Goal: Task Accomplishment & Management: Use online tool/utility

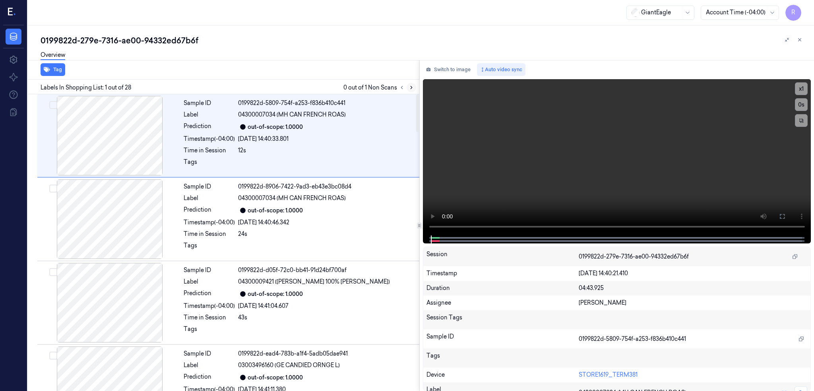
click at [412, 88] on icon at bounding box center [412, 87] width 2 height 3
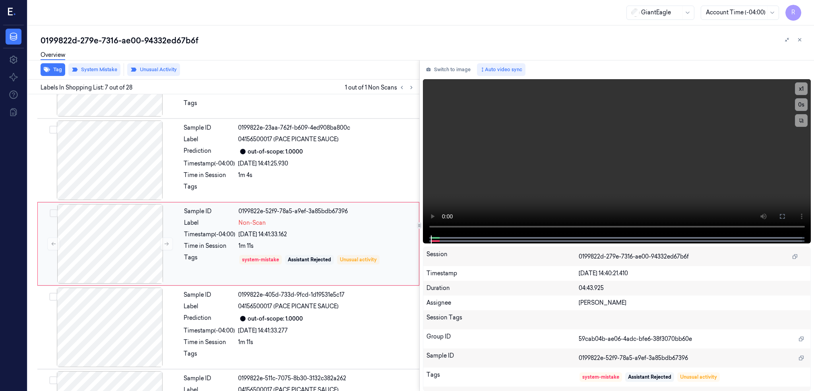
scroll to position [394, 0]
click at [107, 238] on div at bounding box center [110, 242] width 142 height 79
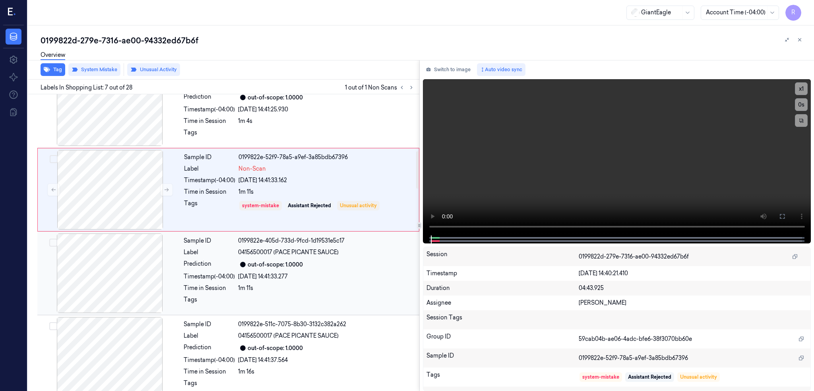
click at [124, 290] on div at bounding box center [110, 272] width 142 height 79
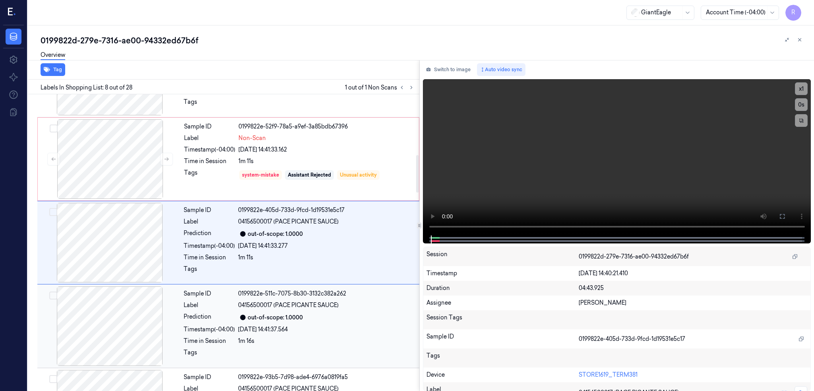
click at [124, 318] on div at bounding box center [110, 325] width 142 height 79
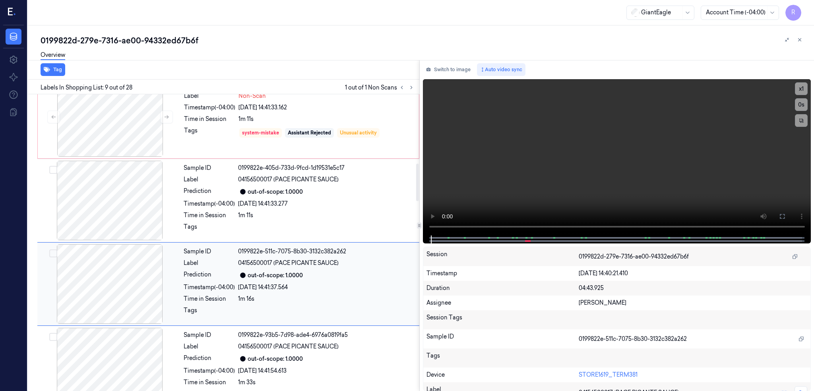
scroll to position [508, 0]
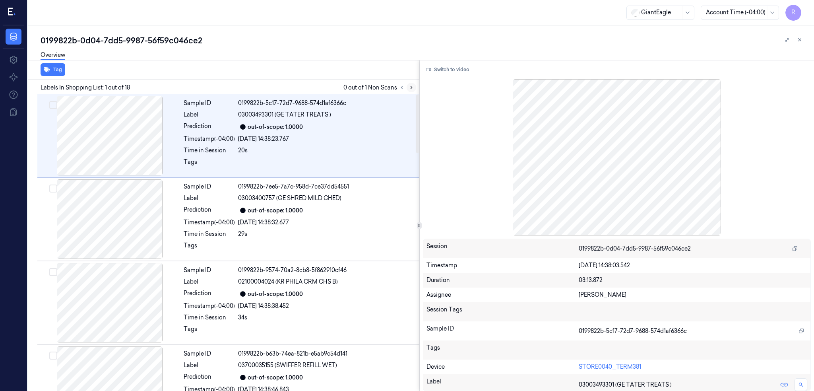
click at [416, 83] on button at bounding box center [412, 88] width 10 height 10
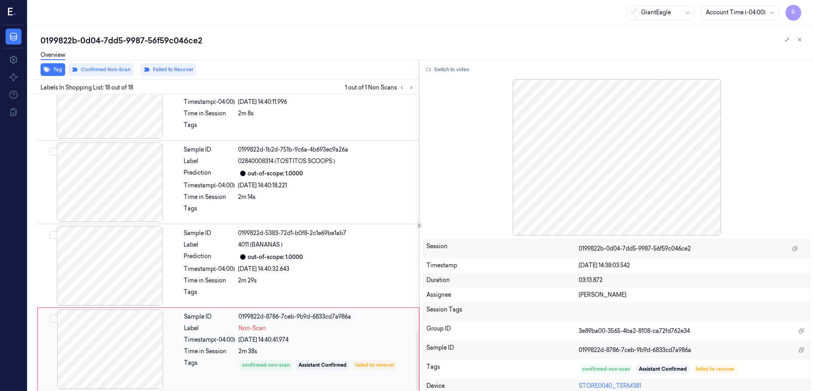
scroll to position [1209, 0]
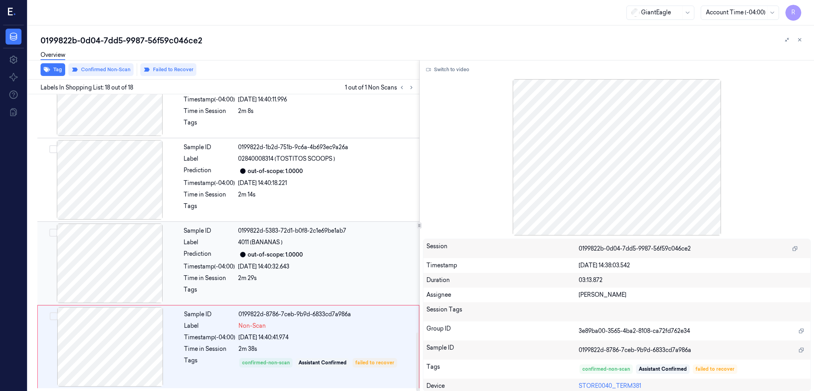
click at [109, 258] on div at bounding box center [110, 262] width 142 height 79
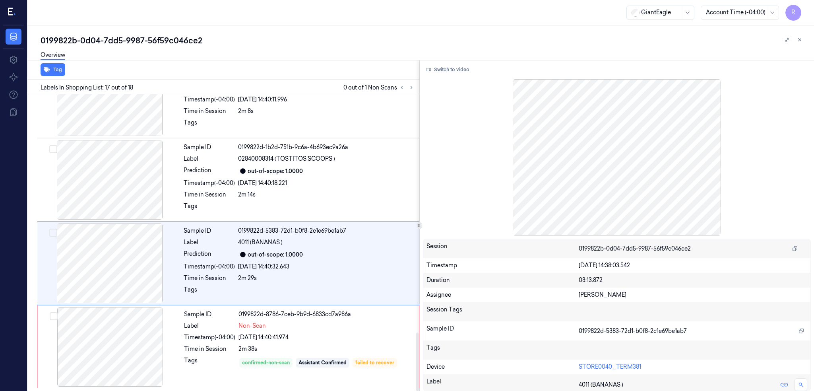
click at [141, 243] on div at bounding box center [110, 262] width 142 height 79
click at [459, 69] on button "Switch to video" at bounding box center [448, 69] width 50 height 13
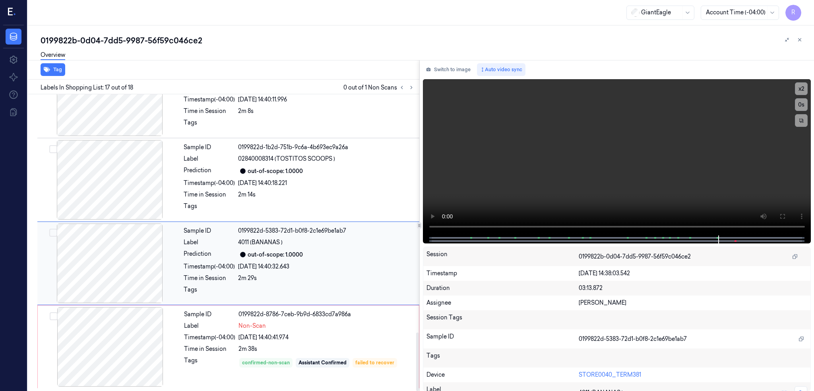
click at [102, 282] on div at bounding box center [110, 262] width 142 height 79
click at [789, 211] on button at bounding box center [782, 216] width 13 height 13
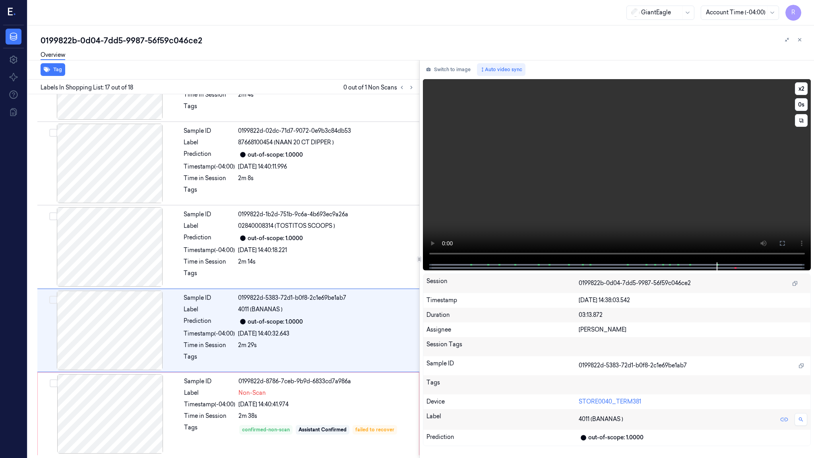
scroll to position [1142, 0]
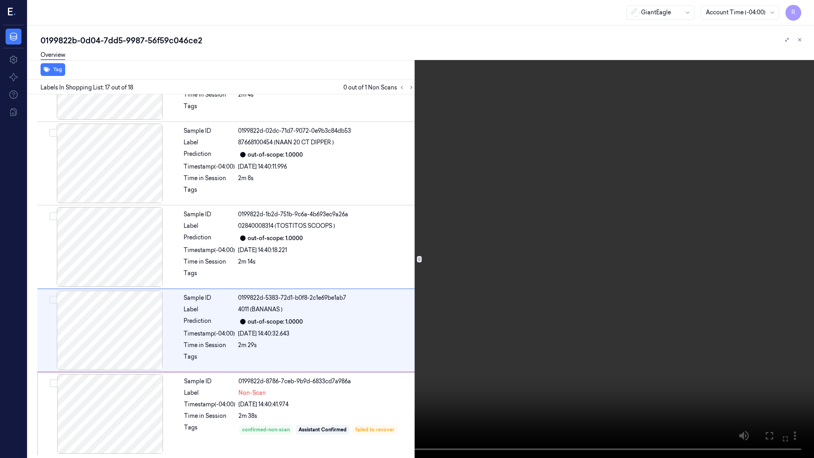
click at [599, 219] on video at bounding box center [407, 229] width 814 height 458
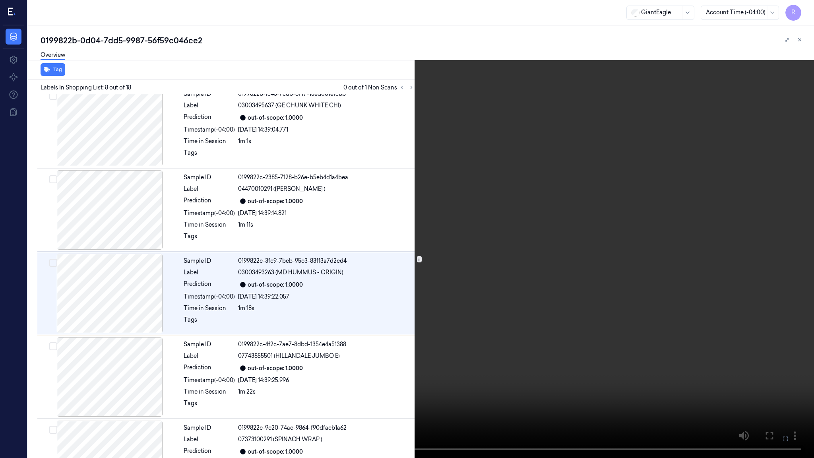
scroll to position [444, 0]
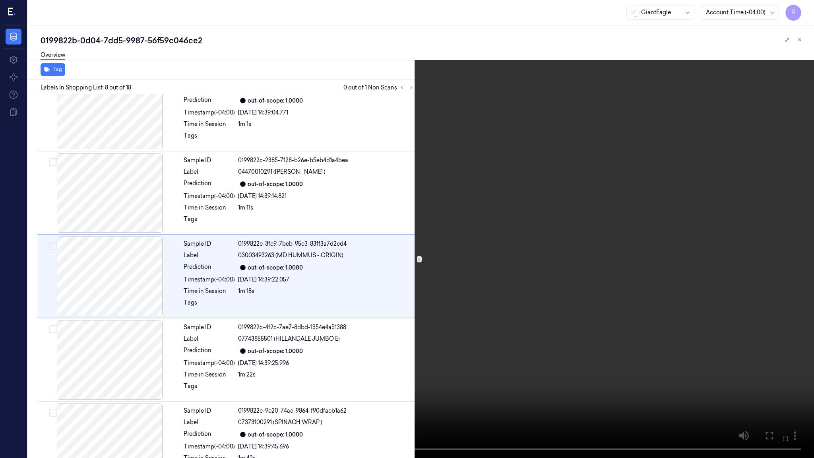
click at [758, 372] on video at bounding box center [407, 229] width 814 height 458
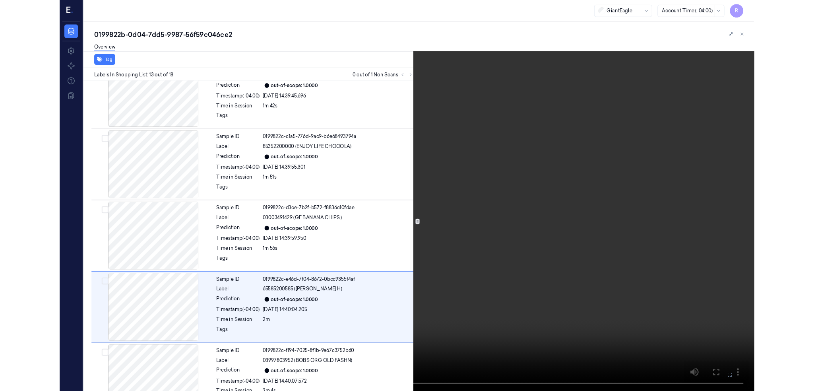
scroll to position [861, 0]
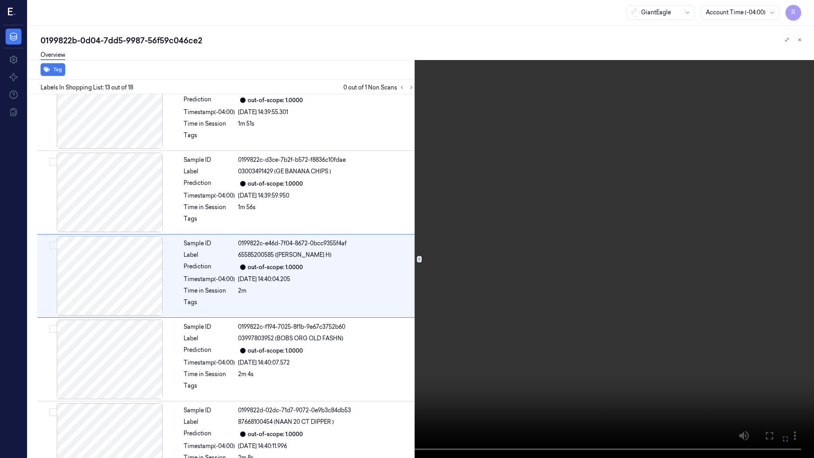
click at [458, 372] on video at bounding box center [407, 229] width 814 height 458
click at [368, 372] on video at bounding box center [407, 229] width 814 height 458
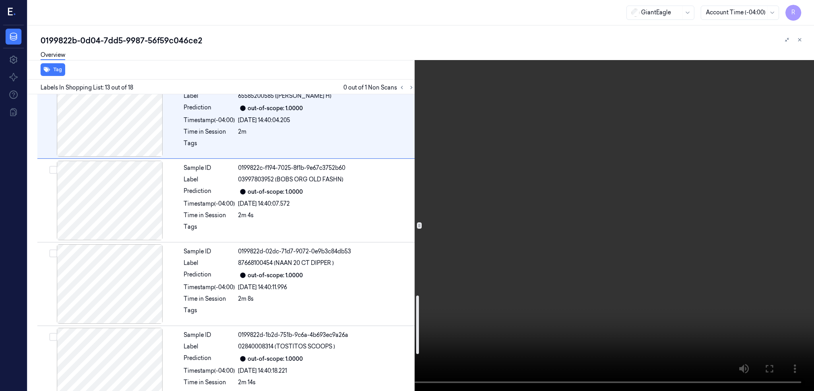
scroll to position [1209, 0]
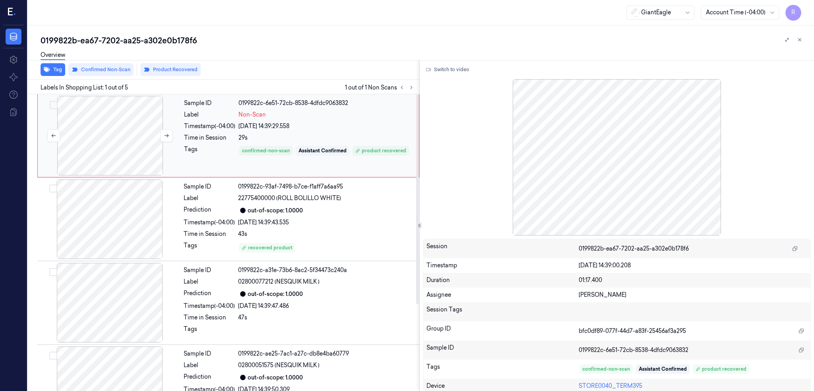
click at [142, 124] on div at bounding box center [110, 135] width 142 height 79
click at [461, 69] on button "Switch to video" at bounding box center [448, 69] width 50 height 13
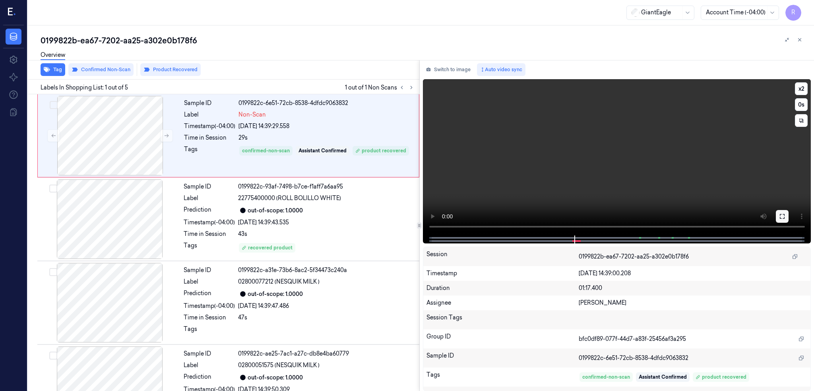
click at [785, 213] on icon at bounding box center [782, 216] width 6 height 6
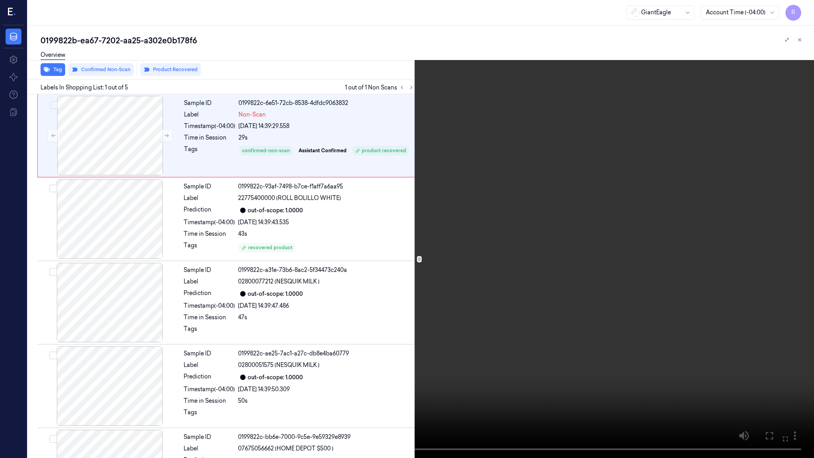
click at [441, 244] on video at bounding box center [407, 229] width 814 height 458
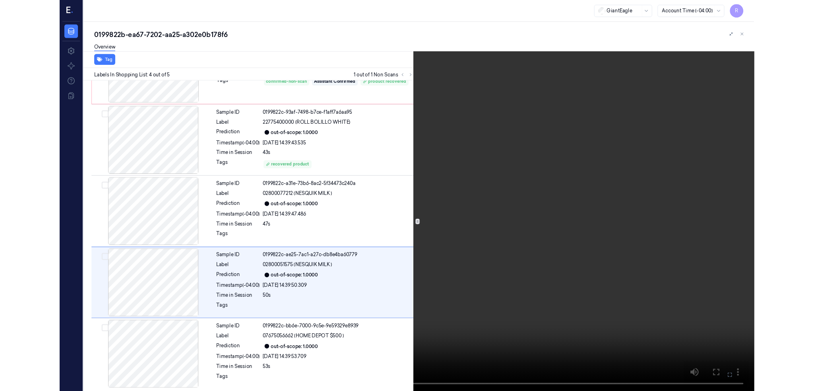
scroll to position [56, 0]
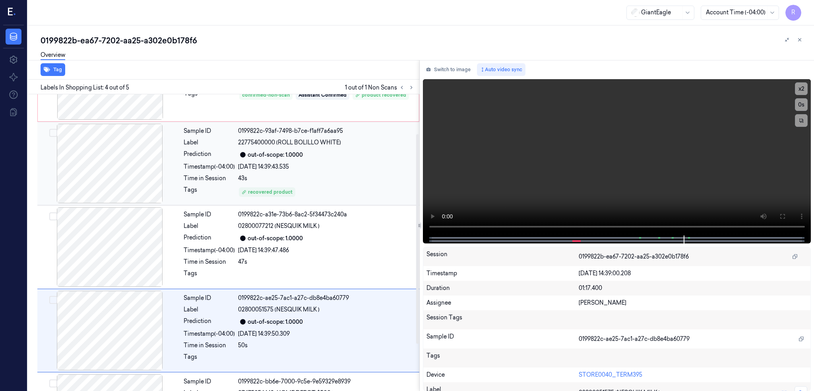
click at [134, 175] on div at bounding box center [110, 163] width 142 height 79
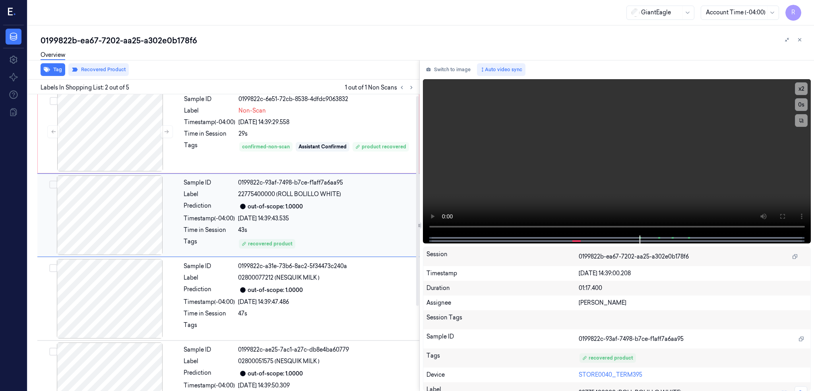
scroll to position [0, 0]
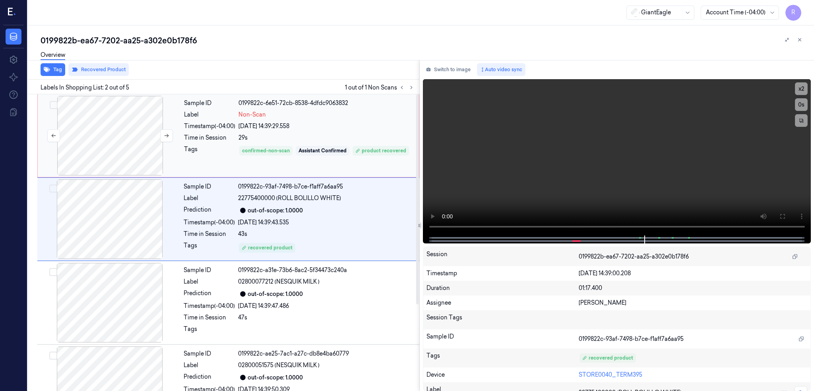
click at [126, 143] on div at bounding box center [110, 135] width 142 height 79
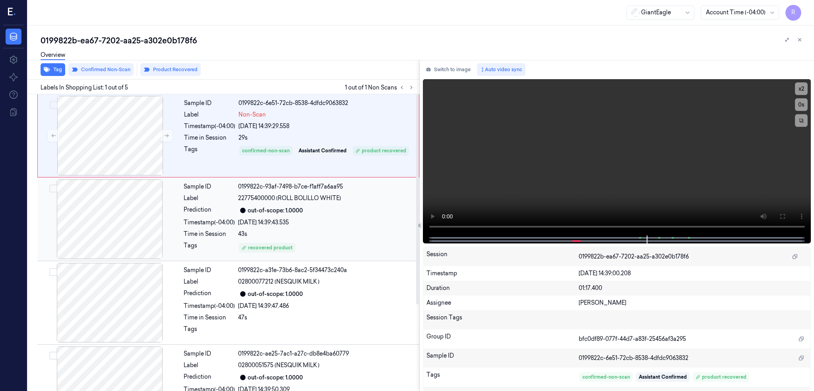
click at [93, 235] on div at bounding box center [110, 218] width 142 height 79
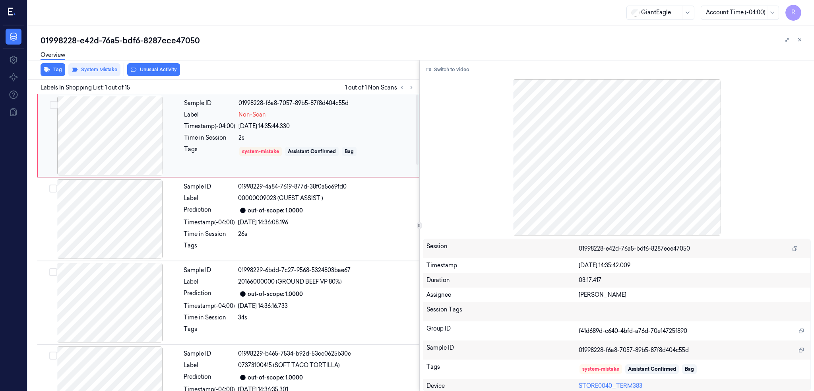
click at [118, 140] on div at bounding box center [110, 135] width 142 height 79
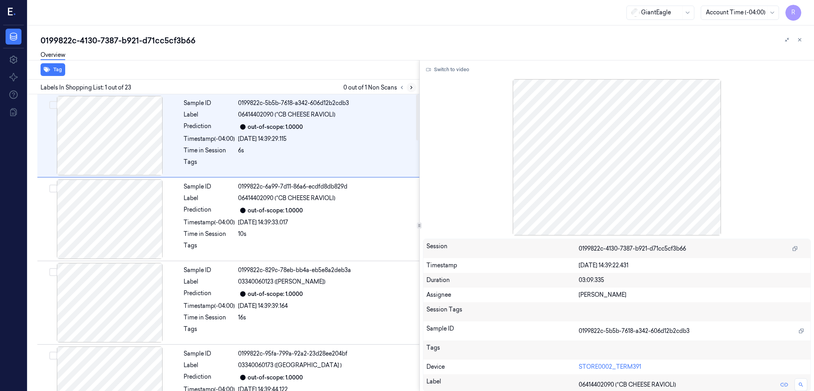
click at [416, 88] on button at bounding box center [412, 88] width 10 height 10
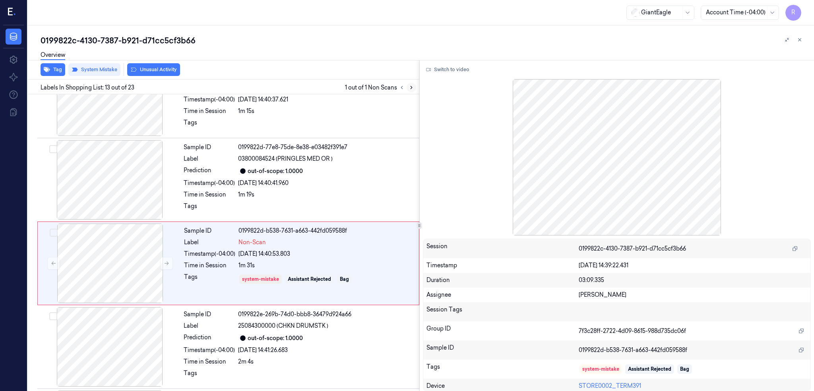
scroll to position [895, 0]
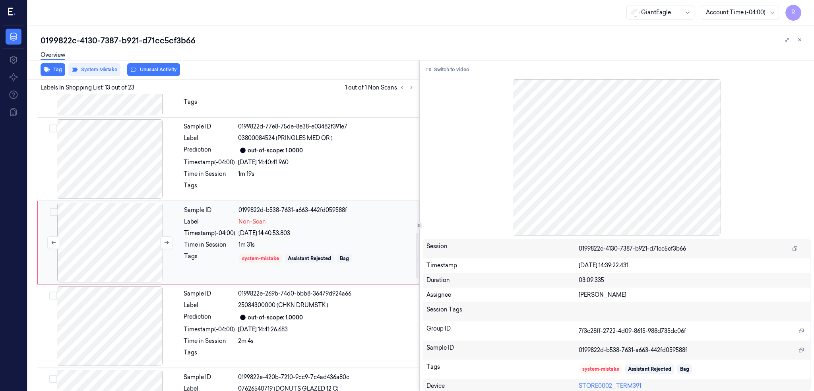
click at [124, 239] on div at bounding box center [110, 242] width 142 height 79
click at [123, 240] on div at bounding box center [110, 242] width 142 height 79
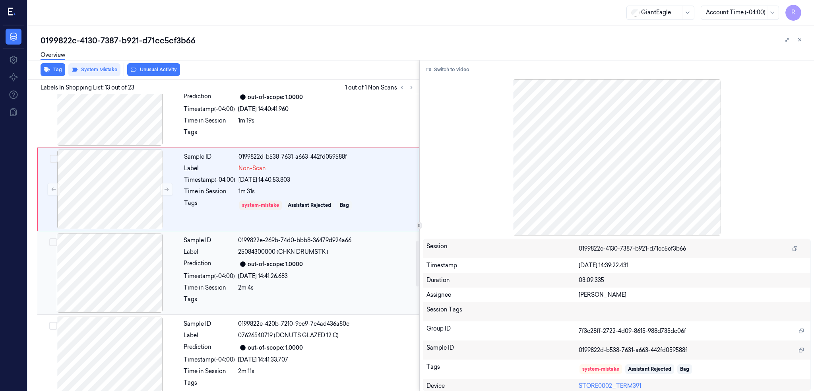
click at [122, 263] on div at bounding box center [110, 272] width 142 height 79
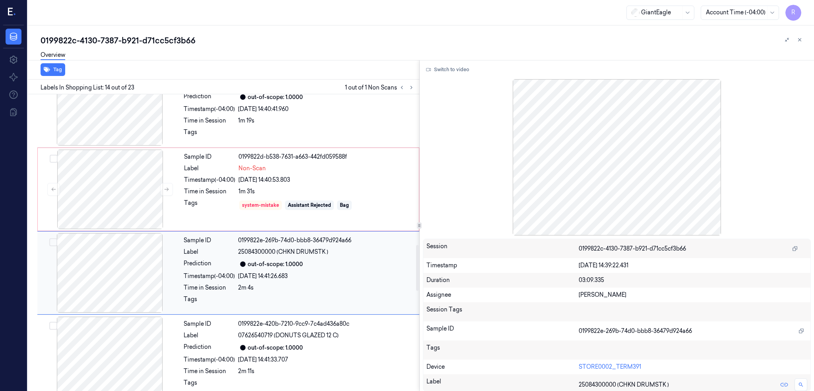
scroll to position [978, 0]
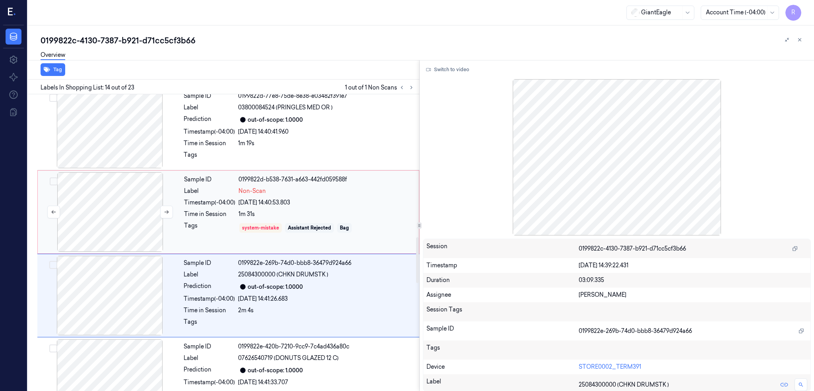
click at [107, 205] on div at bounding box center [110, 211] width 142 height 79
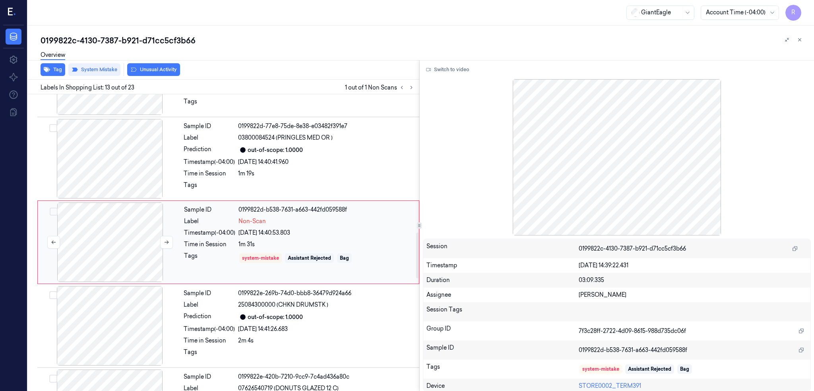
scroll to position [895, 0]
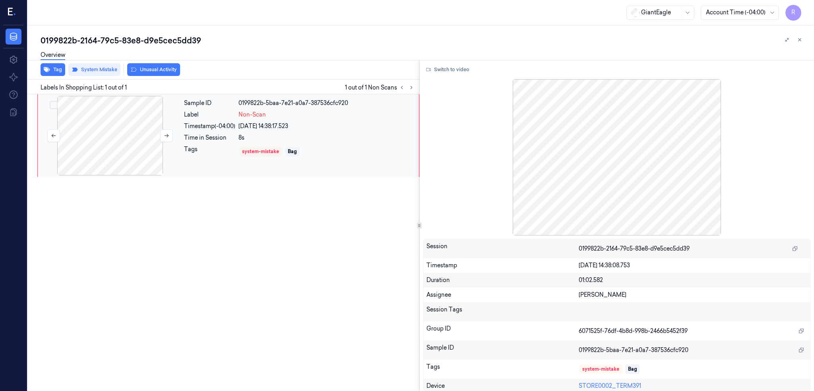
click at [149, 116] on div at bounding box center [110, 135] width 142 height 79
click at [452, 66] on button "Switch to video" at bounding box center [448, 69] width 50 height 13
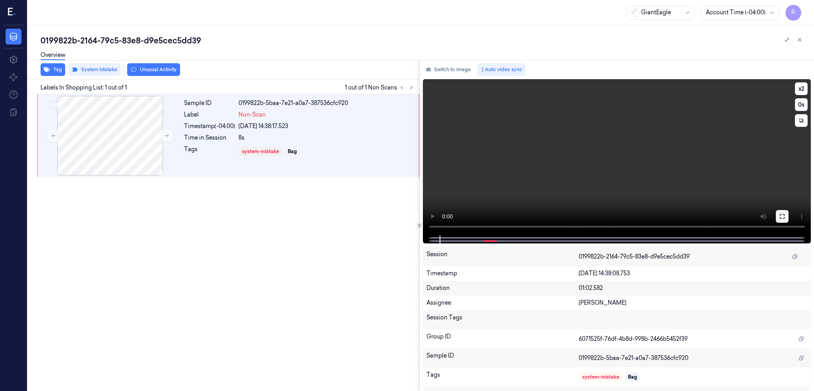
click at [789, 217] on button at bounding box center [782, 216] width 13 height 13
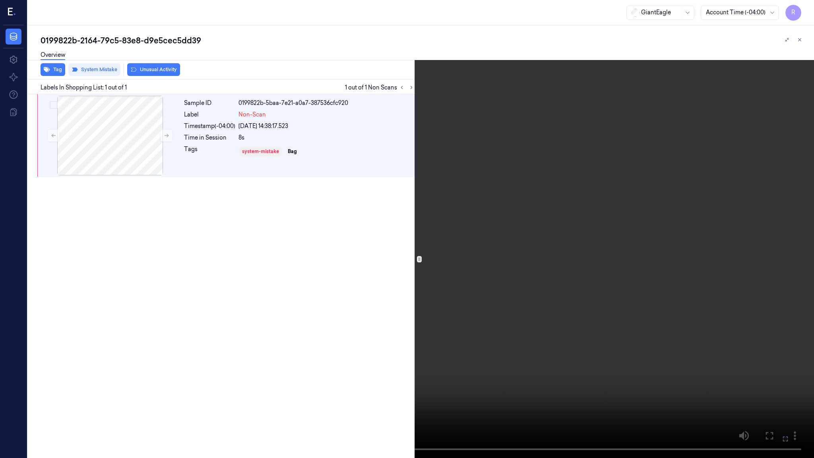
click at [495, 243] on video at bounding box center [407, 229] width 814 height 458
click at [361, 372] on video at bounding box center [407, 229] width 814 height 458
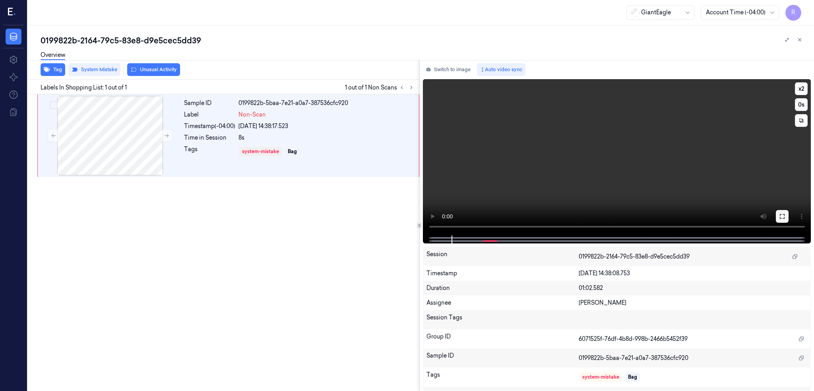
click at [785, 215] on icon at bounding box center [782, 216] width 6 height 6
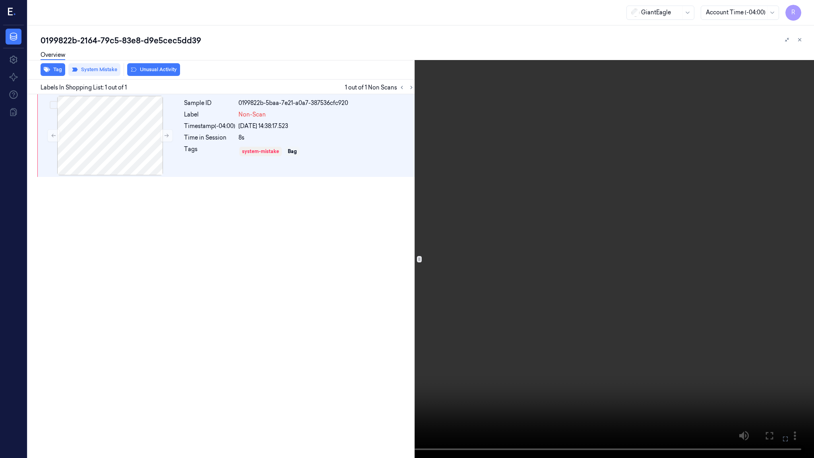
click at [423, 257] on video at bounding box center [407, 229] width 814 height 458
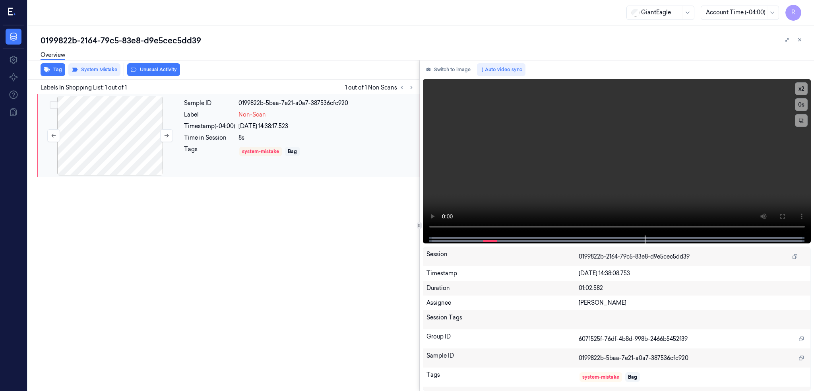
click at [148, 129] on div at bounding box center [110, 135] width 142 height 79
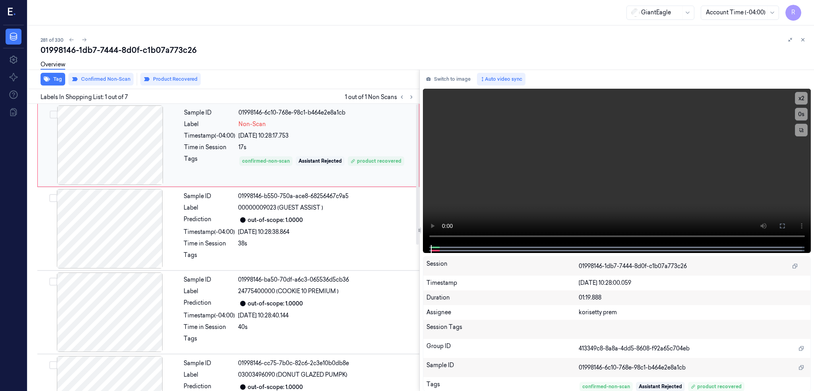
click at [99, 160] on div at bounding box center [110, 144] width 142 height 79
click at [785, 227] on icon at bounding box center [782, 226] width 6 height 6
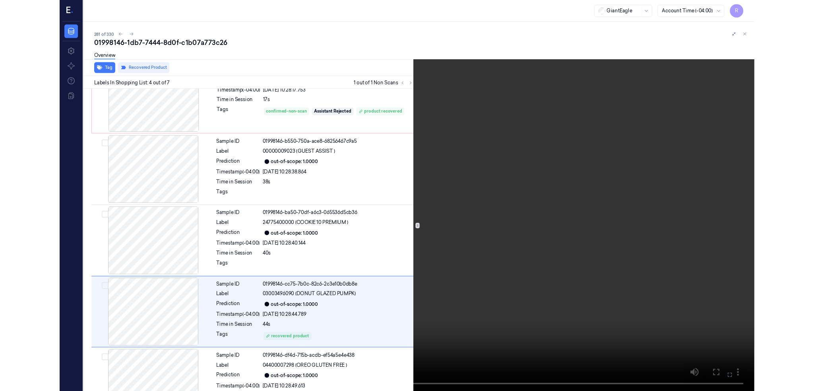
scroll to position [114, 0]
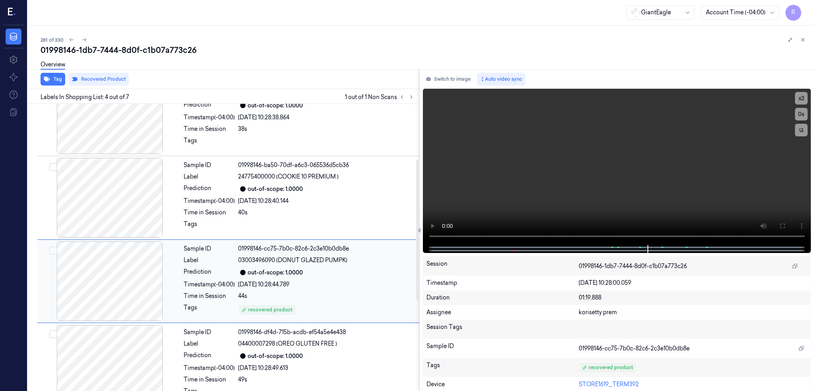
click at [134, 276] on div at bounding box center [110, 280] width 142 height 79
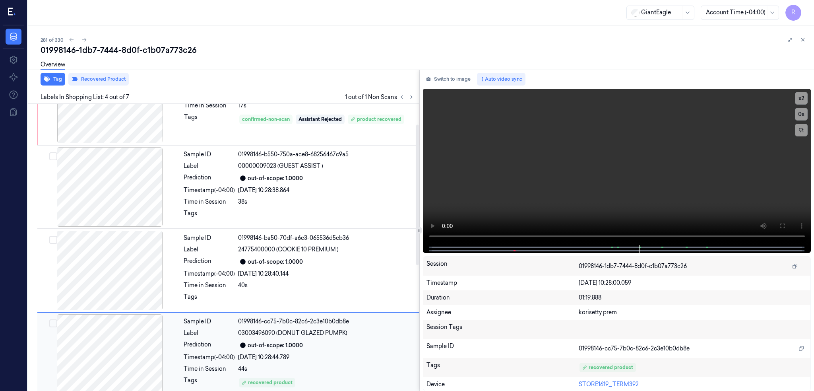
click at [134, 276] on div at bounding box center [110, 270] width 142 height 79
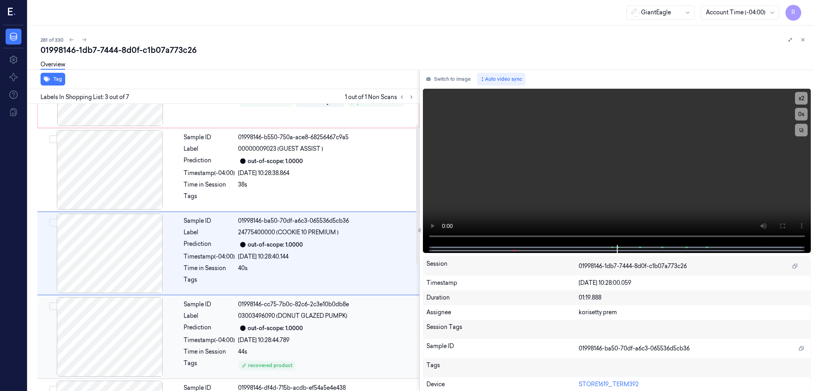
scroll to position [0, 0]
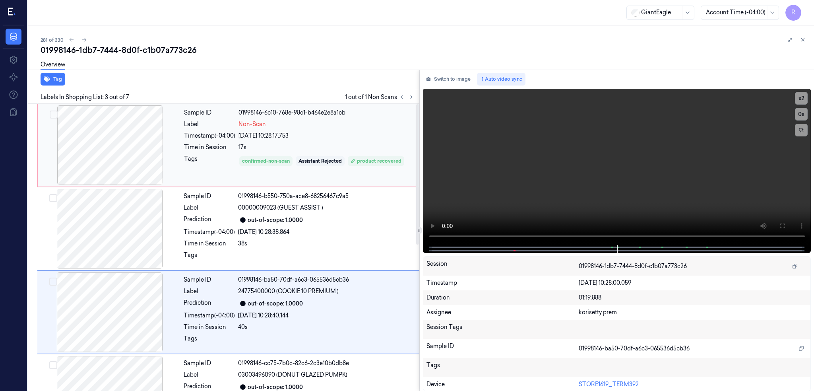
click at [128, 146] on div at bounding box center [110, 144] width 142 height 79
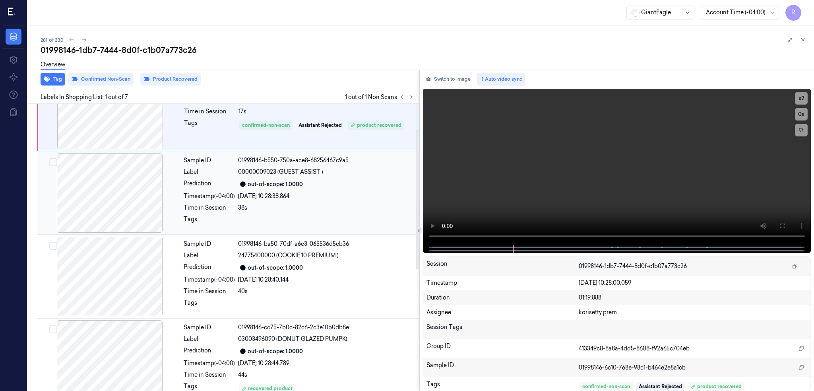
scroll to position [53, 0]
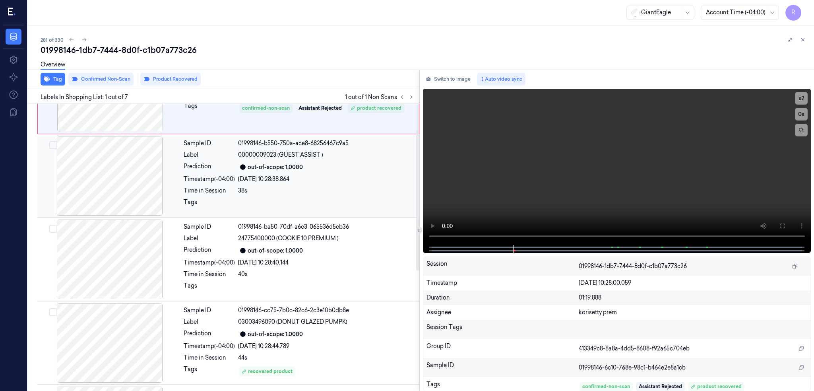
click at [132, 192] on div at bounding box center [110, 175] width 142 height 79
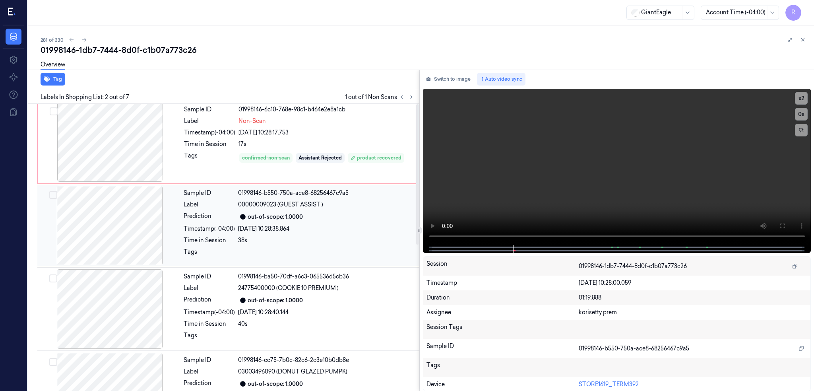
scroll to position [0, 0]
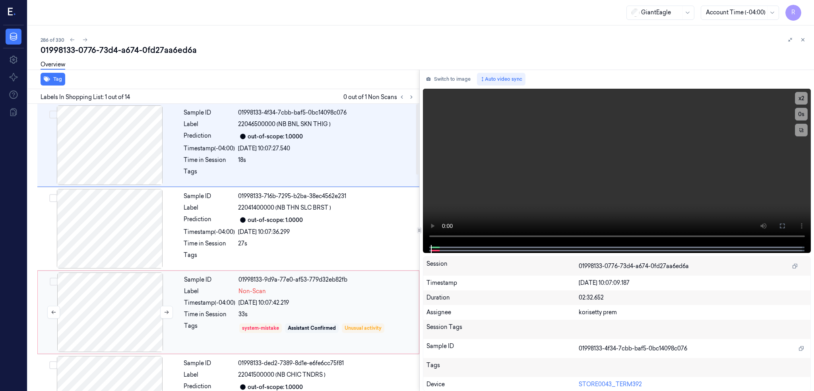
click at [124, 281] on div at bounding box center [110, 311] width 142 height 79
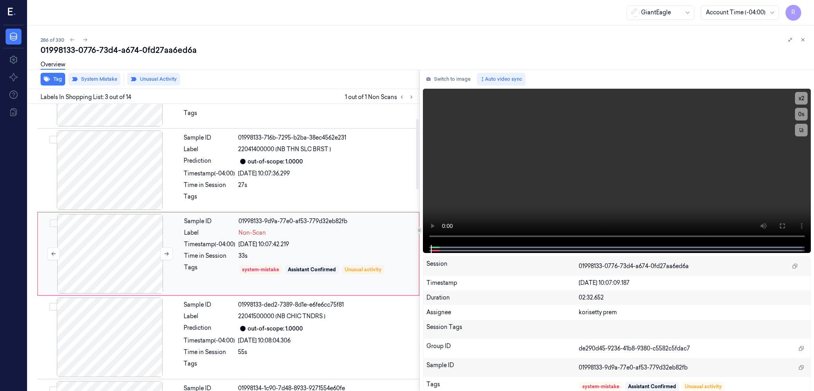
scroll to position [64, 0]
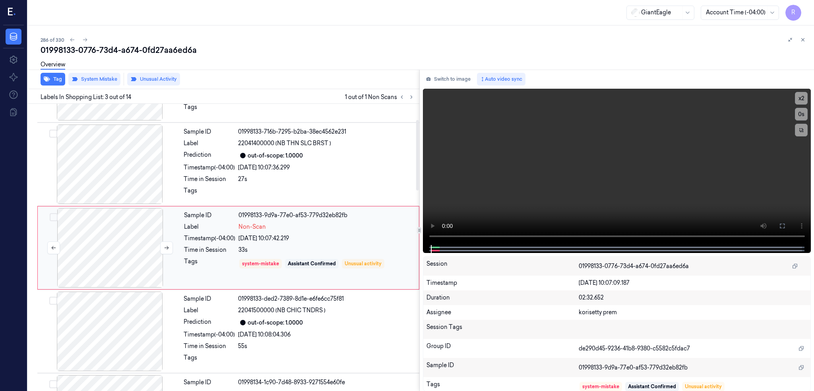
click at [126, 232] on div at bounding box center [110, 247] width 142 height 79
click at [109, 160] on div at bounding box center [110, 163] width 142 height 79
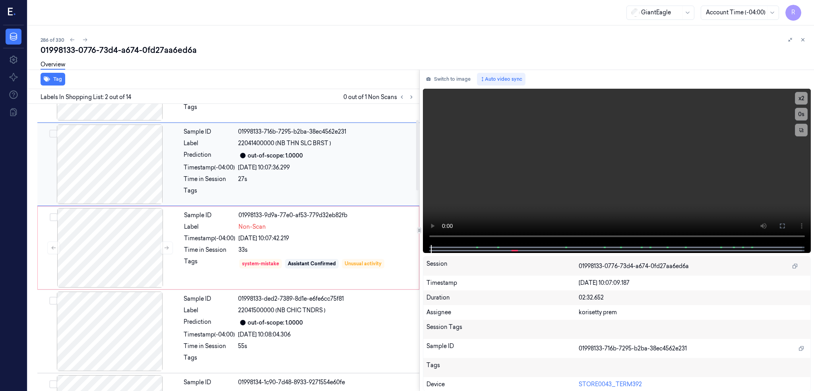
scroll to position [0, 0]
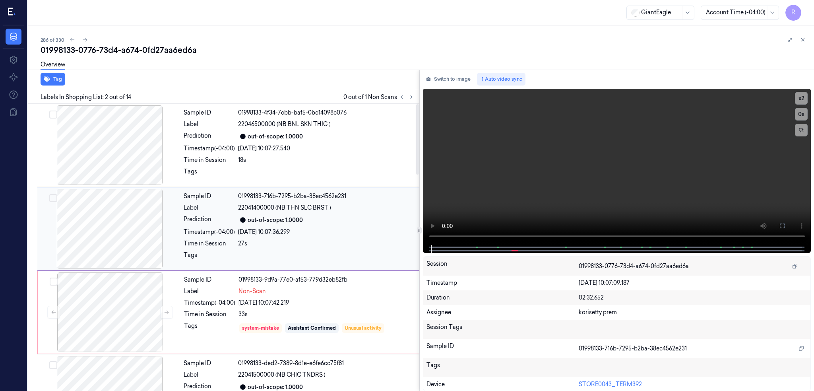
click at [128, 211] on div at bounding box center [110, 228] width 142 height 79
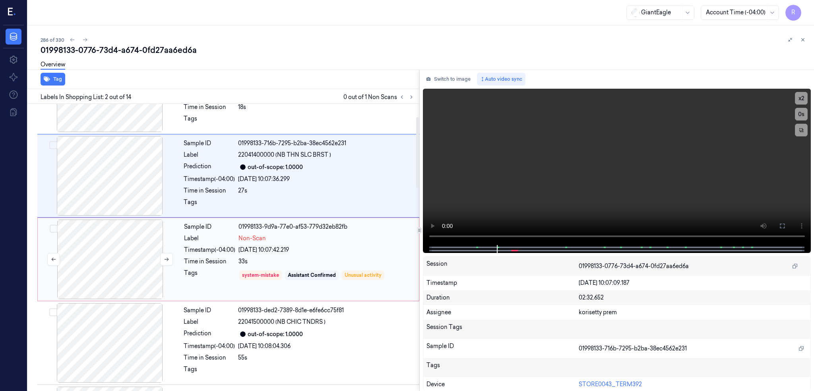
click at [111, 244] on div at bounding box center [110, 258] width 142 height 79
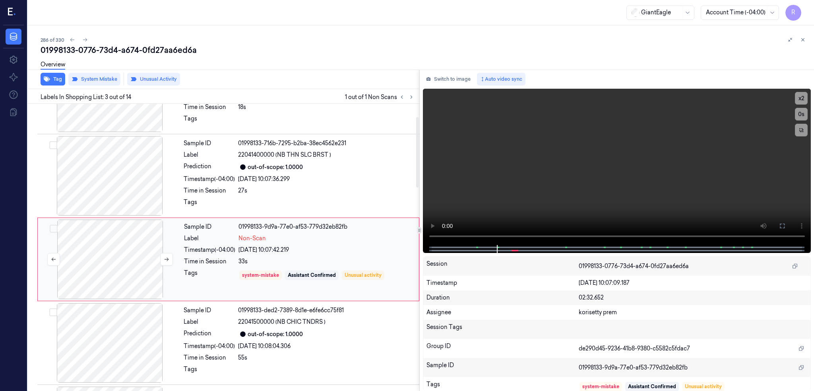
scroll to position [64, 0]
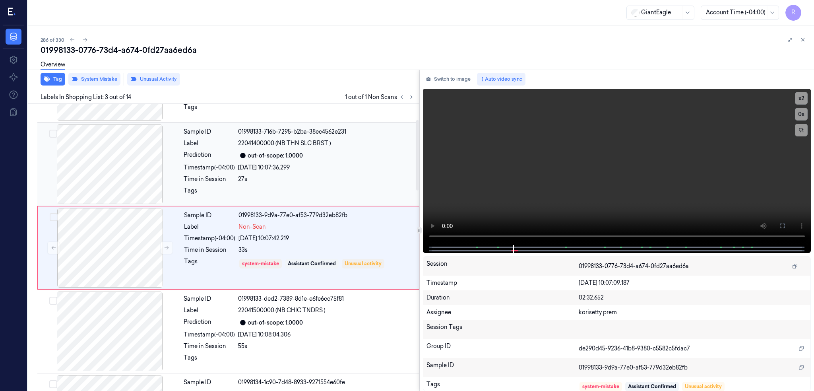
click at [125, 147] on div at bounding box center [110, 163] width 142 height 79
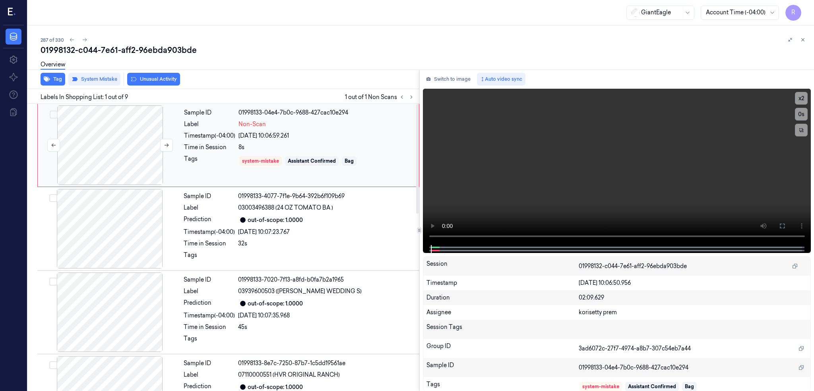
click at [110, 174] on div at bounding box center [110, 144] width 142 height 79
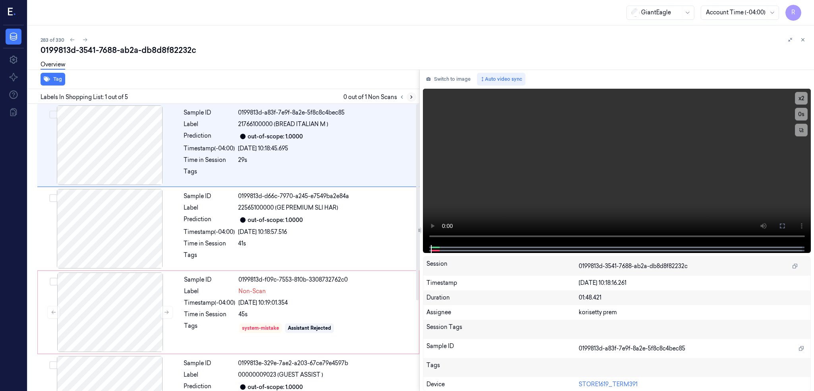
click at [416, 92] on button at bounding box center [412, 97] width 10 height 10
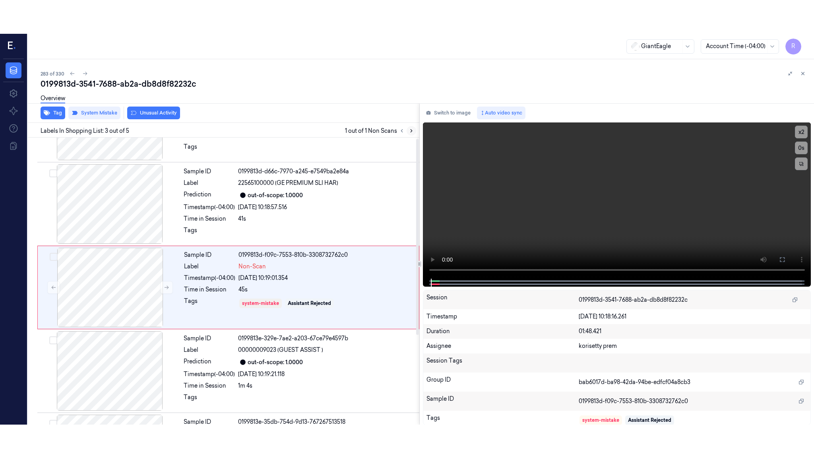
scroll to position [64, 0]
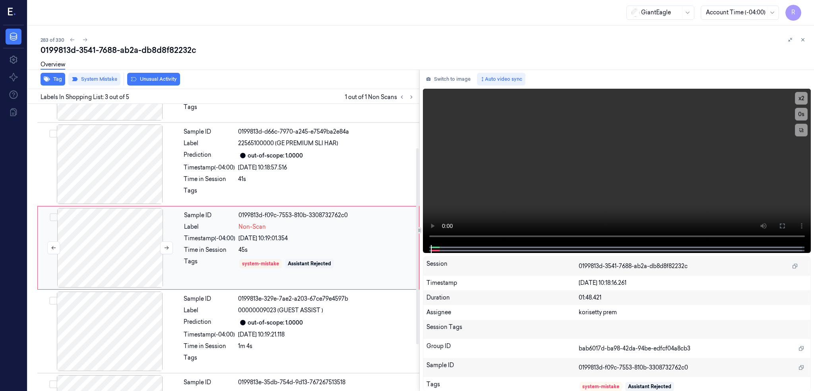
click at [129, 254] on div at bounding box center [110, 247] width 142 height 79
click at [789, 221] on button at bounding box center [782, 225] width 13 height 13
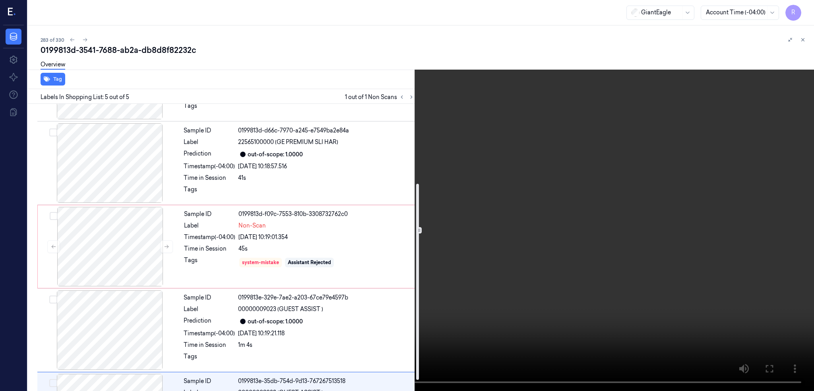
scroll to position [132, 0]
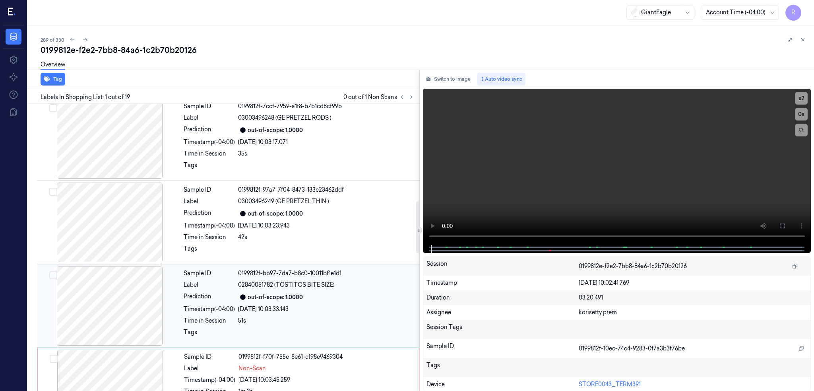
scroll to position [636, 0]
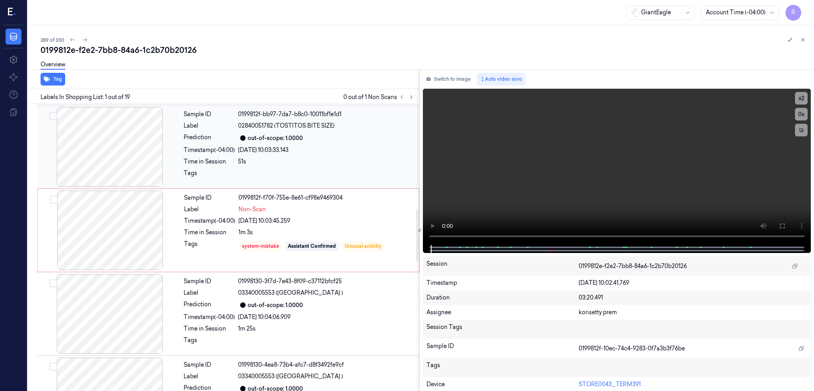
click at [126, 158] on div at bounding box center [110, 146] width 142 height 79
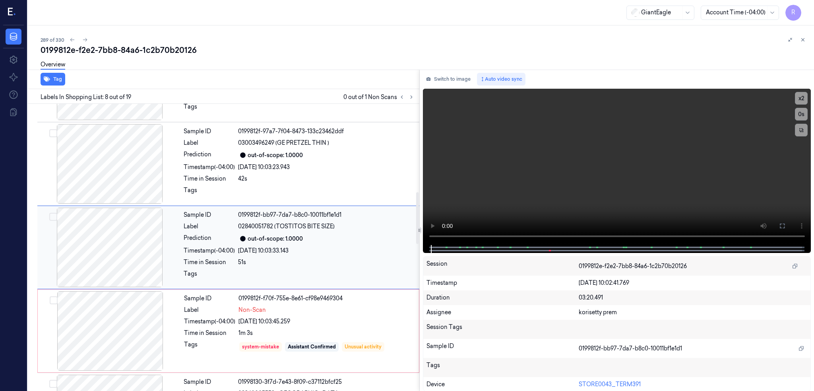
scroll to position [482, 0]
click at [474, 80] on button "Switch to image" at bounding box center [448, 79] width 51 height 13
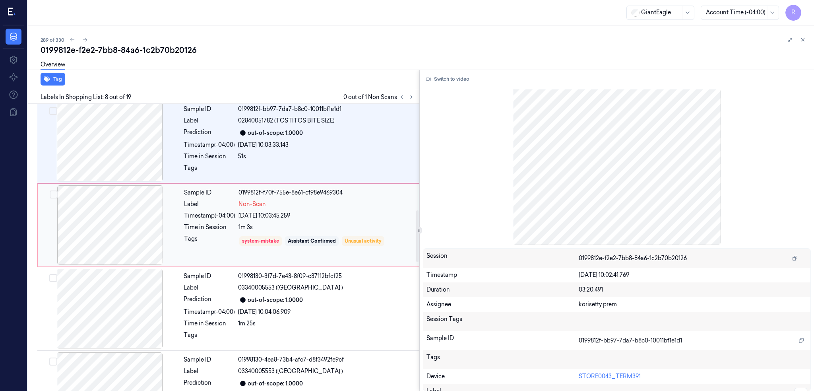
click at [91, 234] on div at bounding box center [110, 224] width 142 height 79
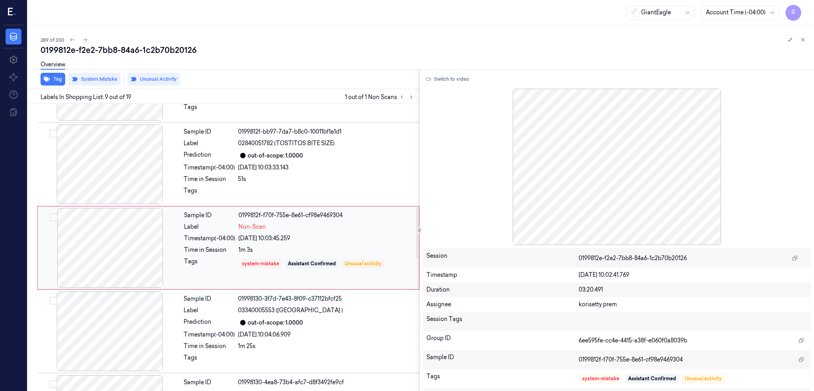
scroll to position [619, 0]
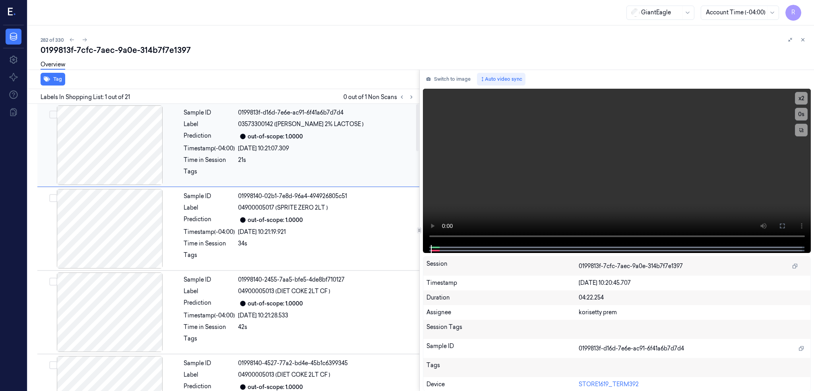
click at [123, 153] on div at bounding box center [110, 144] width 142 height 79
click at [416, 97] on button at bounding box center [412, 97] width 10 height 10
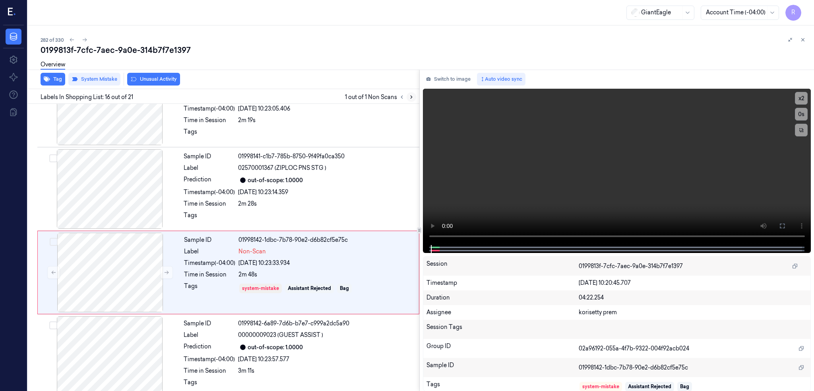
scroll to position [1150, 0]
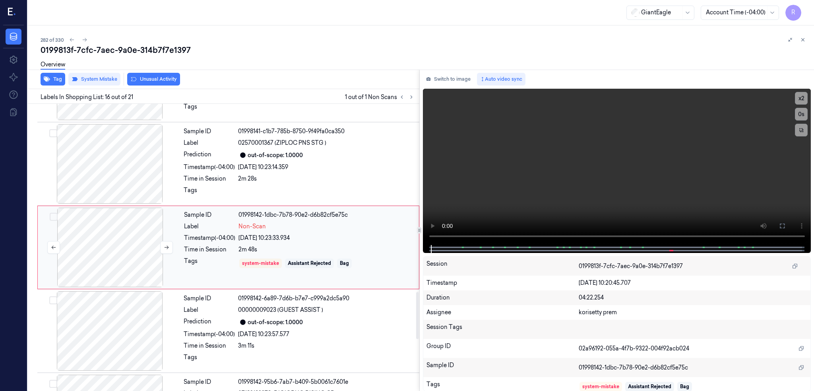
click at [111, 242] on div at bounding box center [110, 246] width 142 height 79
click at [139, 181] on div at bounding box center [110, 163] width 142 height 79
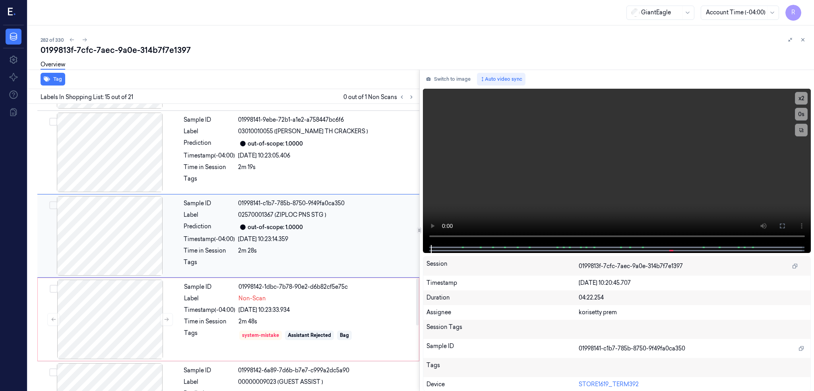
scroll to position [1066, 0]
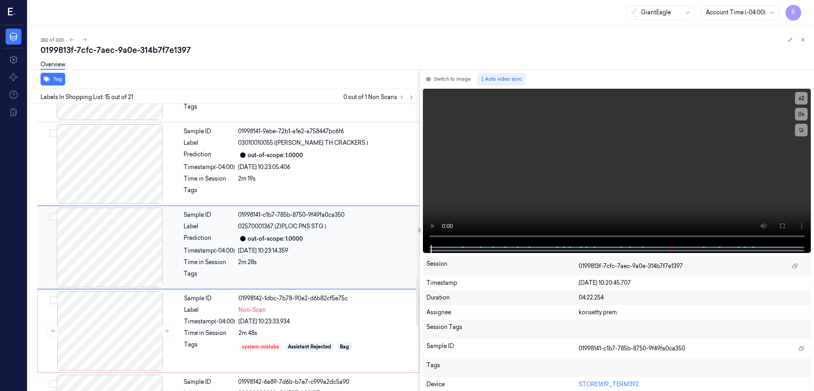
click at [139, 181] on div at bounding box center [110, 163] width 142 height 79
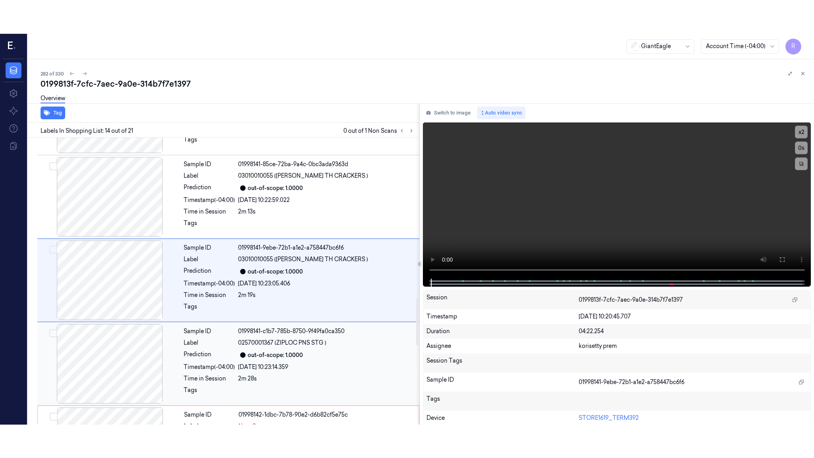
scroll to position [983, 0]
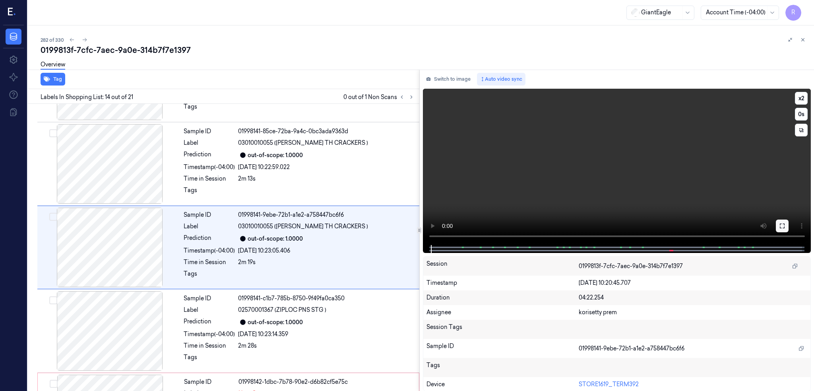
click at [785, 225] on icon at bounding box center [782, 226] width 6 height 6
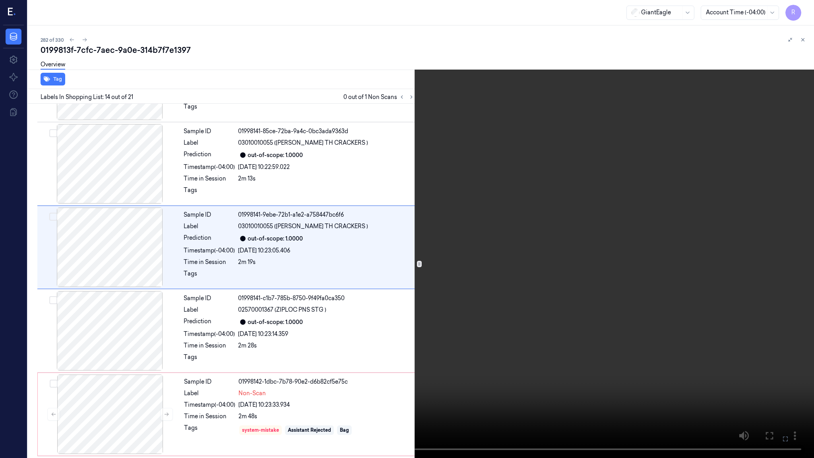
click at [582, 242] on video at bounding box center [407, 229] width 814 height 458
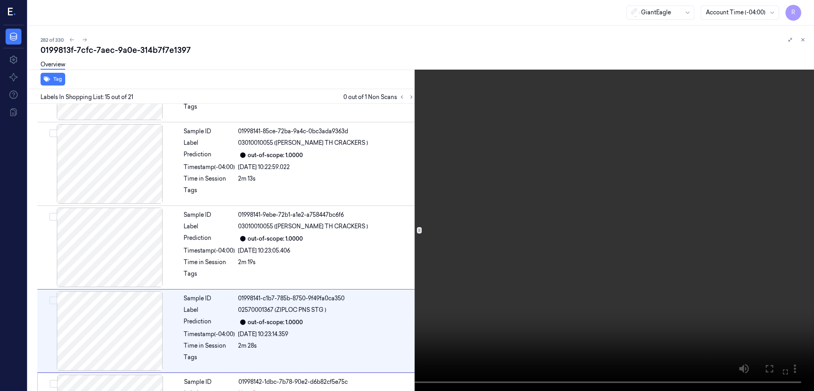
scroll to position [1066, 0]
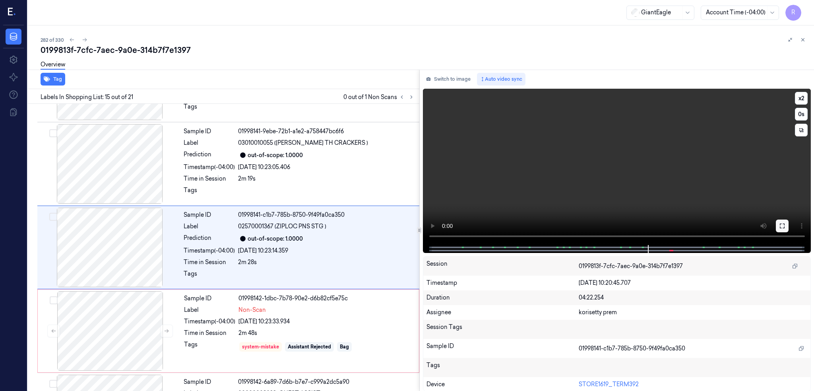
click at [789, 222] on button at bounding box center [782, 225] width 13 height 13
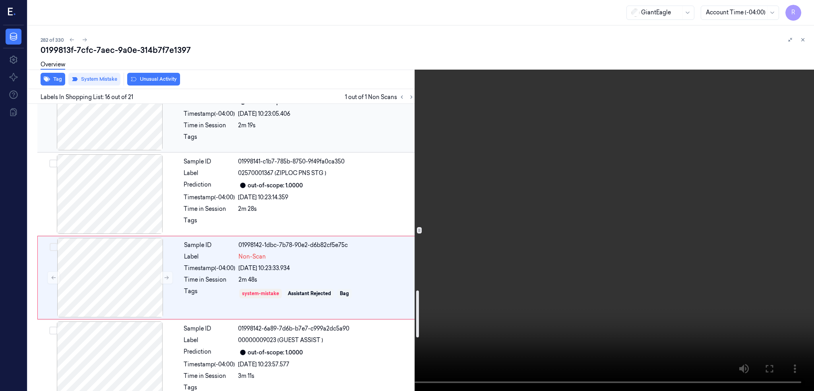
scroll to position [1150, 0]
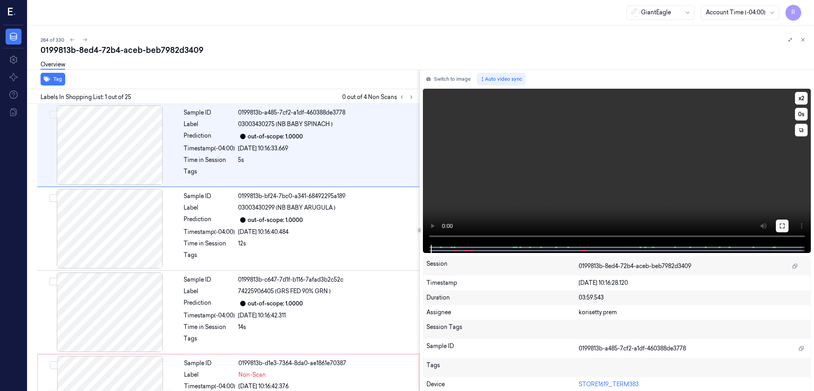
click at [785, 223] on icon at bounding box center [782, 226] width 6 height 6
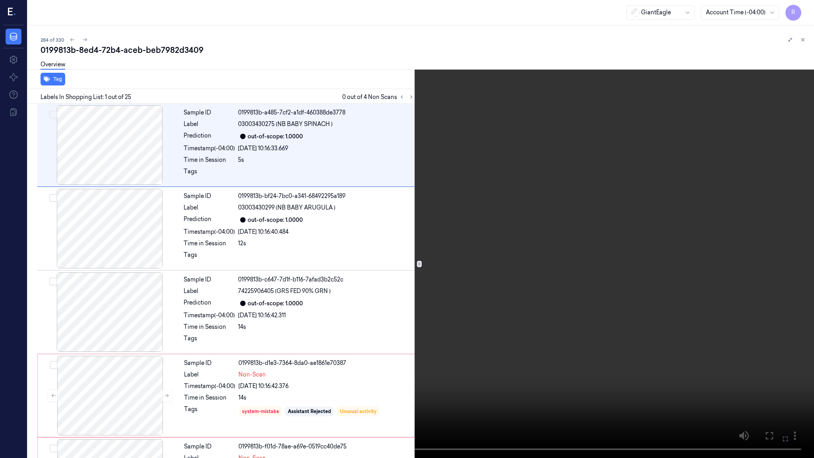
click at [466, 271] on video at bounding box center [407, 229] width 814 height 458
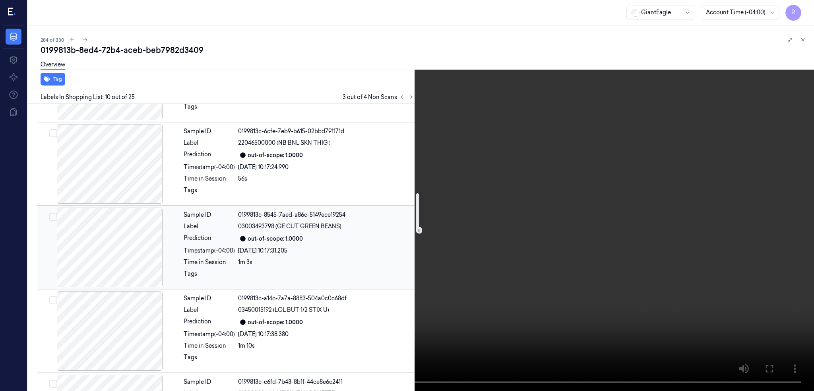
scroll to position [797, 0]
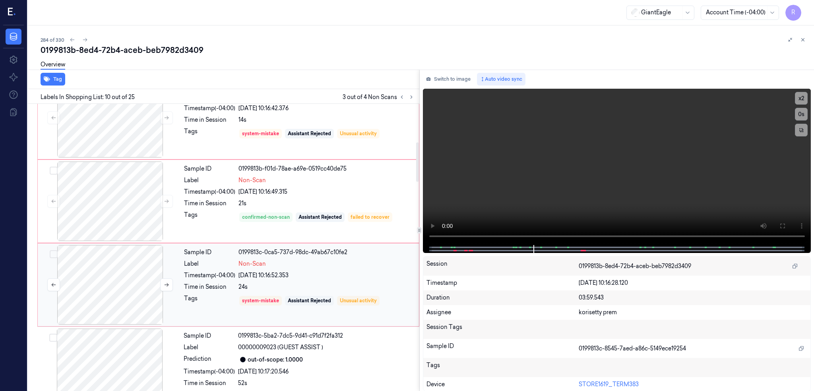
click at [141, 296] on div at bounding box center [110, 284] width 142 height 79
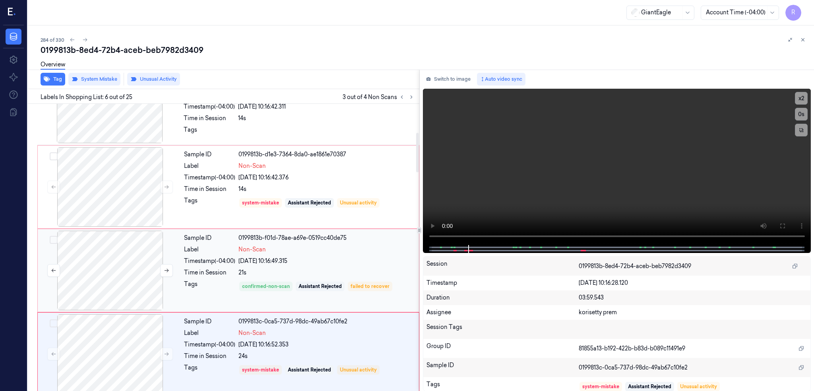
click at [135, 273] on div at bounding box center [110, 270] width 142 height 79
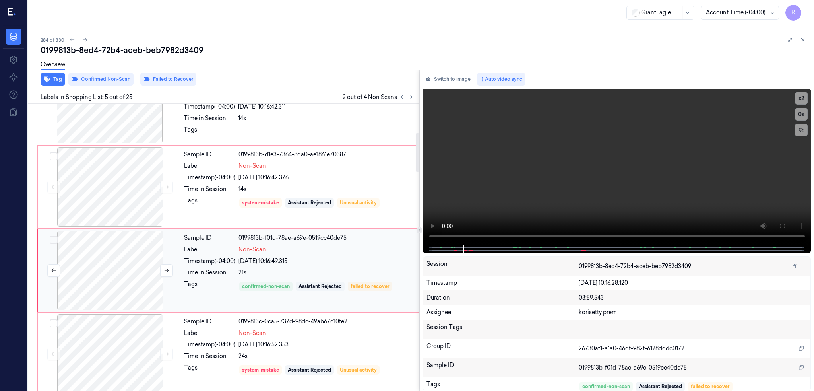
scroll to position [231, 0]
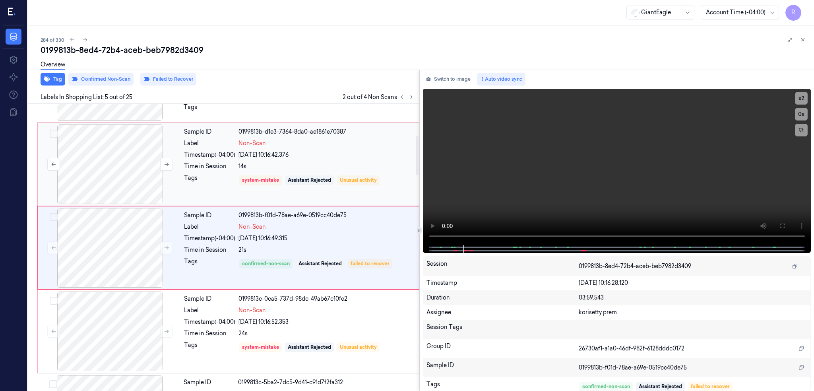
click at [112, 165] on div at bounding box center [110, 163] width 142 height 79
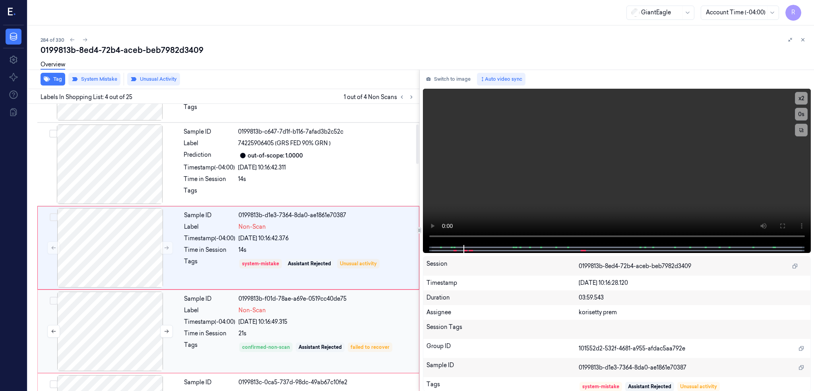
click at [108, 330] on div at bounding box center [110, 330] width 142 height 79
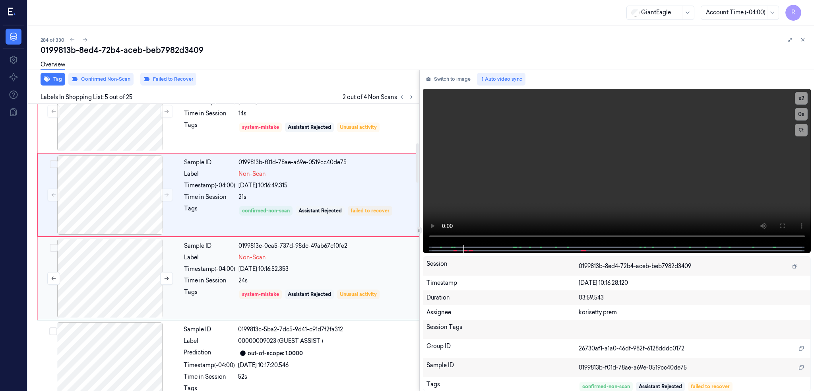
click at [107, 287] on div at bounding box center [110, 277] width 142 height 79
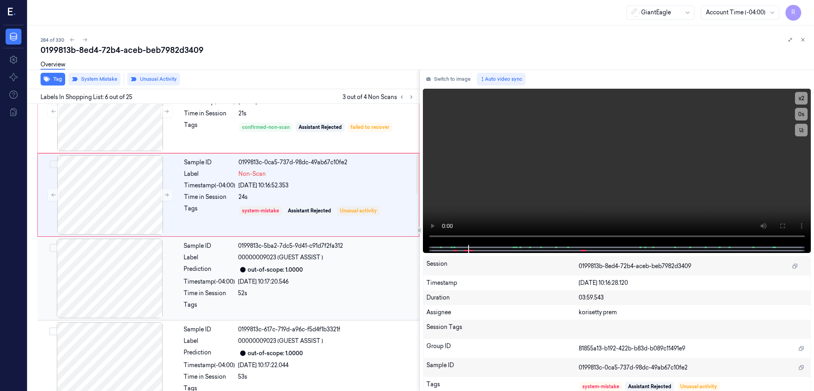
click at [109, 287] on div at bounding box center [110, 277] width 142 height 79
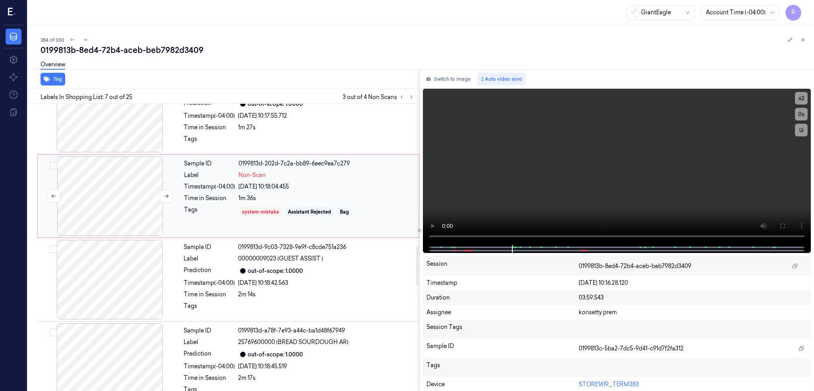
click at [103, 203] on div at bounding box center [110, 195] width 142 height 79
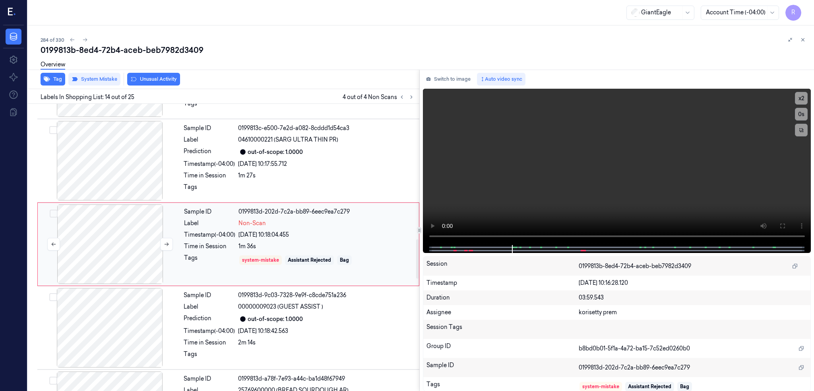
scroll to position [983, 0]
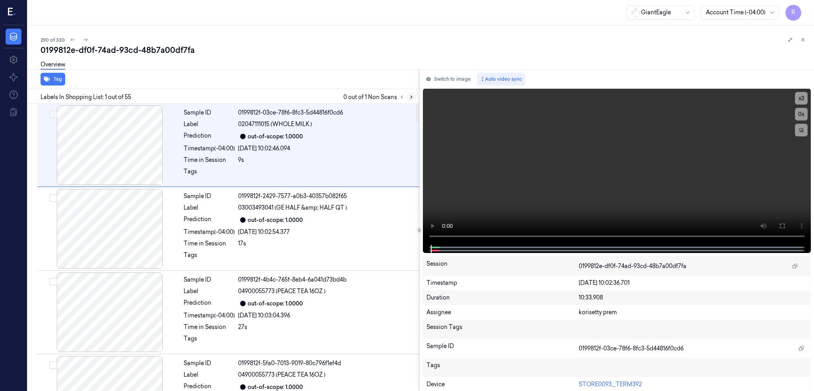
click at [416, 95] on button at bounding box center [412, 97] width 10 height 10
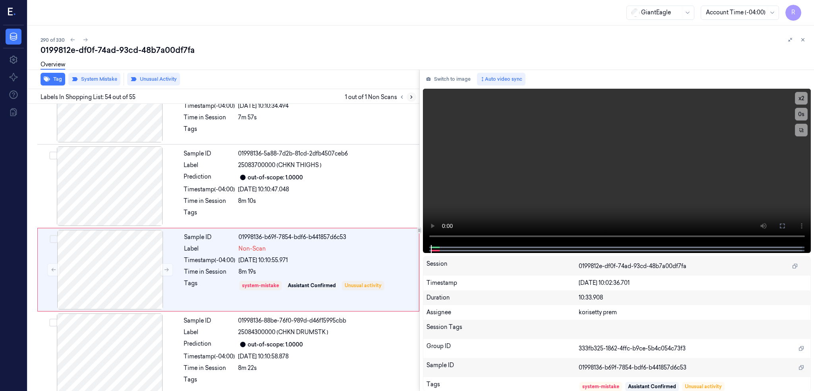
scroll to position [4309, 0]
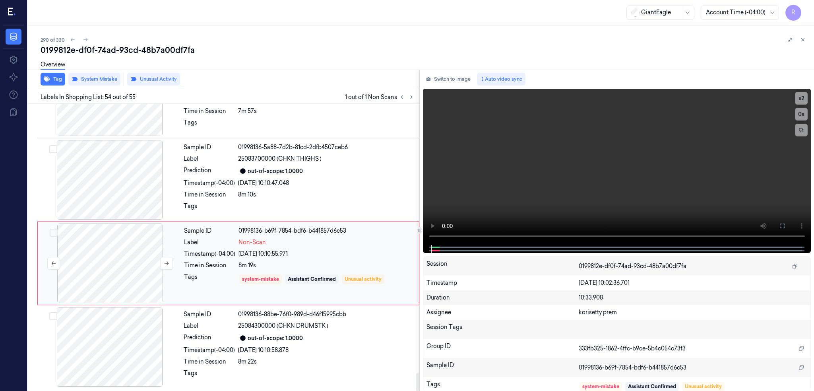
click at [132, 245] on div at bounding box center [110, 262] width 142 height 79
click at [110, 170] on div at bounding box center [110, 179] width 142 height 79
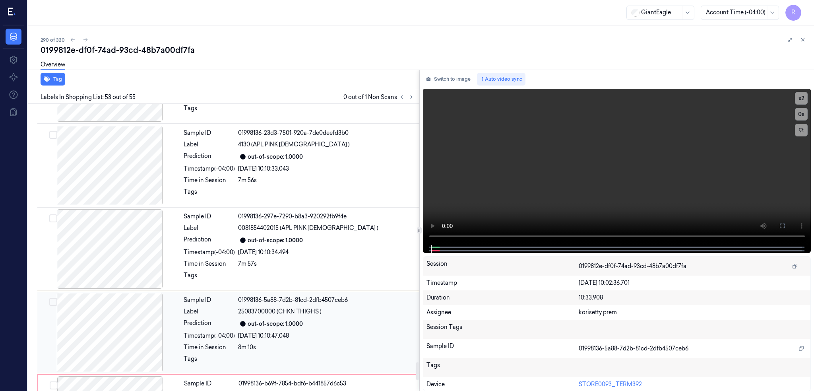
scroll to position [4135, 0]
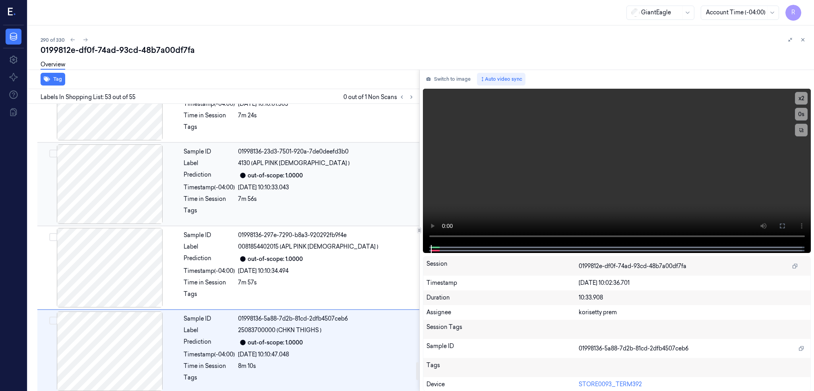
click at [105, 197] on div at bounding box center [110, 183] width 142 height 79
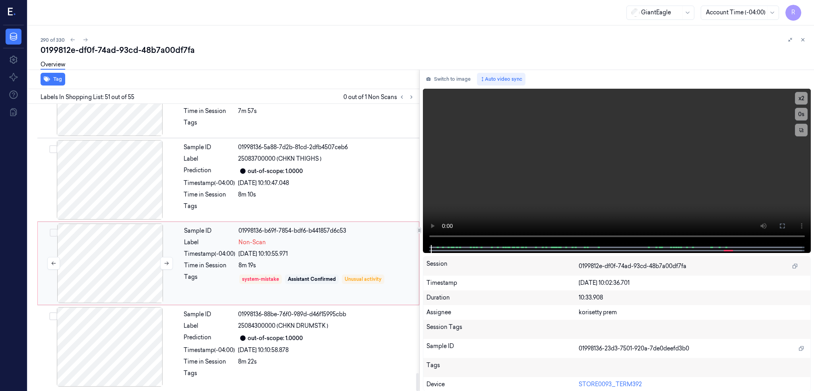
click at [108, 276] on div at bounding box center [110, 262] width 142 height 79
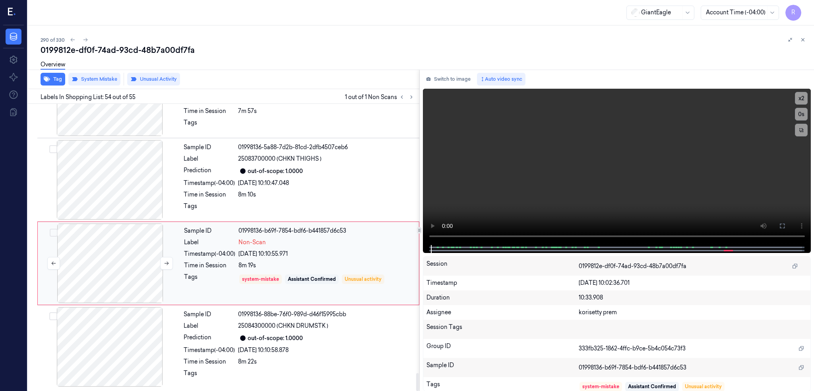
scroll to position [4309, 0]
click at [114, 264] on div at bounding box center [110, 262] width 142 height 79
click at [157, 261] on div at bounding box center [110, 262] width 142 height 79
click at [443, 87] on div "Switch to image Auto video sync x 2 0 s Session 0199812e-df0f-74ad-93cd-48b7a00…" at bounding box center [617, 231] width 395 height 322
click at [450, 76] on button "Switch to image" at bounding box center [448, 79] width 51 height 13
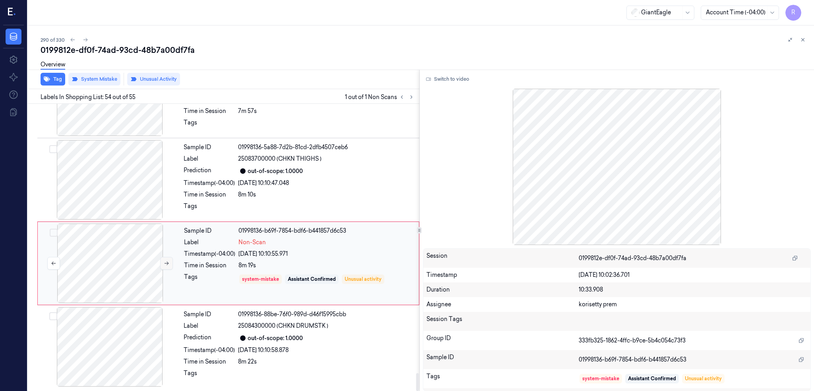
click at [168, 261] on icon at bounding box center [167, 263] width 6 height 6
click at [110, 161] on div at bounding box center [110, 179] width 142 height 79
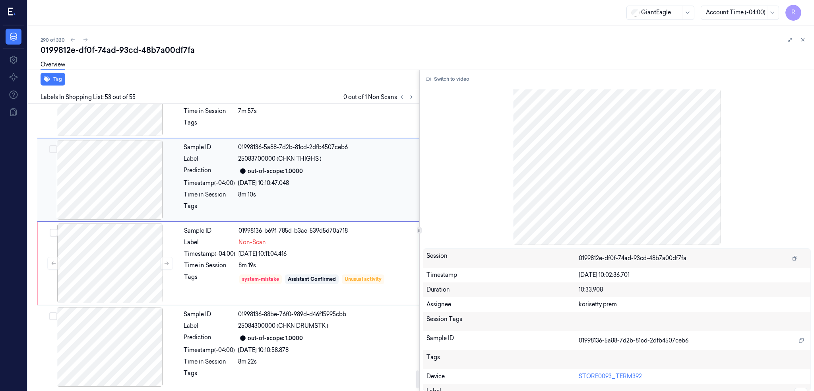
scroll to position [4241, 0]
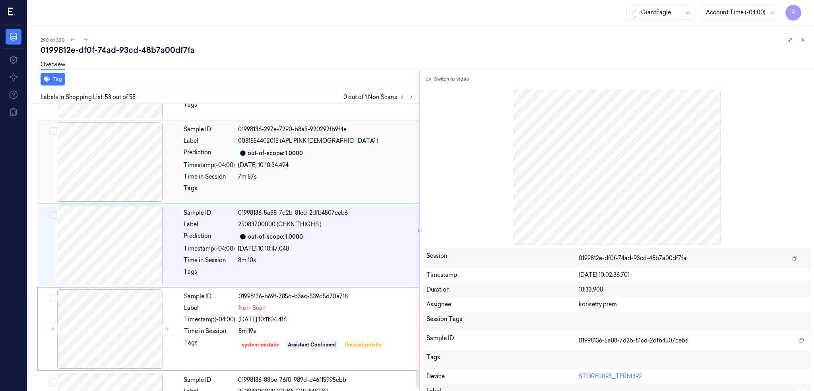
click at [134, 163] on div at bounding box center [110, 161] width 142 height 79
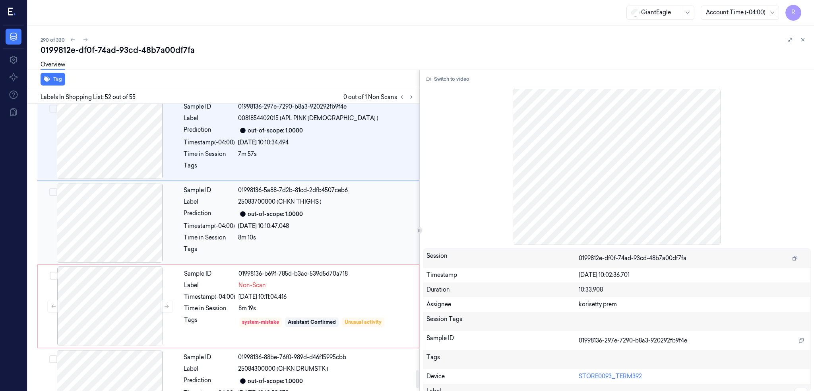
click at [128, 187] on div at bounding box center [110, 222] width 142 height 79
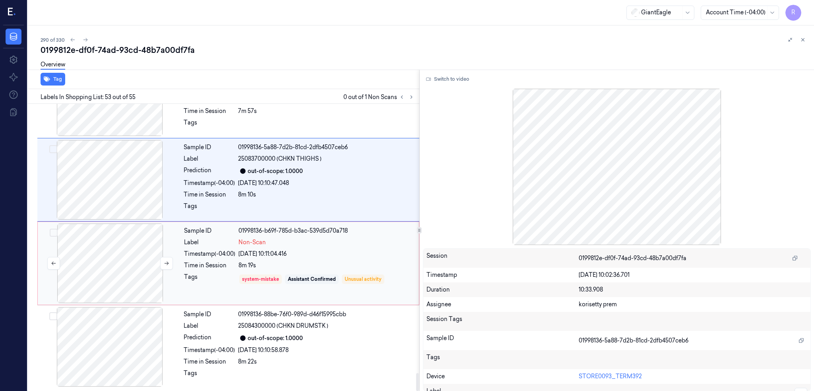
scroll to position [4308, 0]
click at [98, 346] on div at bounding box center [110, 346] width 142 height 79
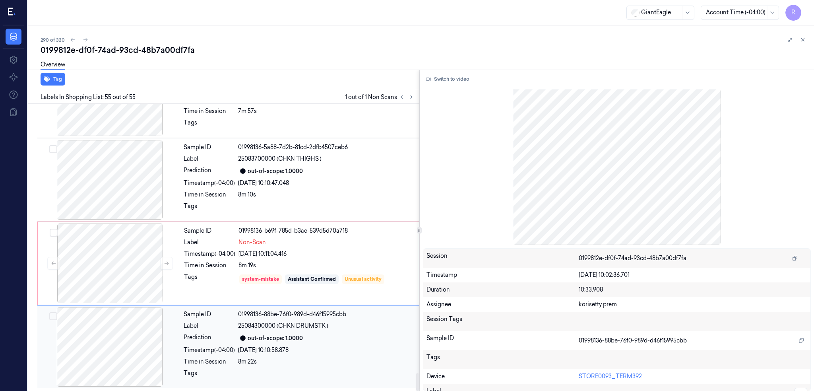
scroll to position [4309, 0]
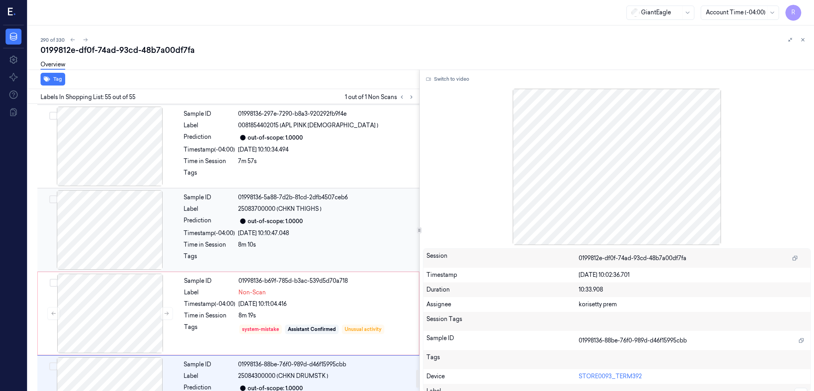
click at [113, 210] on div at bounding box center [110, 229] width 142 height 79
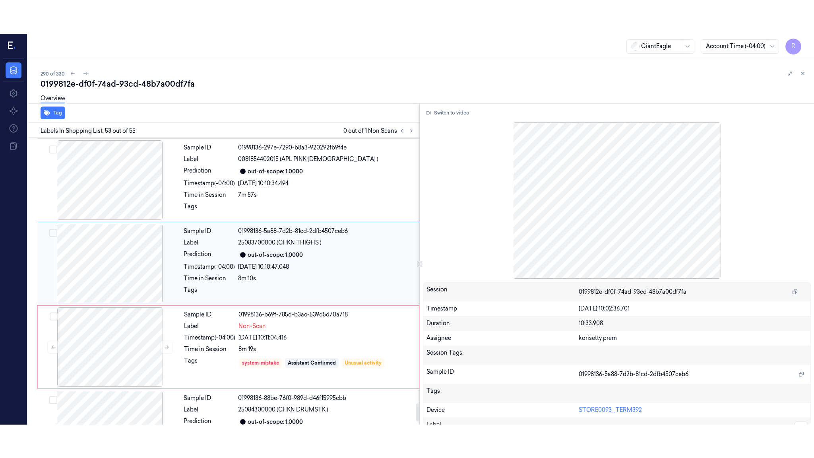
scroll to position [4241, 0]
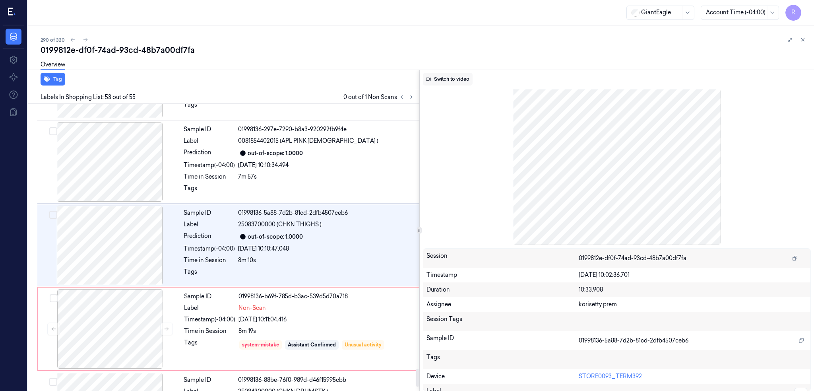
click at [460, 73] on button "Switch to video" at bounding box center [448, 79] width 50 height 13
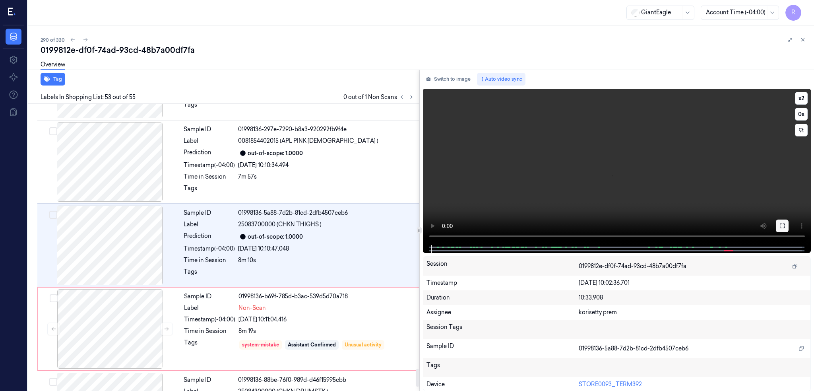
click at [789, 222] on button at bounding box center [782, 225] width 13 height 13
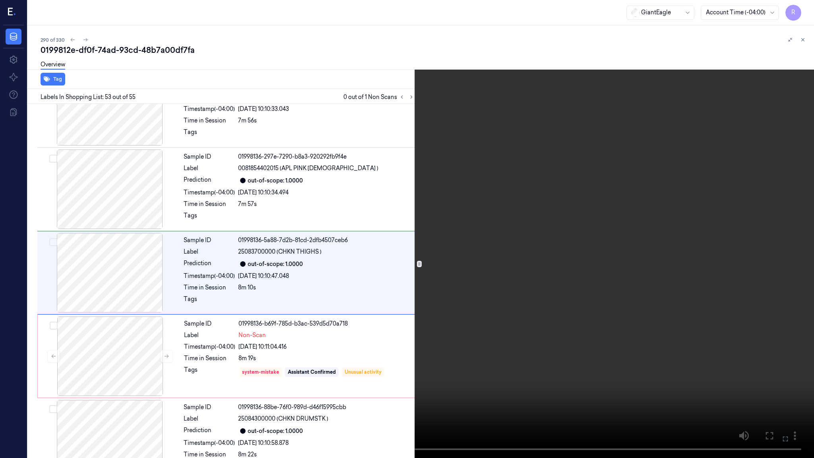
scroll to position [4207, 0]
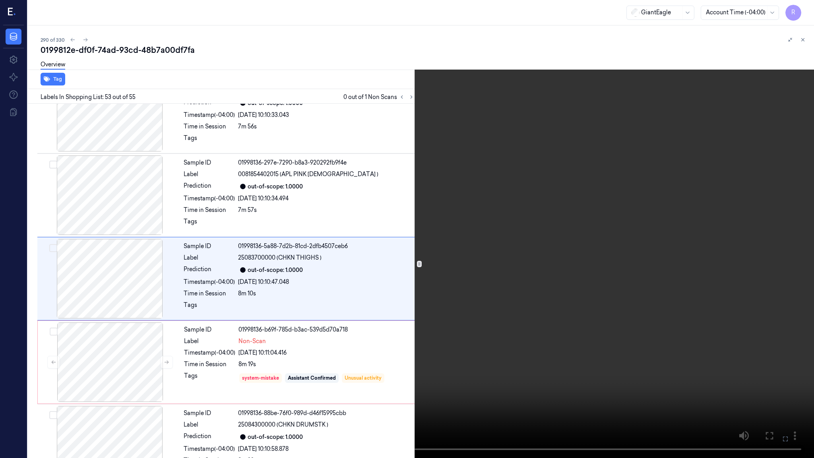
drag, startPoint x: 493, startPoint y: 370, endPoint x: 36, endPoint y: 405, distance: 458.8
drag, startPoint x: 36, startPoint y: 405, endPoint x: 402, endPoint y: 219, distance: 411.0
click at [402, 219] on video at bounding box center [407, 229] width 814 height 458
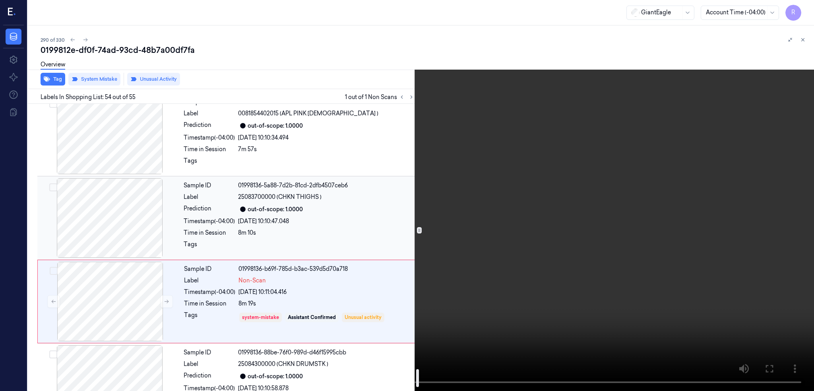
scroll to position [4295, 0]
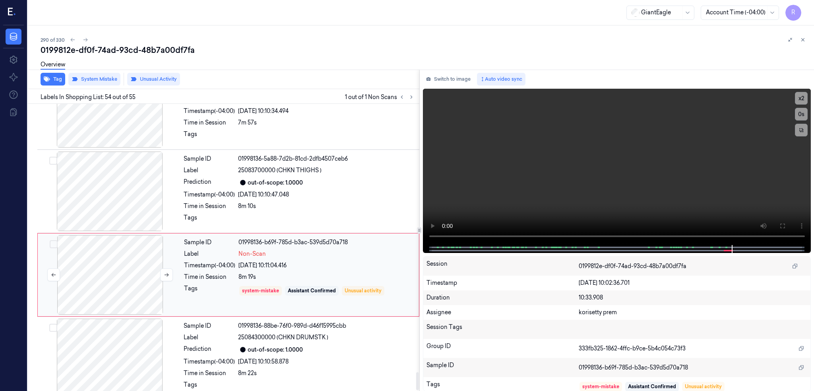
click at [130, 281] on div at bounding box center [110, 274] width 142 height 79
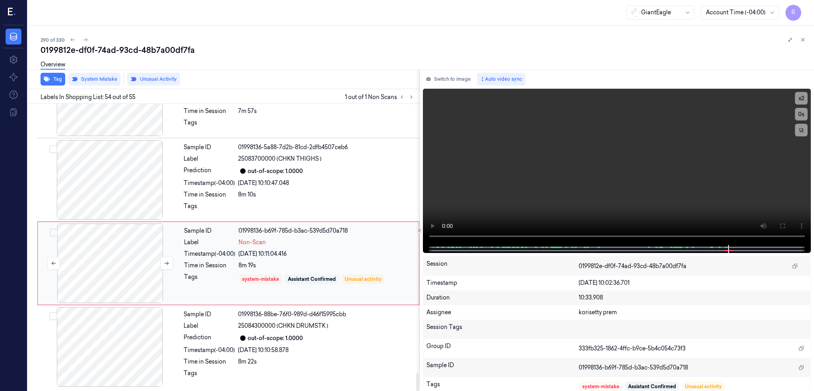
scroll to position [4308, 0]
click at [110, 346] on div at bounding box center [110, 346] width 142 height 79
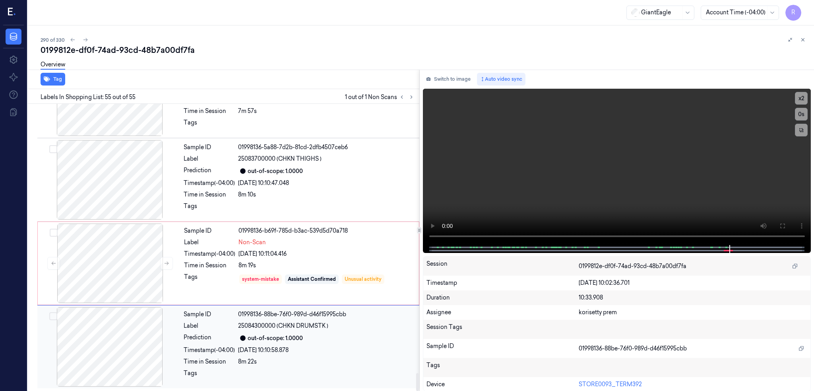
scroll to position [4309, 0]
click at [99, 283] on div at bounding box center [110, 262] width 142 height 79
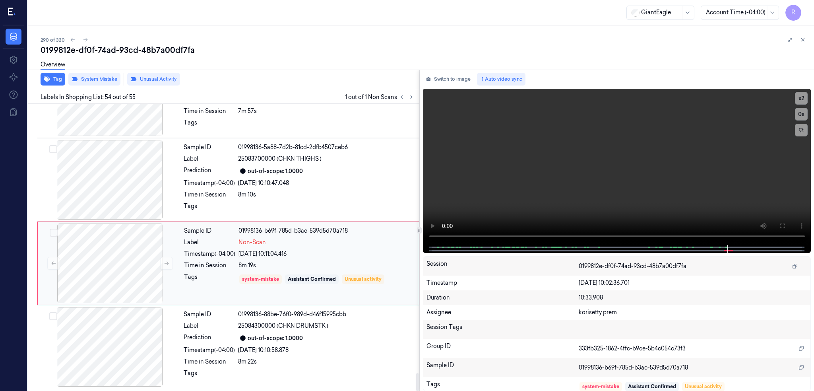
scroll to position [4308, 0]
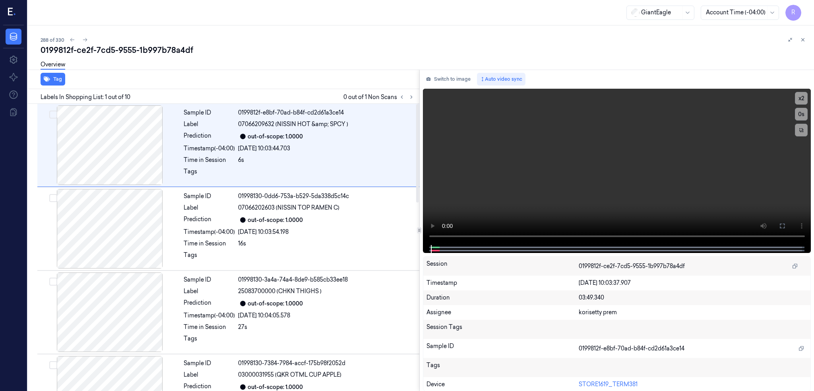
click at [419, 96] on div "Labels In Shopping List: 1 out of 10 0 out of 1 Non Scans" at bounding box center [222, 96] width 395 height 15
click at [414, 94] on icon at bounding box center [412, 97] width 6 height 6
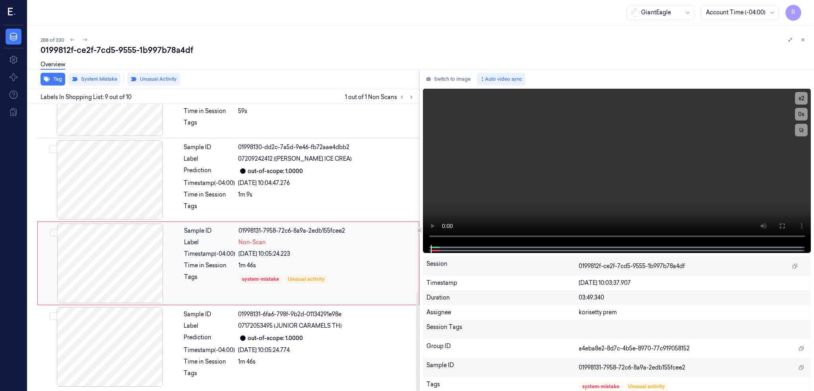
click at [94, 275] on div at bounding box center [110, 262] width 142 height 79
click at [117, 150] on div at bounding box center [110, 179] width 142 height 79
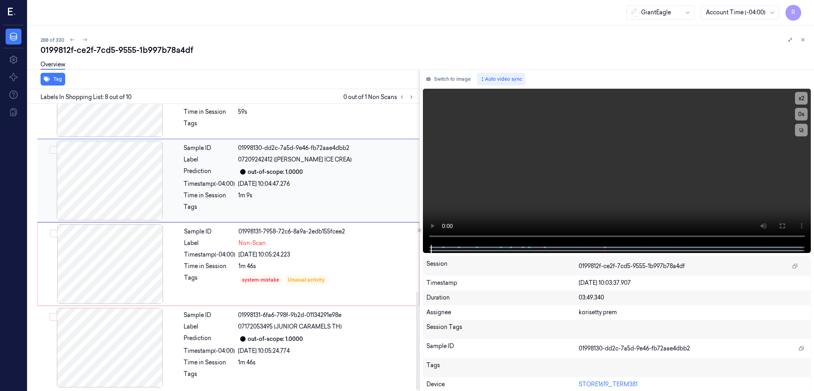
scroll to position [550, 0]
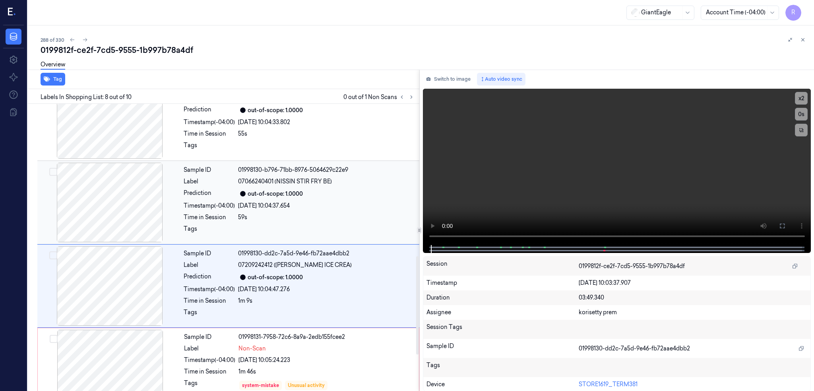
click at [126, 180] on div at bounding box center [110, 202] width 142 height 79
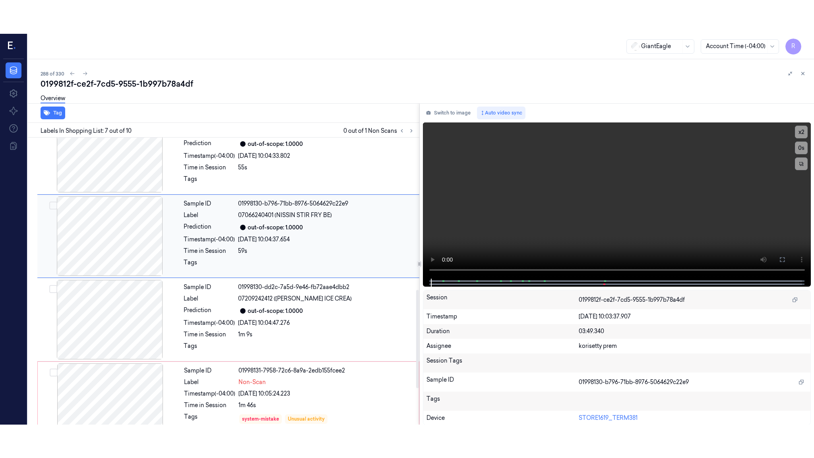
scroll to position [398, 0]
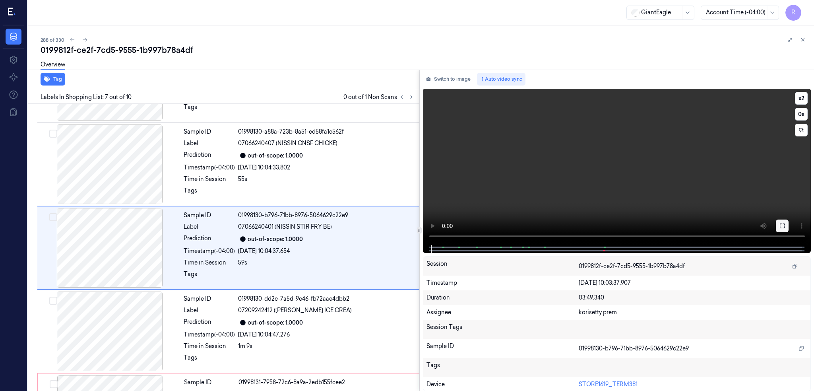
click at [811, 219] on div "x 2 0 s" at bounding box center [617, 167] width 388 height 156
click at [789, 229] on button at bounding box center [782, 225] width 13 height 13
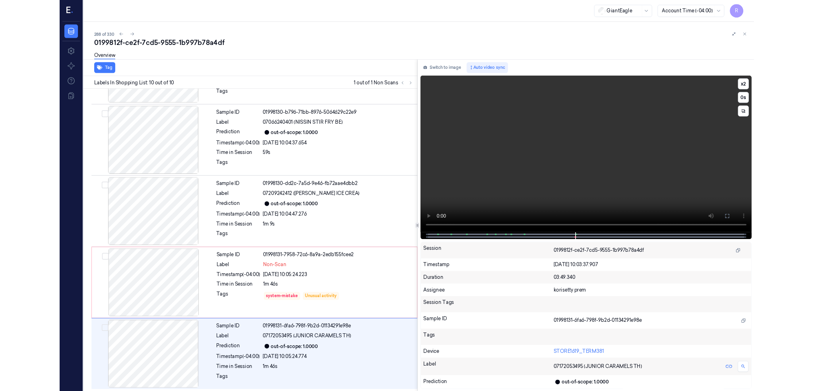
scroll to position [483, 0]
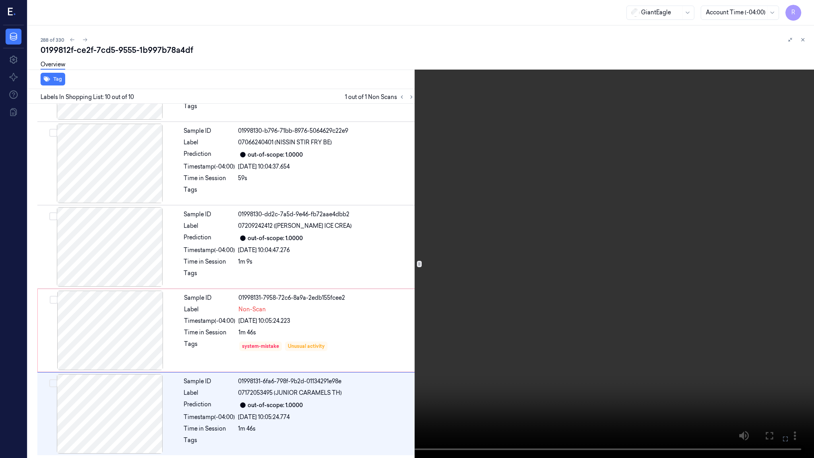
click at [481, 372] on video at bounding box center [407, 229] width 814 height 458
click at [535, 361] on video at bounding box center [407, 229] width 814 height 458
click at [504, 304] on video at bounding box center [407, 229] width 814 height 458
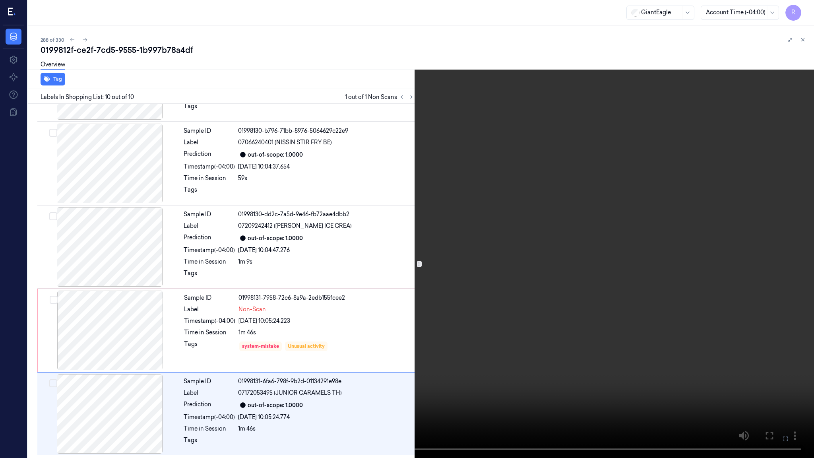
click at [504, 304] on video at bounding box center [407, 229] width 814 height 458
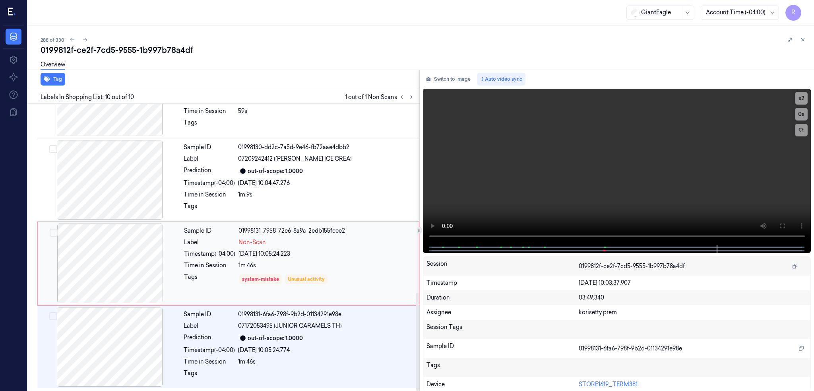
click at [125, 249] on div at bounding box center [110, 262] width 142 height 79
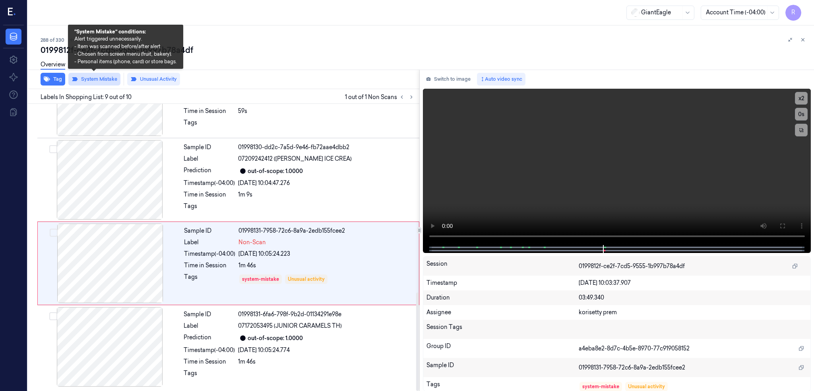
click at [99, 78] on button "System Mistake" at bounding box center [94, 79] width 52 height 13
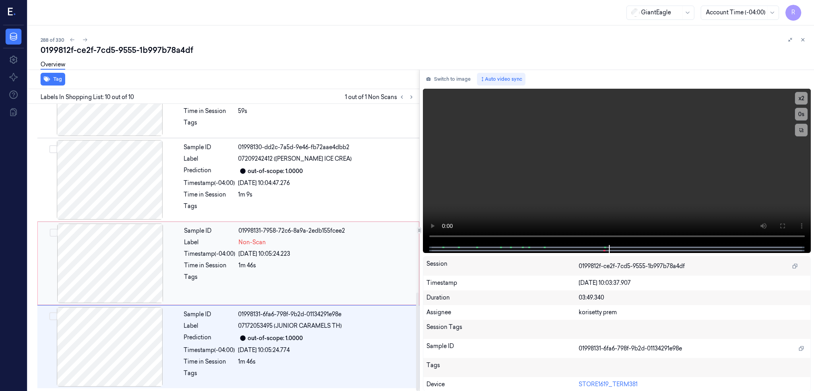
click at [121, 244] on div at bounding box center [110, 262] width 142 height 79
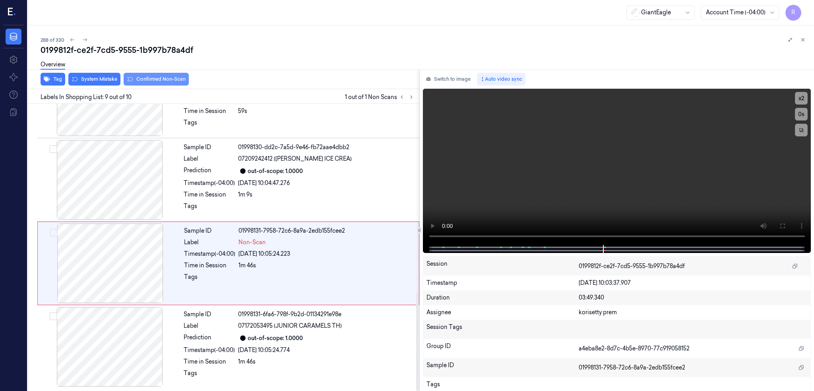
click at [138, 79] on div "Tag System Mistake Confirmed Non-Scan" at bounding box center [222, 79] width 395 height 19
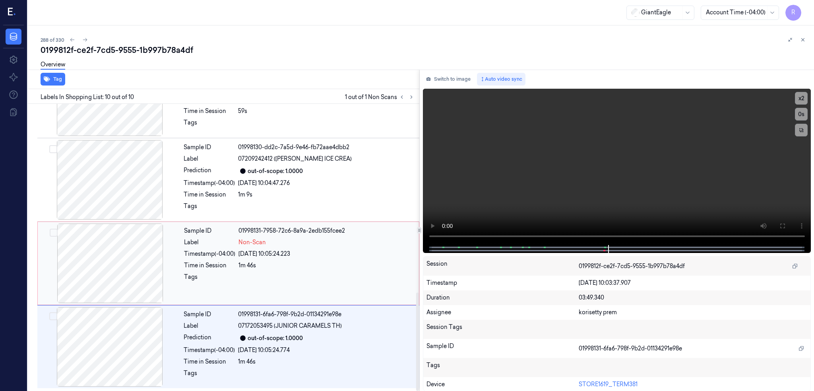
click at [116, 267] on div at bounding box center [110, 262] width 142 height 79
click at [125, 264] on div at bounding box center [110, 262] width 142 height 79
click at [111, 259] on div at bounding box center [110, 262] width 142 height 79
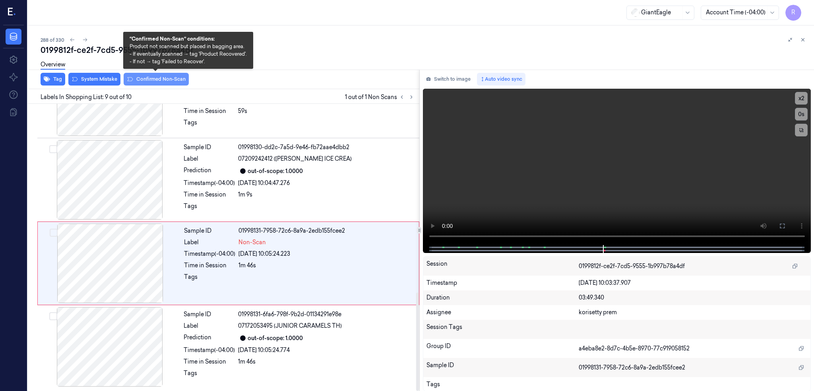
click at [146, 79] on button "Confirmed Non-Scan" at bounding box center [156, 79] width 65 height 13
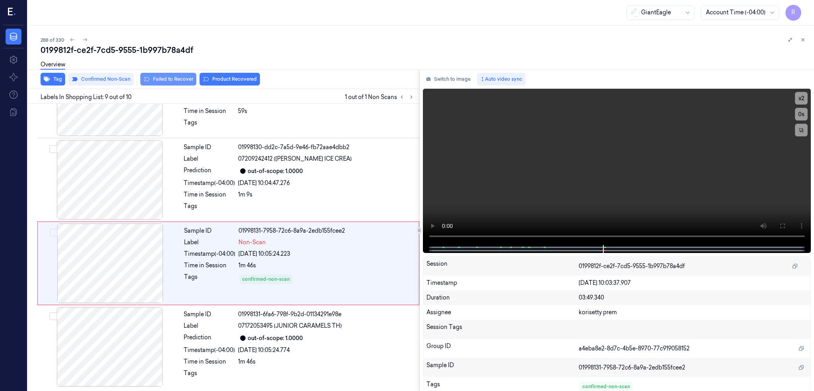
click at [180, 81] on button "Failed to Recover" at bounding box center [168, 79] width 56 height 13
click at [150, 48] on div "0199812f-ce2f-7cd5-9555-1b997b78a4df" at bounding box center [424, 50] width 767 height 11
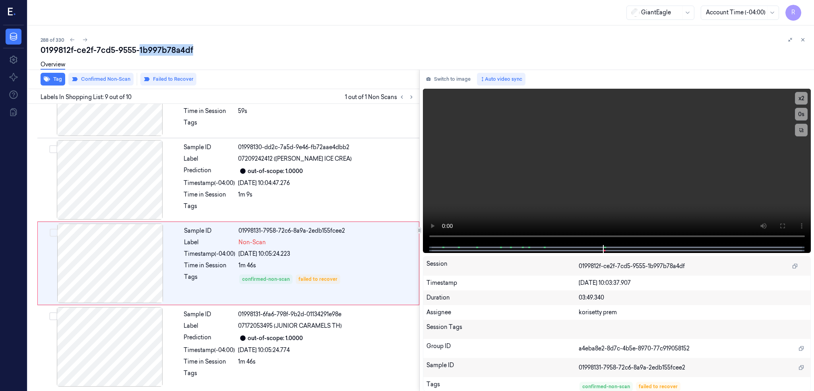
click at [150, 48] on div "0199812f-ce2f-7cd5-9555-1b997b78a4df" at bounding box center [424, 50] width 767 height 11
copy div "1b997b78a4df"
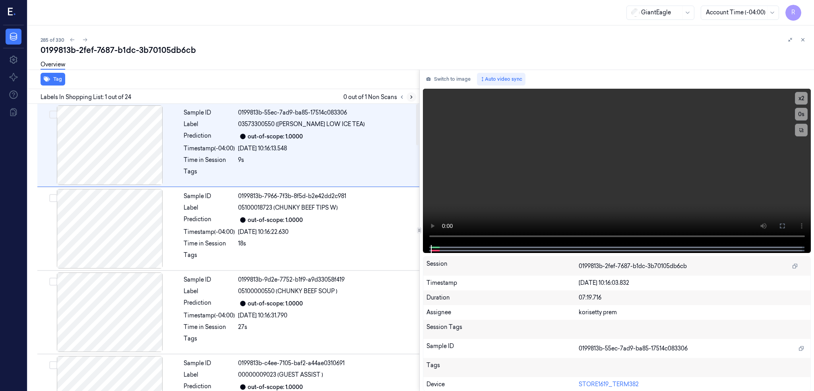
click at [414, 97] on icon at bounding box center [412, 97] width 6 height 6
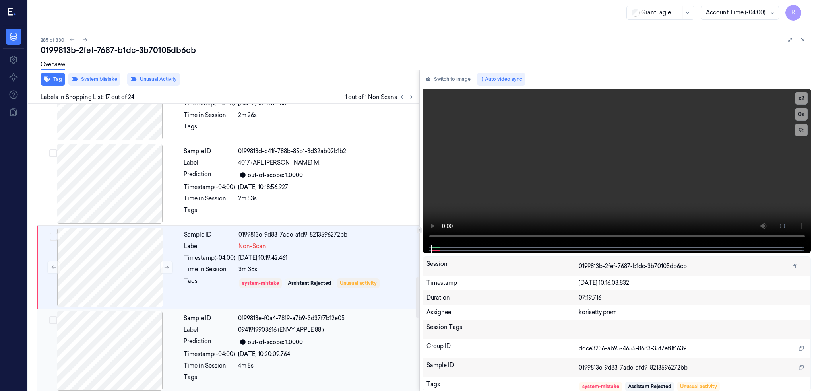
scroll to position [1234, 0]
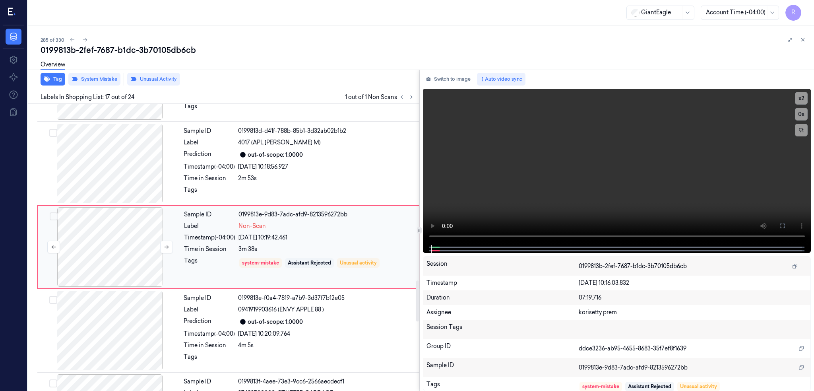
click at [101, 246] on div at bounding box center [110, 246] width 142 height 79
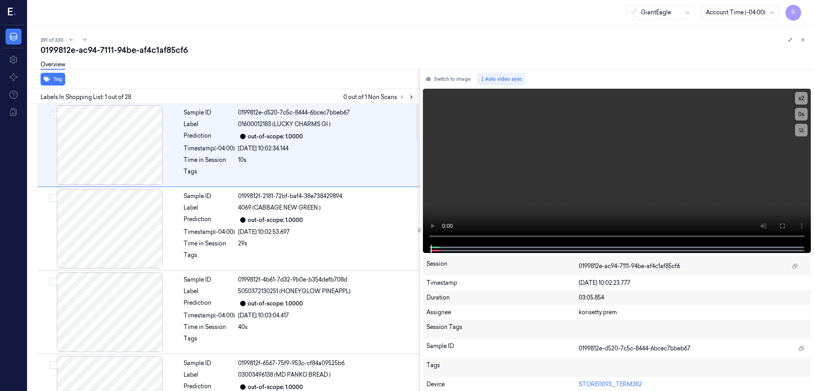
click at [416, 96] on button at bounding box center [412, 97] width 10 height 10
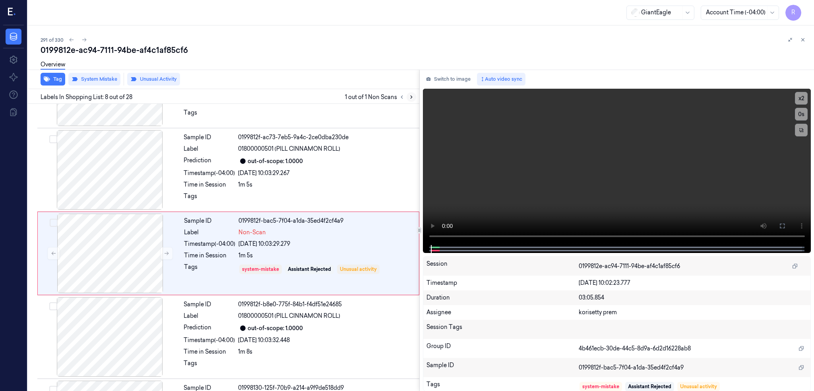
scroll to position [482, 0]
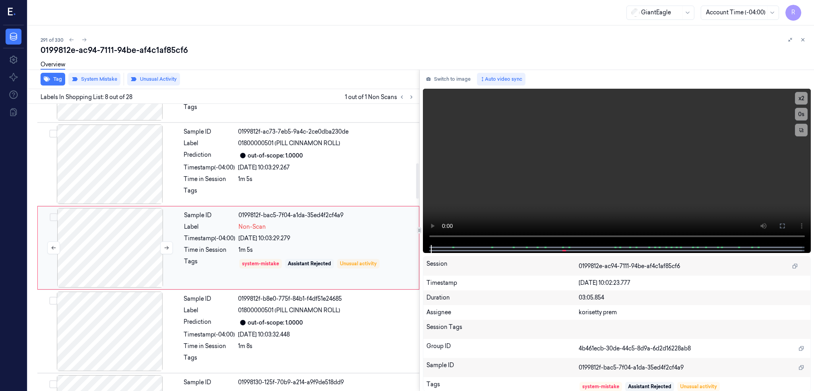
click at [120, 253] on div at bounding box center [110, 247] width 142 height 79
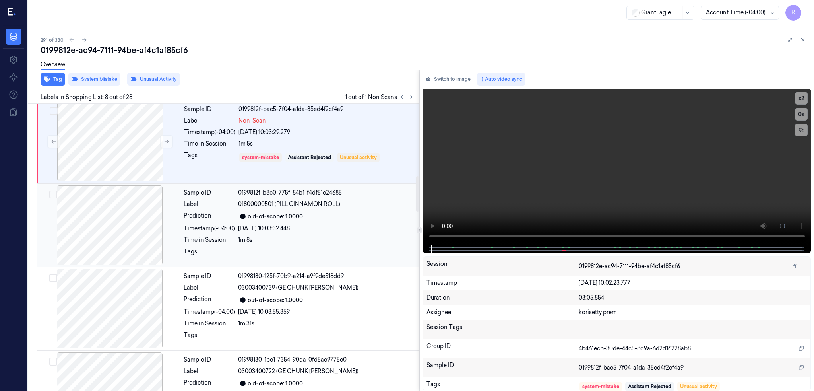
click at [122, 251] on div at bounding box center [110, 224] width 142 height 79
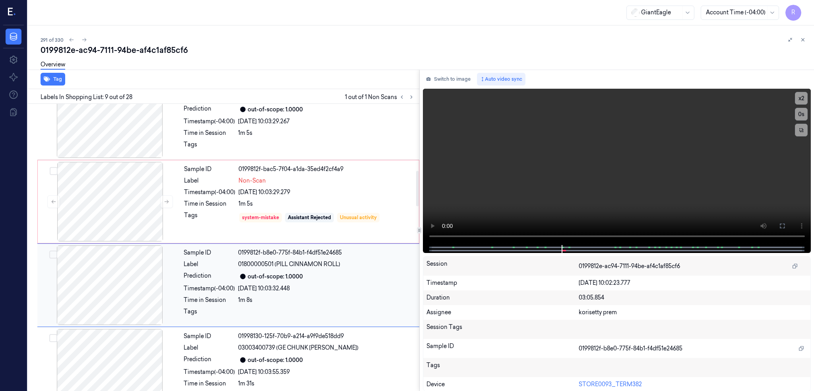
scroll to position [512, 0]
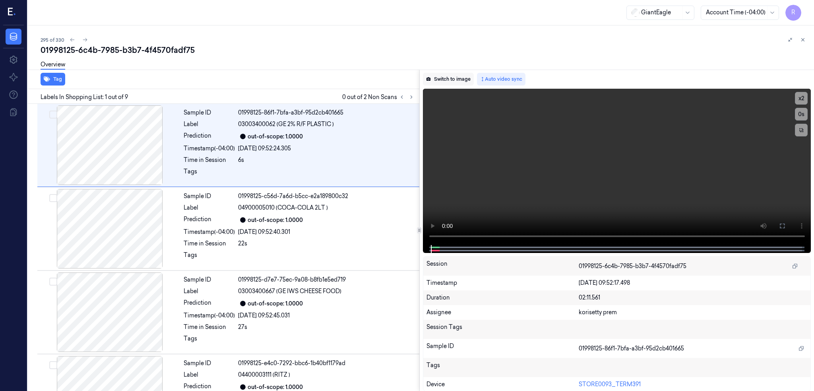
click at [465, 81] on button "Switch to image" at bounding box center [448, 79] width 51 height 13
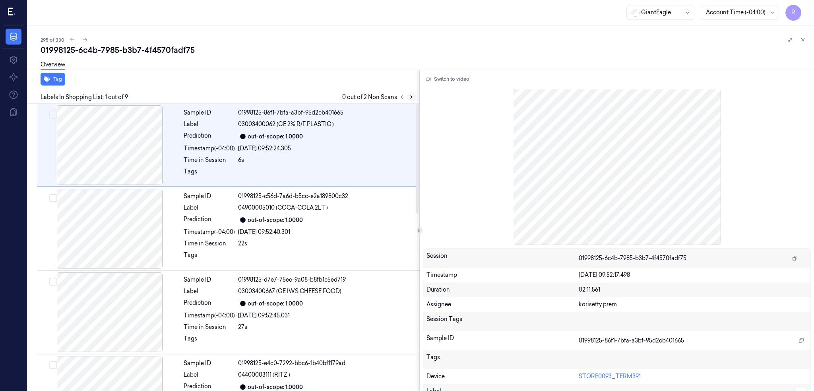
click at [416, 99] on button at bounding box center [412, 97] width 10 height 10
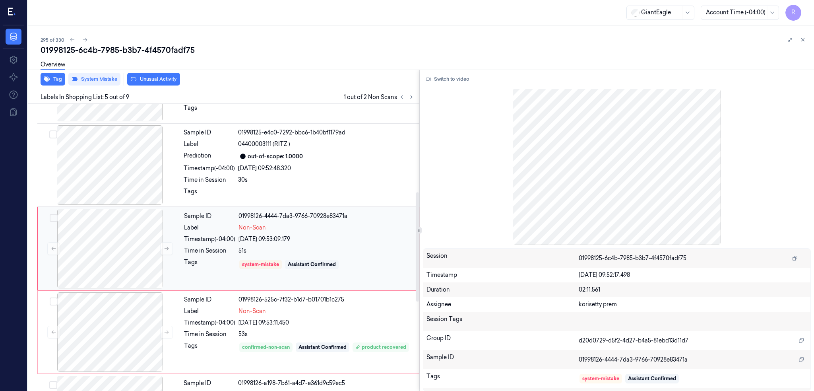
scroll to position [231, 0]
click at [126, 231] on div at bounding box center [110, 247] width 142 height 79
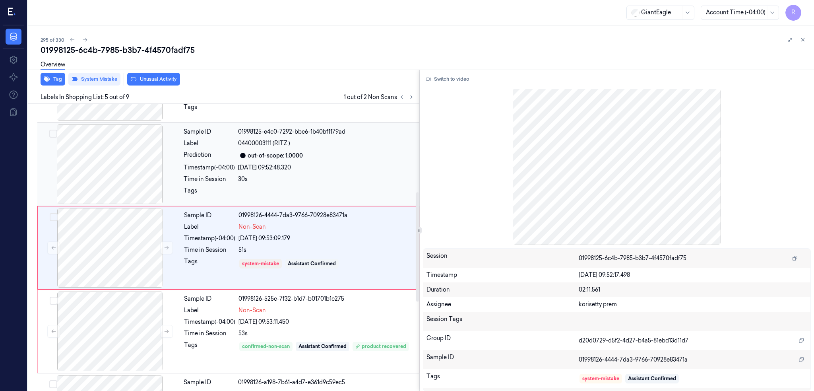
click at [123, 170] on div at bounding box center [110, 163] width 142 height 79
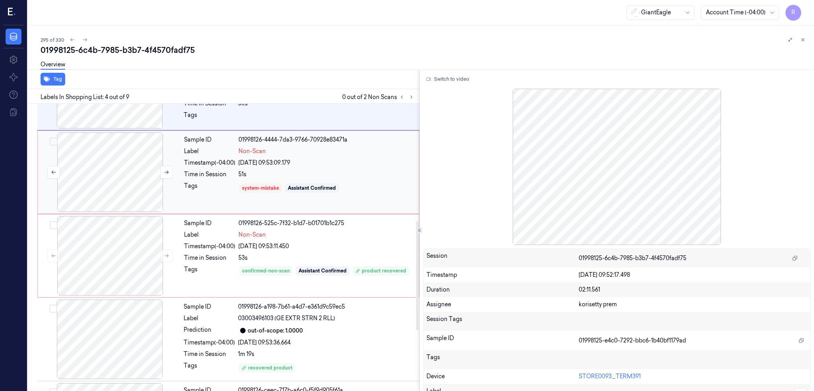
click at [118, 185] on div at bounding box center [110, 171] width 142 height 79
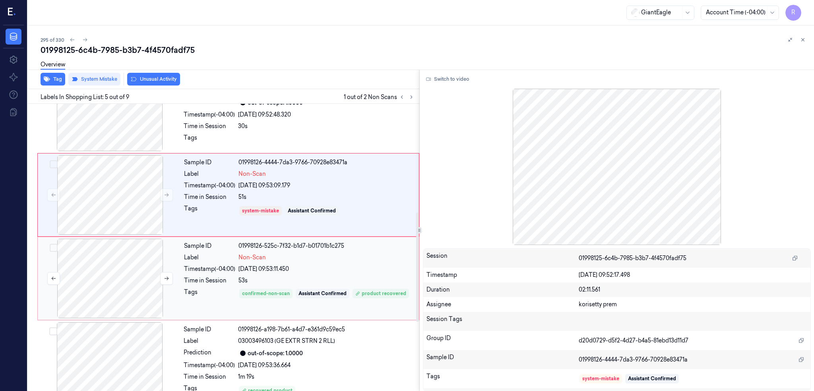
click at [134, 261] on div at bounding box center [110, 277] width 142 height 79
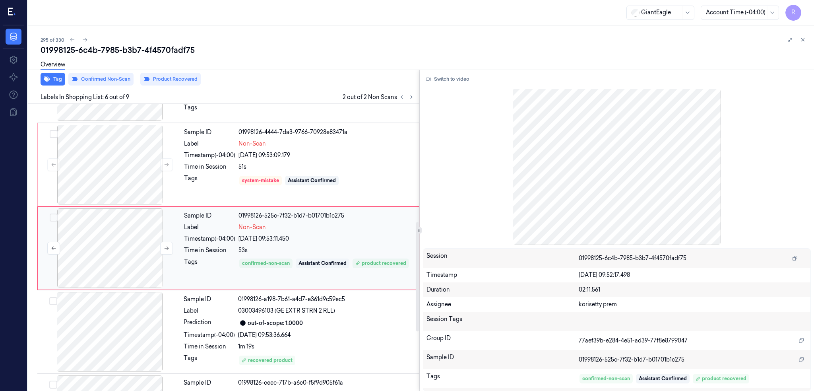
scroll to position [315, 0]
click at [167, 249] on icon at bounding box center [167, 248] width 6 height 6
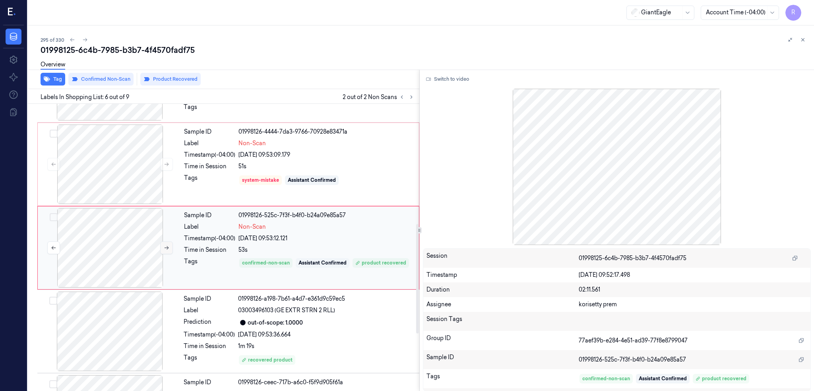
click at [167, 249] on icon at bounding box center [167, 248] width 6 height 6
click at [118, 255] on div at bounding box center [110, 247] width 142 height 79
click at [121, 170] on div at bounding box center [110, 163] width 142 height 79
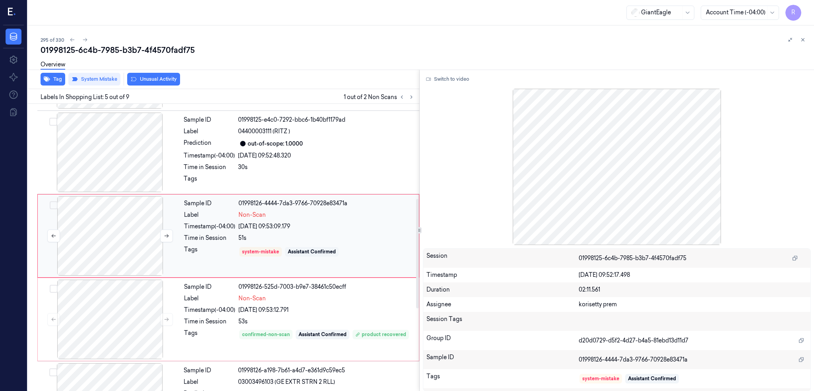
scroll to position [231, 0]
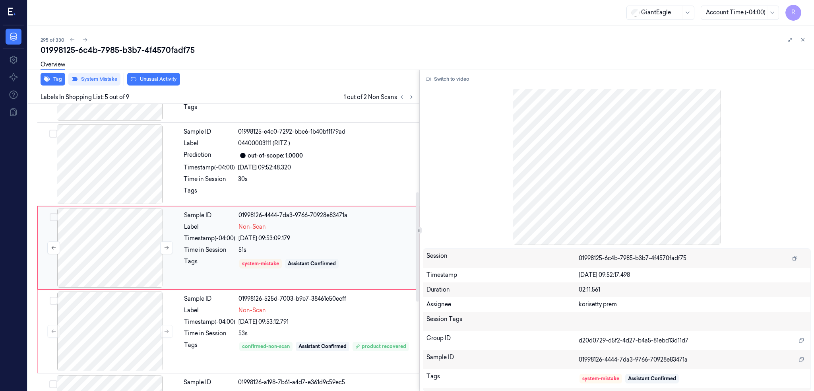
click at [137, 253] on div at bounding box center [110, 247] width 142 height 79
click at [107, 173] on div at bounding box center [110, 163] width 142 height 79
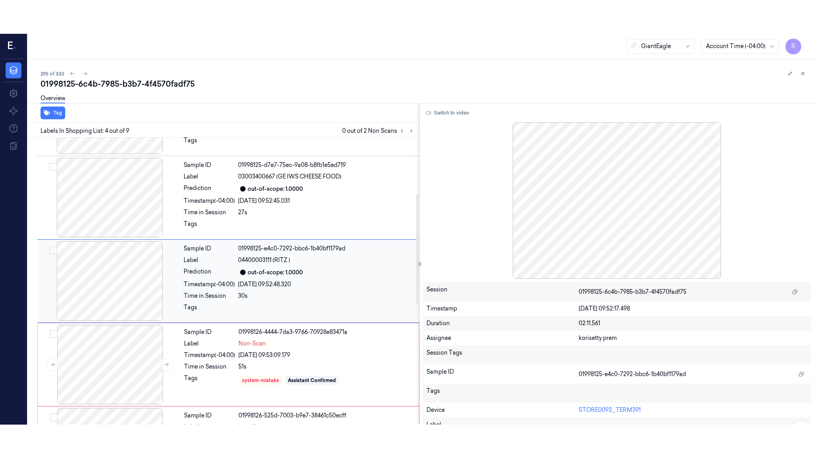
scroll to position [148, 0]
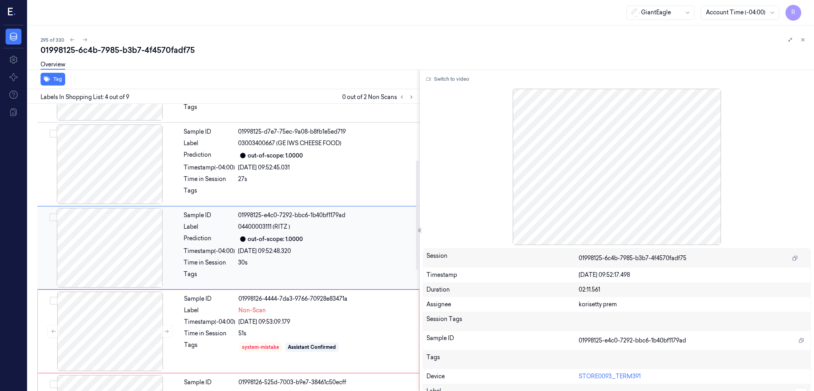
click at [120, 216] on div at bounding box center [110, 247] width 142 height 79
click at [123, 252] on div at bounding box center [110, 247] width 142 height 79
click at [455, 85] on div "Switch to video Session 01998125-6c4b-7985-b3b7-4f4570fadf75 Timestamp 25/09/20…" at bounding box center [617, 231] width 395 height 322
click at [454, 80] on button "Switch to video" at bounding box center [448, 79] width 50 height 13
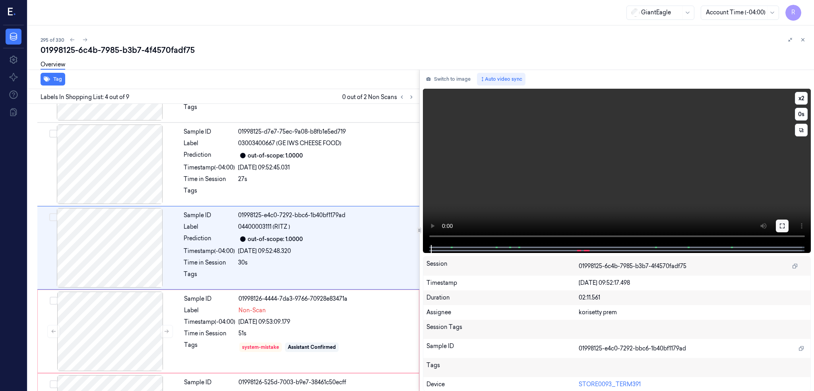
click at [789, 229] on button at bounding box center [782, 225] width 13 height 13
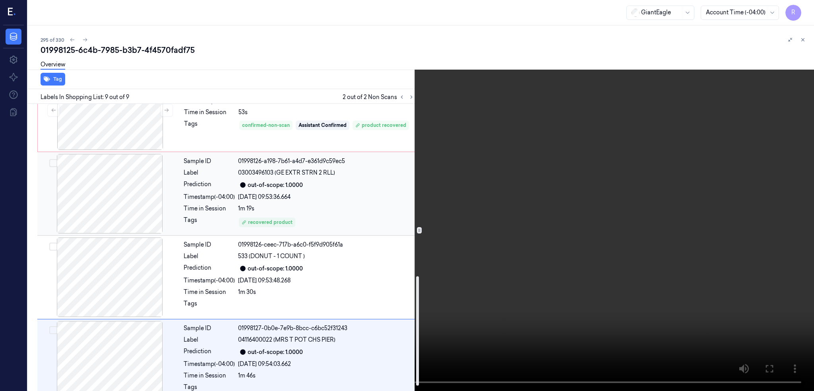
scroll to position [399, 0]
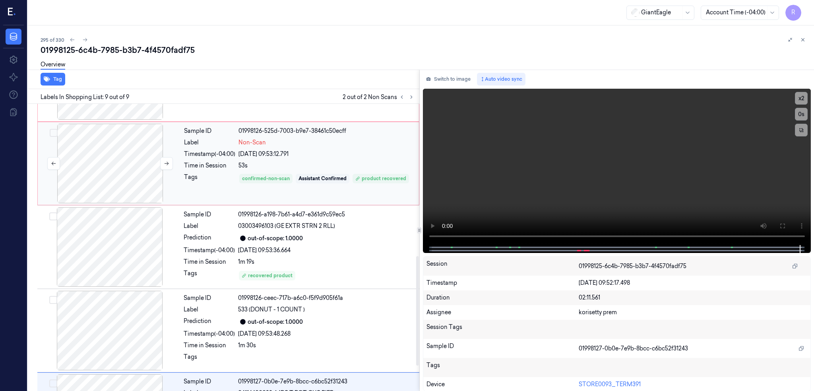
click at [148, 159] on div at bounding box center [110, 163] width 142 height 79
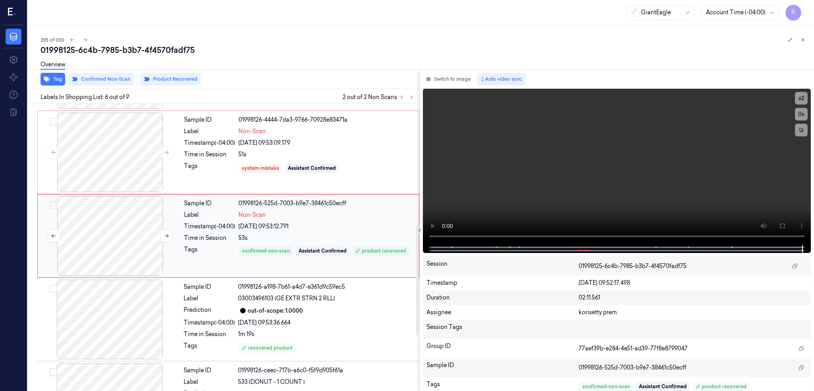
scroll to position [315, 0]
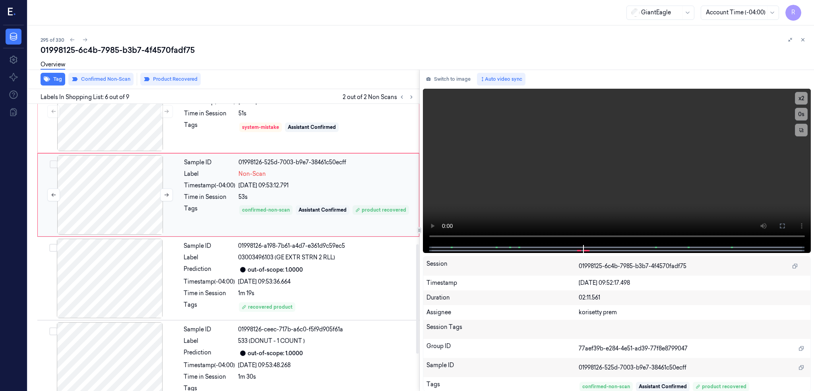
click at [100, 193] on div at bounding box center [110, 194] width 142 height 79
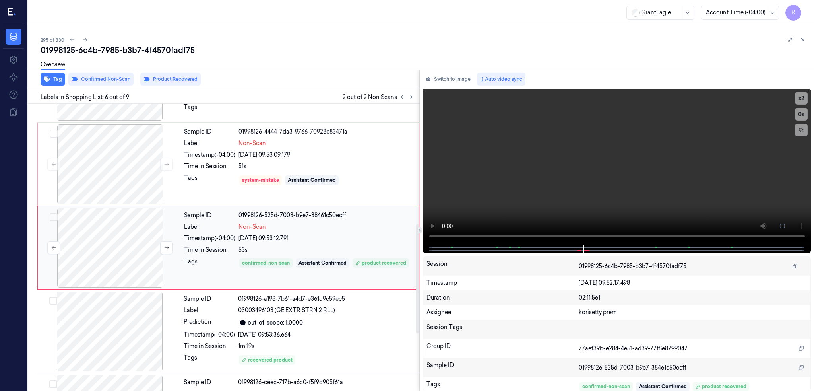
click at [124, 249] on div at bounding box center [110, 247] width 142 height 79
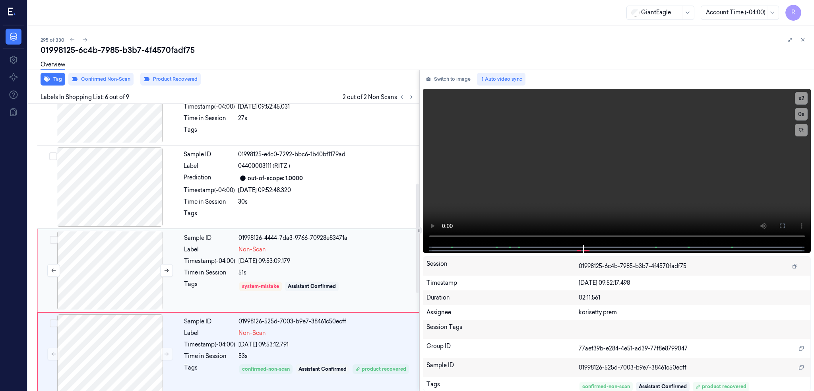
click at [125, 253] on div at bounding box center [110, 270] width 142 height 79
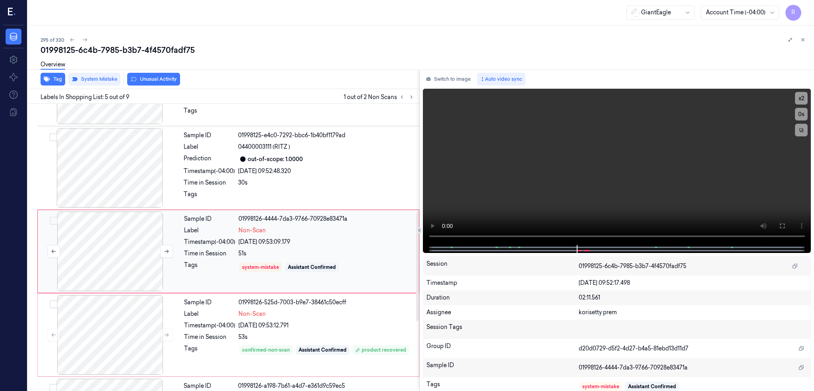
scroll to position [284, 0]
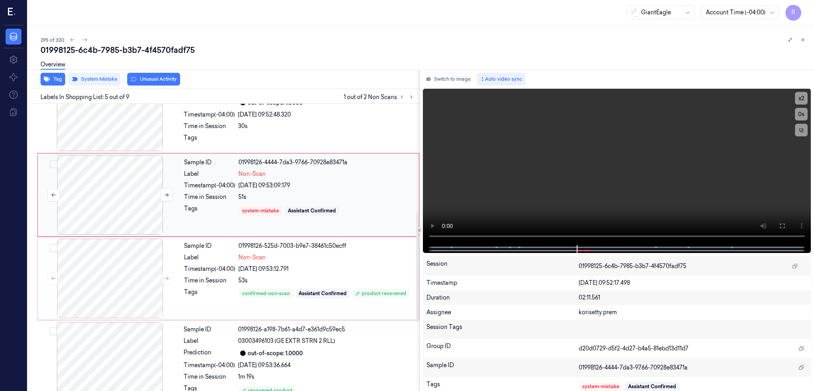
click at [106, 203] on div at bounding box center [110, 194] width 142 height 79
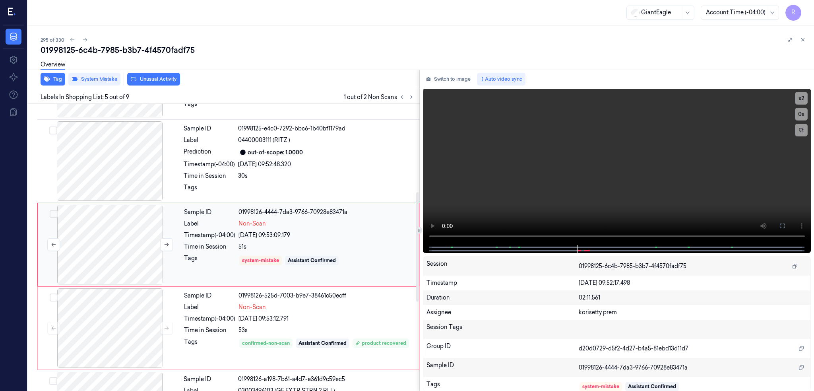
scroll to position [231, 0]
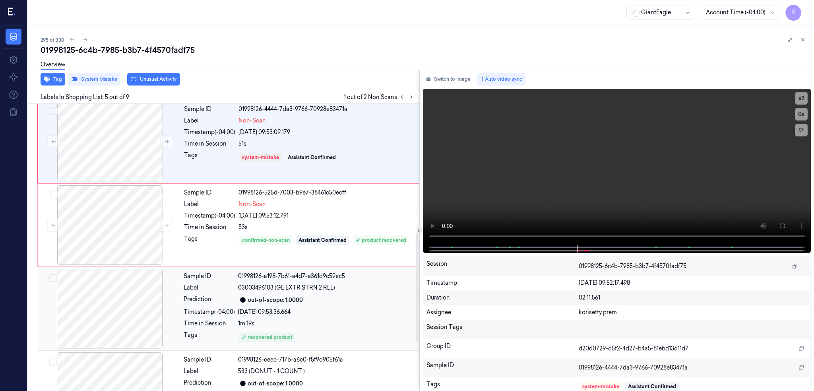
click at [119, 311] on div at bounding box center [110, 308] width 142 height 79
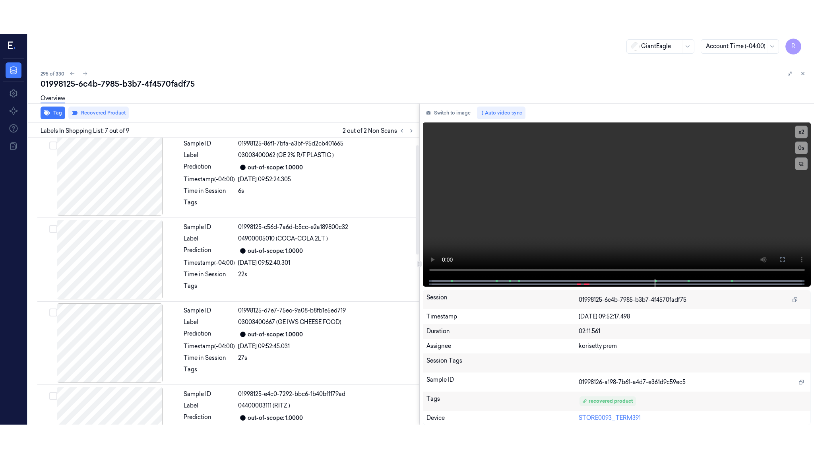
scroll to position [0, 0]
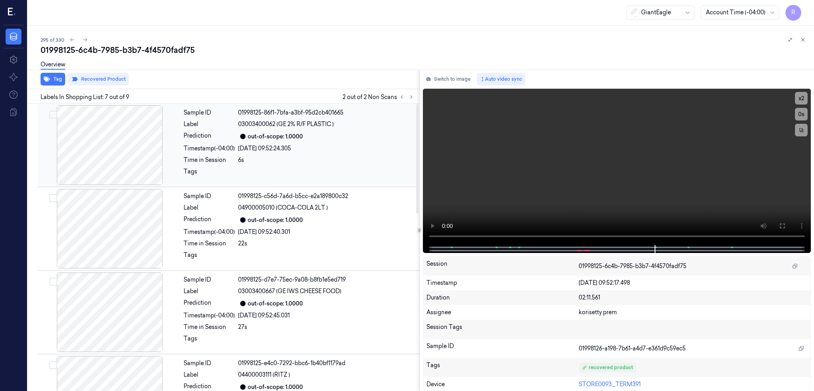
click at [130, 152] on div at bounding box center [110, 144] width 142 height 79
click at [95, 142] on div at bounding box center [110, 144] width 142 height 79
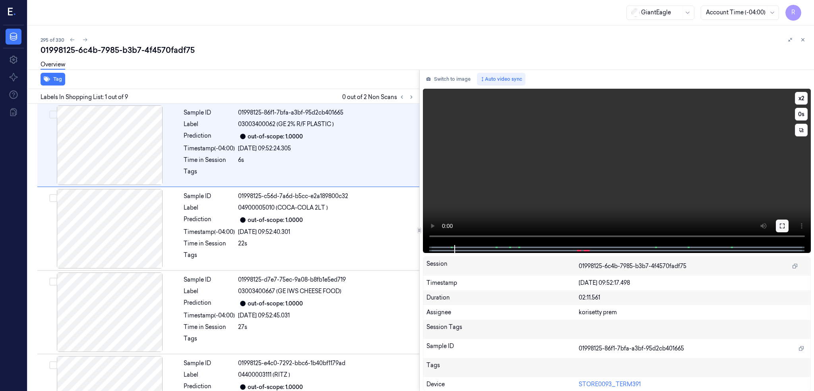
click at [785, 228] on icon at bounding box center [782, 225] width 5 height 5
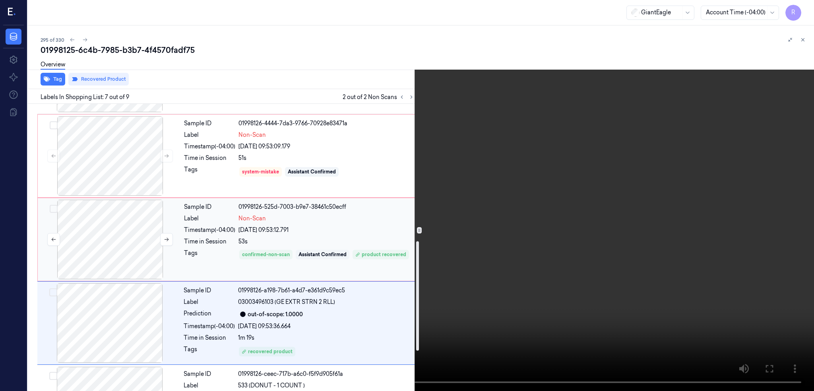
scroll to position [307, 0]
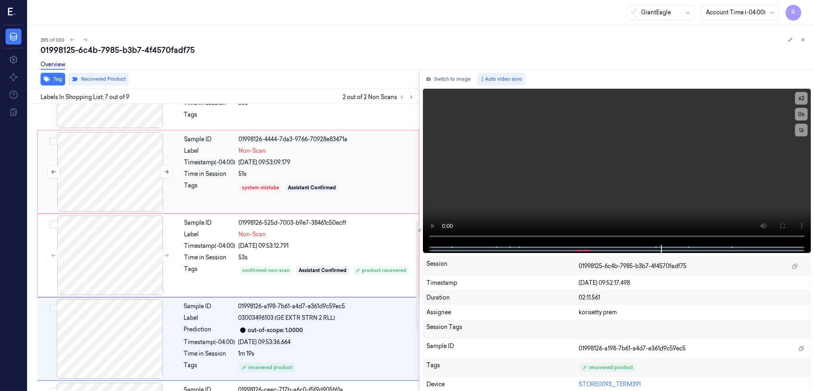
click at [113, 166] on div at bounding box center [110, 171] width 142 height 79
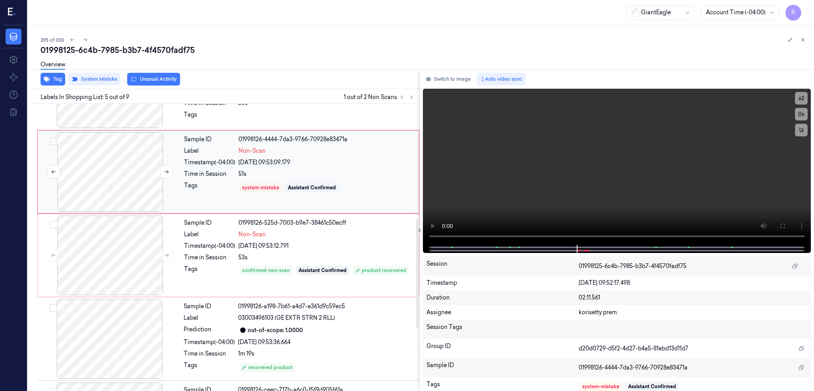
scroll to position [231, 0]
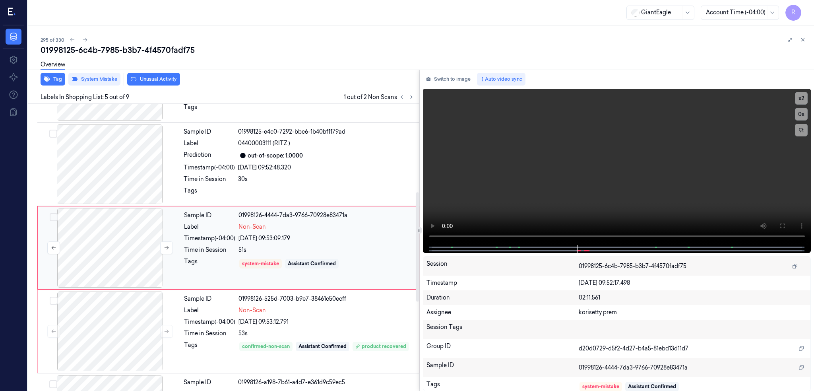
click at [104, 245] on div at bounding box center [110, 247] width 142 height 79
click at [105, 240] on div at bounding box center [110, 247] width 142 height 79
click at [105, 83] on button "System Mistake" at bounding box center [94, 79] width 52 height 13
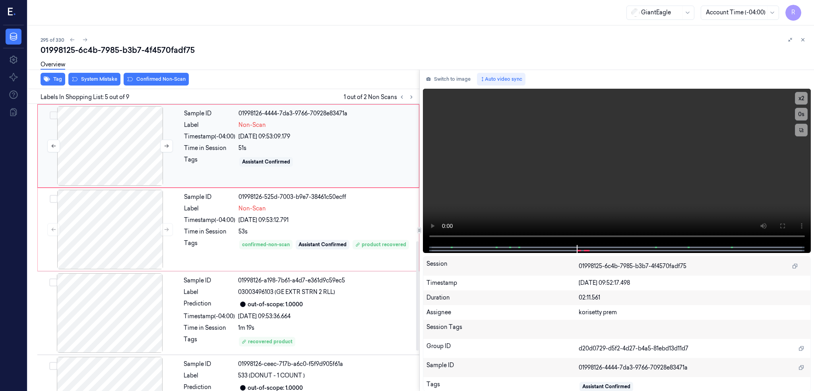
scroll to position [307, 0]
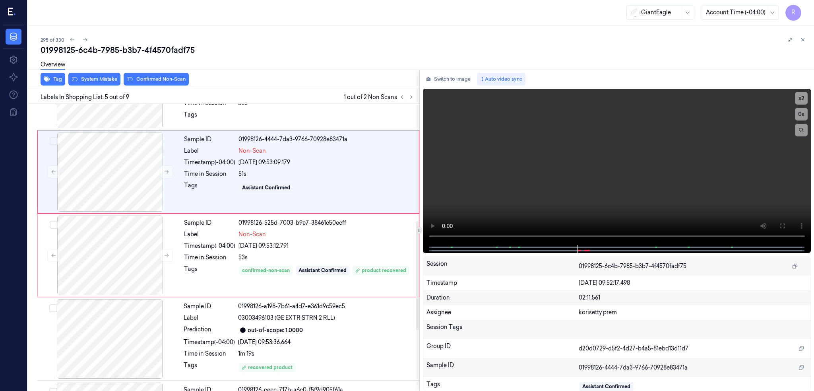
click at [91, 74] on div "Overview" at bounding box center [424, 66] width 767 height 20
click at [91, 78] on button "System Mistake" at bounding box center [94, 79] width 52 height 13
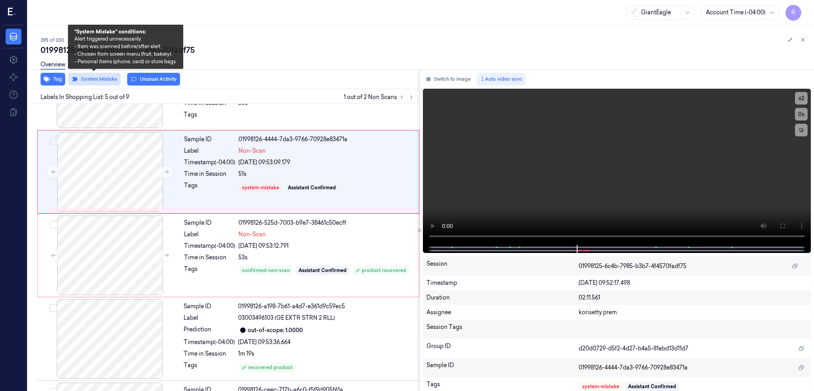
scroll to position [231, 0]
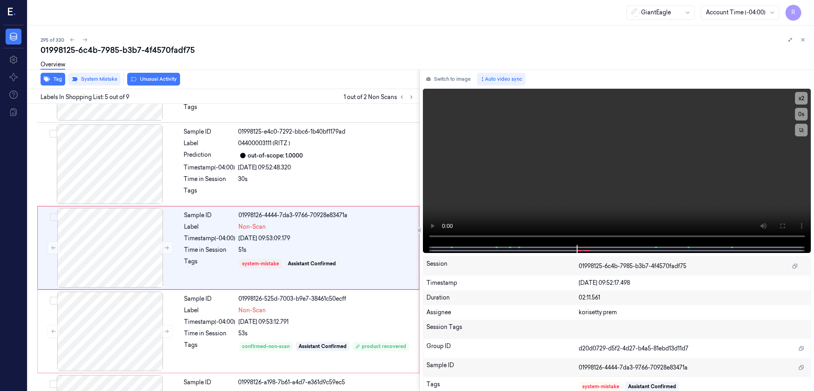
click at [269, 45] on div "01998125-6c4b-7985-b3b7-4f4570fadf75" at bounding box center [424, 50] width 767 height 11
click at [90, 251] on div at bounding box center [110, 247] width 142 height 79
click at [454, 80] on button "Switch to image" at bounding box center [448, 79] width 51 height 13
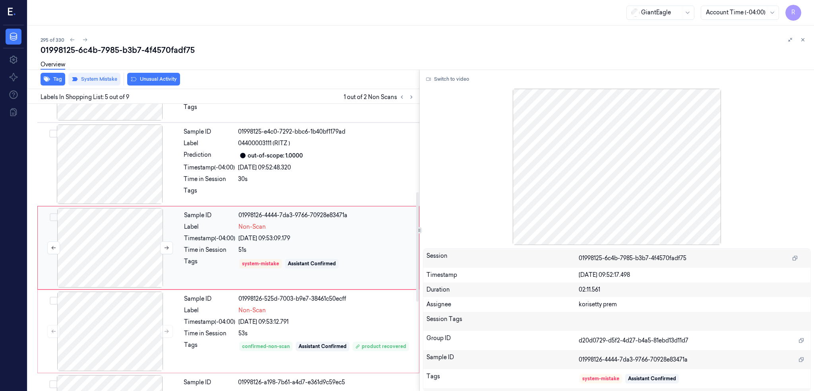
click at [126, 233] on div at bounding box center [110, 247] width 142 height 79
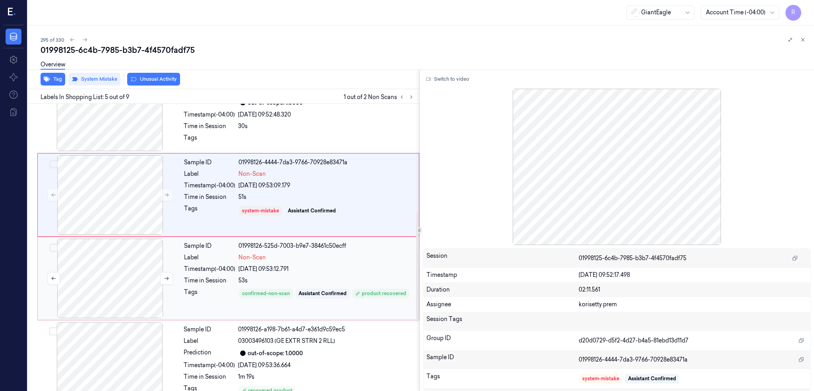
click at [126, 260] on div at bounding box center [110, 277] width 142 height 79
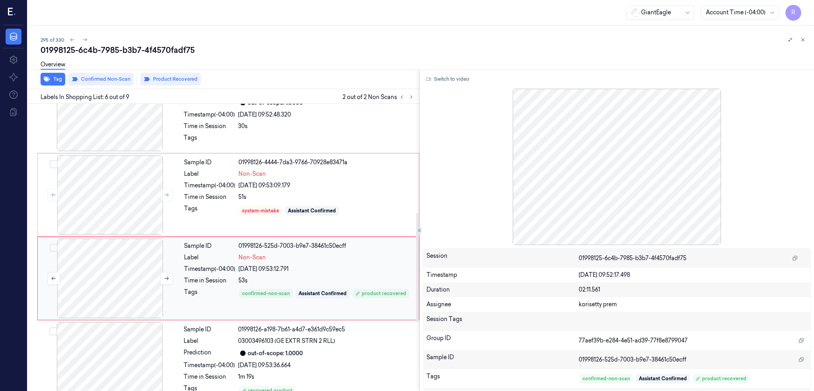
scroll to position [315, 0]
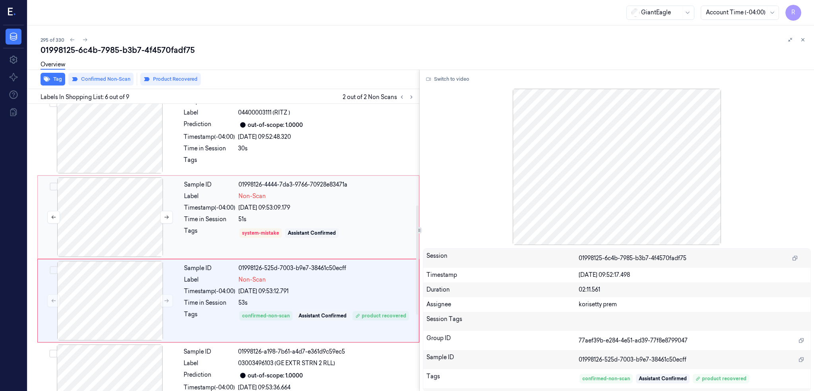
click at [118, 211] on div at bounding box center [110, 216] width 142 height 79
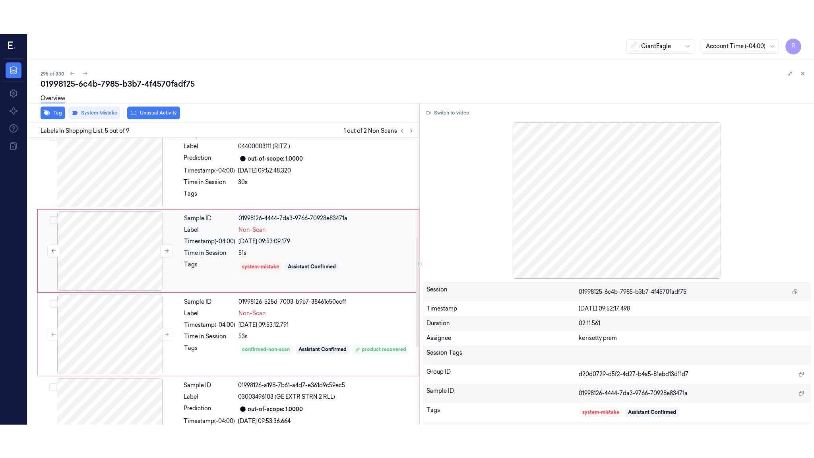
scroll to position [231, 0]
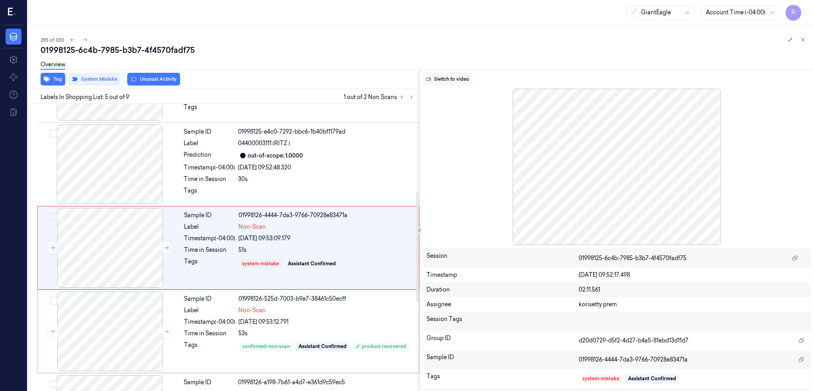
click at [469, 83] on button "Switch to video" at bounding box center [448, 79] width 50 height 13
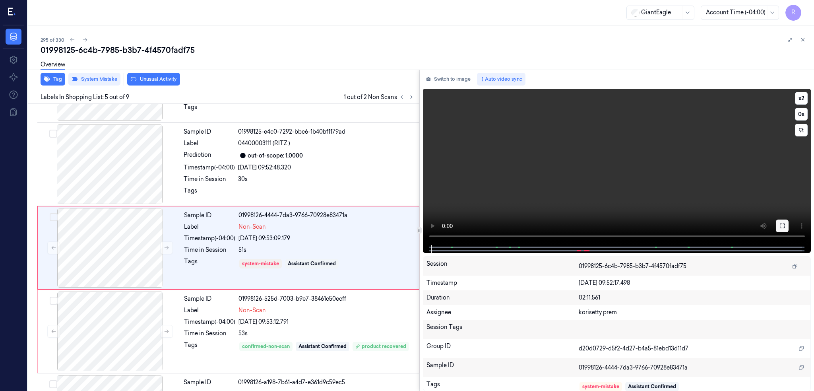
click at [785, 224] on icon at bounding box center [782, 226] width 6 height 6
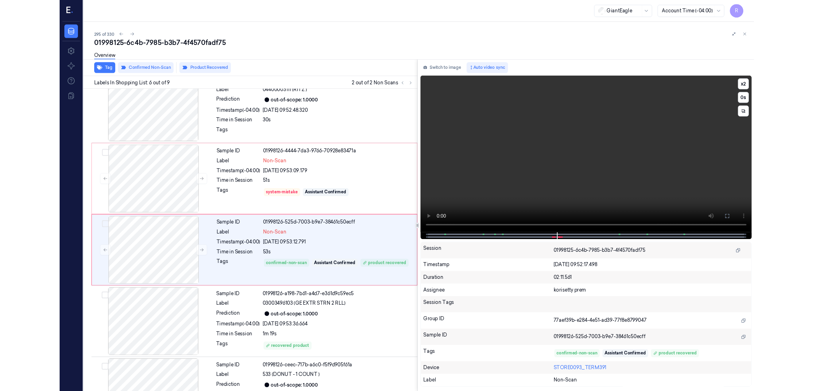
scroll to position [281, 0]
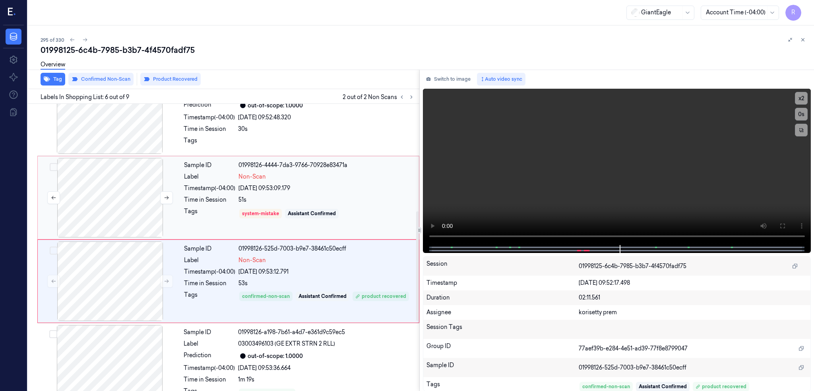
click at [125, 202] on div at bounding box center [110, 197] width 142 height 79
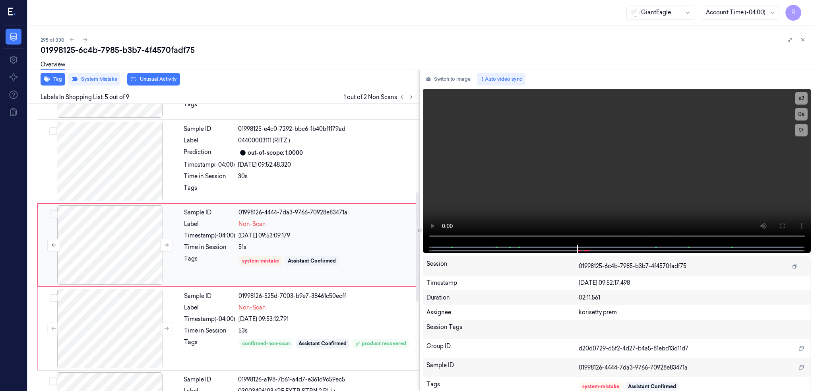
scroll to position [231, 0]
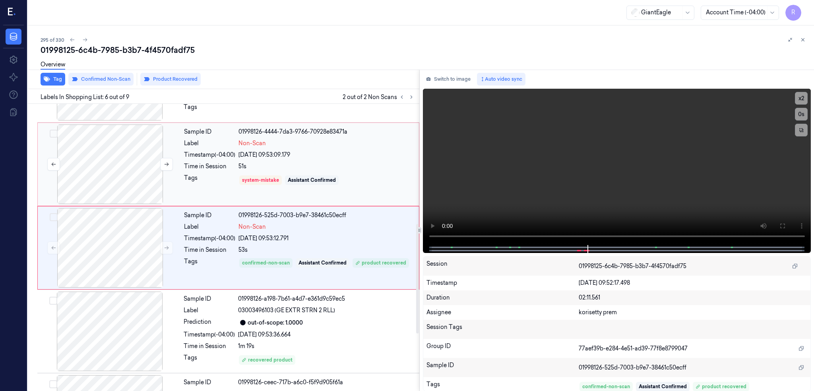
click at [103, 140] on div at bounding box center [110, 163] width 142 height 79
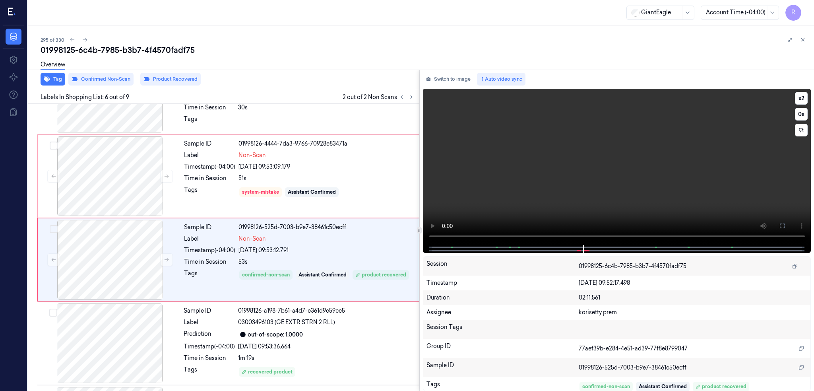
scroll to position [315, 0]
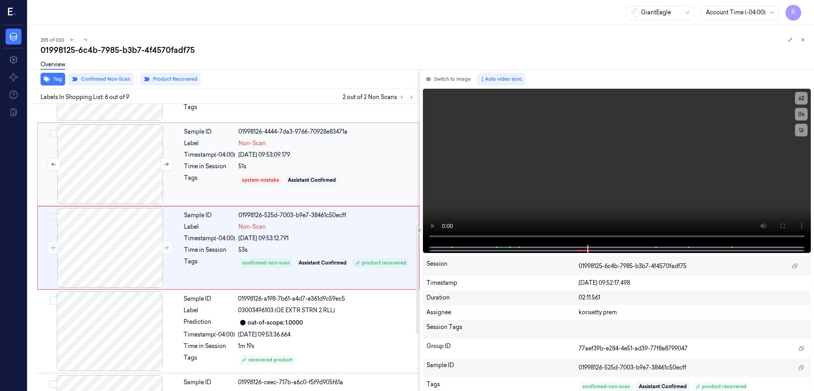
click at [109, 160] on div at bounding box center [110, 163] width 142 height 79
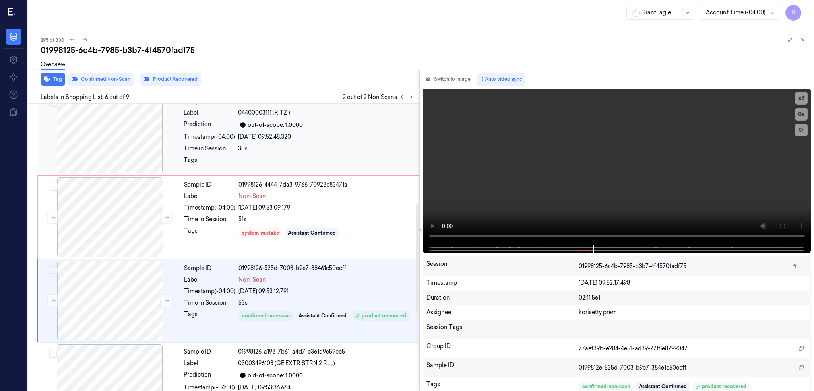
click at [123, 140] on div at bounding box center [110, 133] width 142 height 79
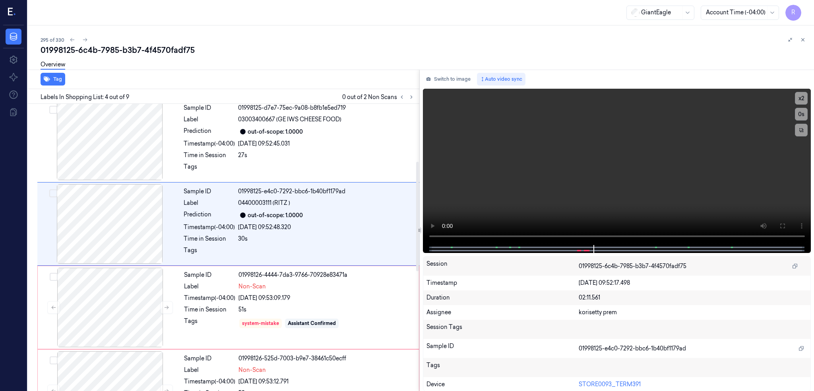
scroll to position [148, 0]
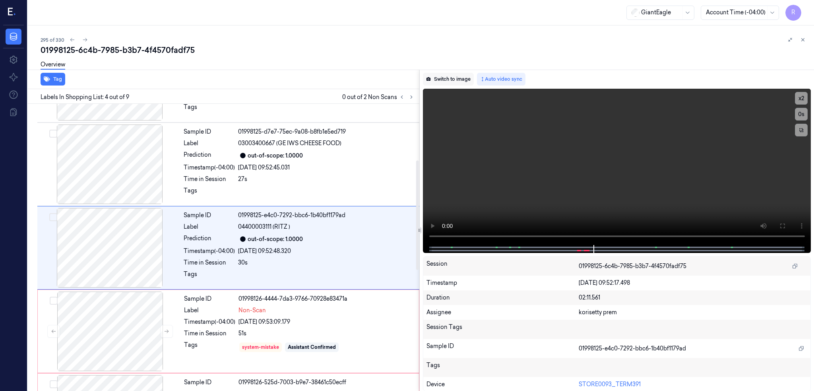
click at [465, 77] on button "Switch to image" at bounding box center [448, 79] width 51 height 13
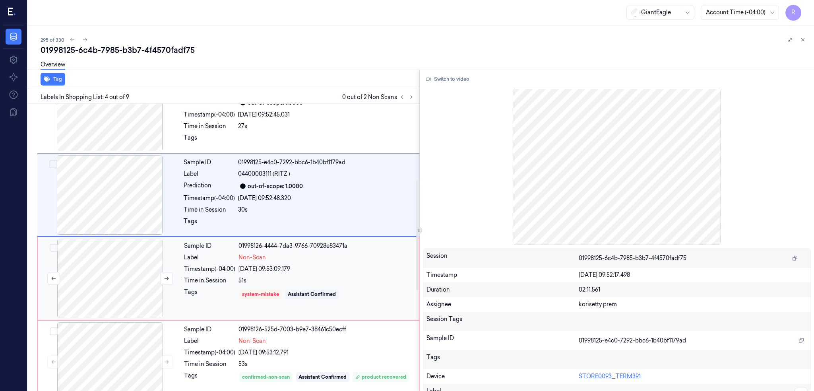
click at [118, 261] on div at bounding box center [110, 277] width 142 height 79
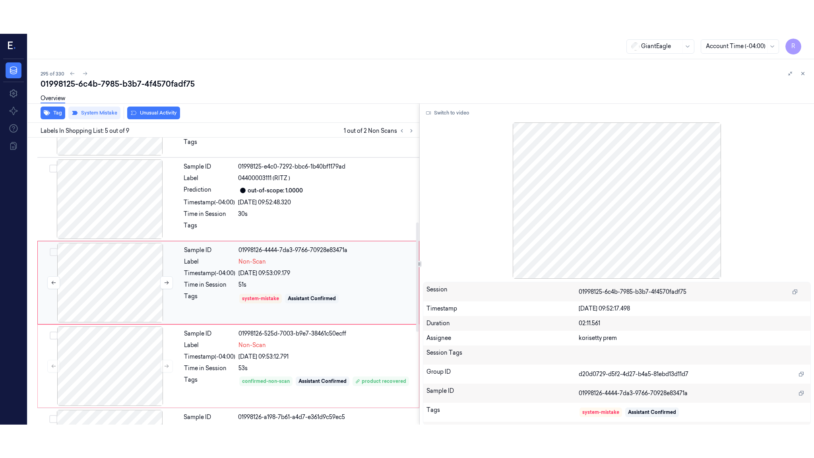
scroll to position [231, 0]
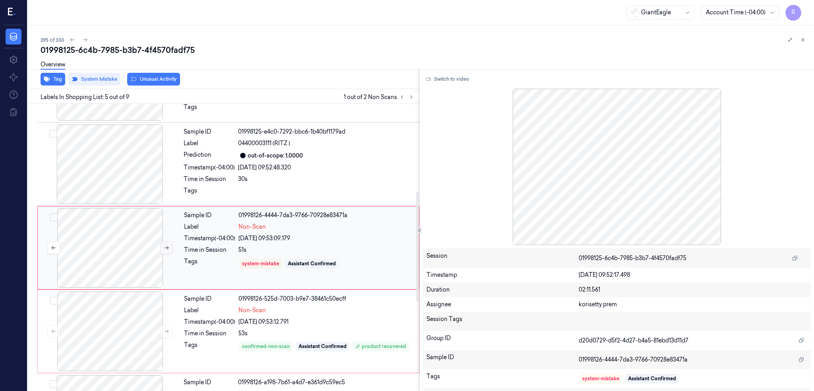
click at [169, 246] on icon at bounding box center [167, 248] width 6 height 6
click at [132, 238] on div at bounding box center [110, 247] width 142 height 79
click at [448, 75] on button "Switch to video" at bounding box center [448, 79] width 50 height 13
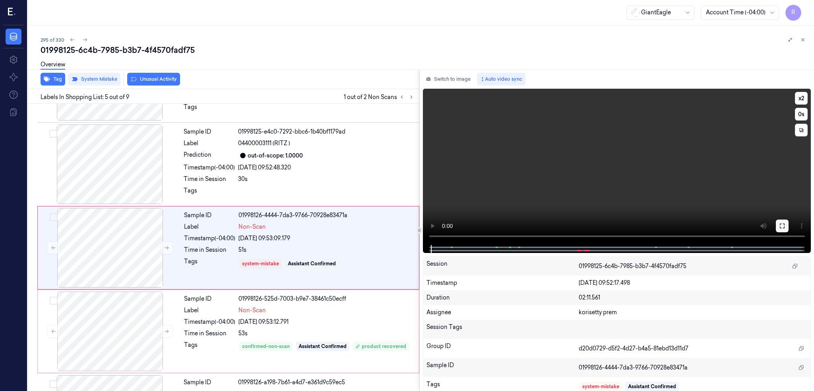
click at [785, 225] on icon at bounding box center [782, 226] width 6 height 6
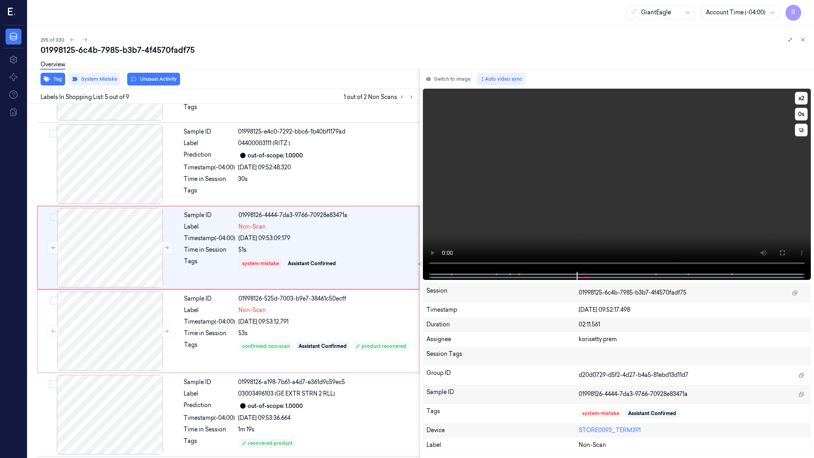
scroll to position [198, 0]
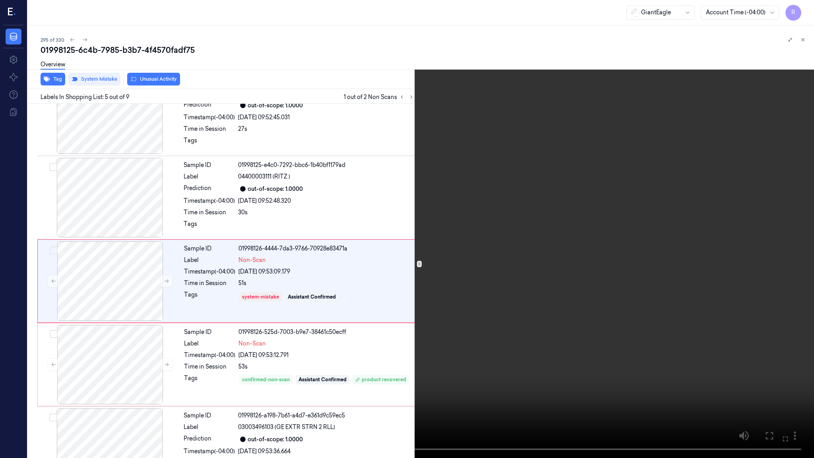
click at [427, 262] on video at bounding box center [407, 229] width 814 height 458
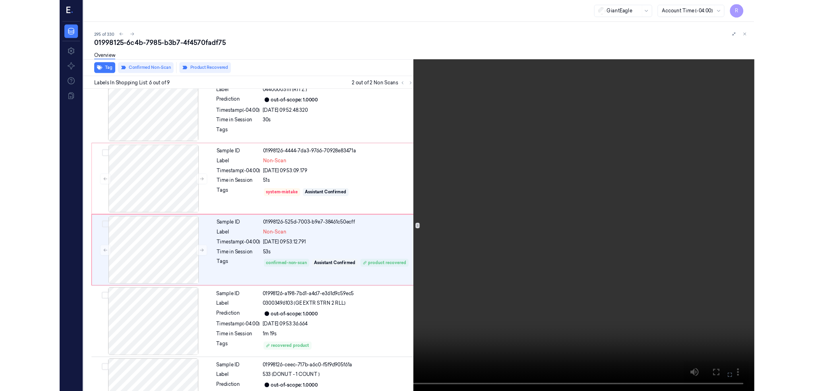
scroll to position [281, 0]
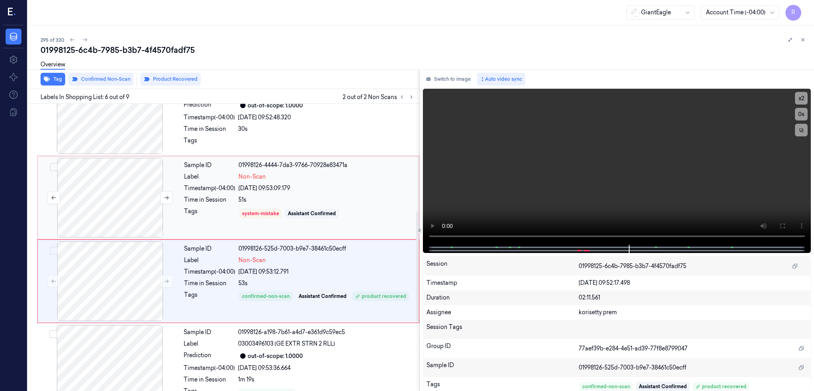
click at [127, 193] on div at bounding box center [110, 197] width 142 height 79
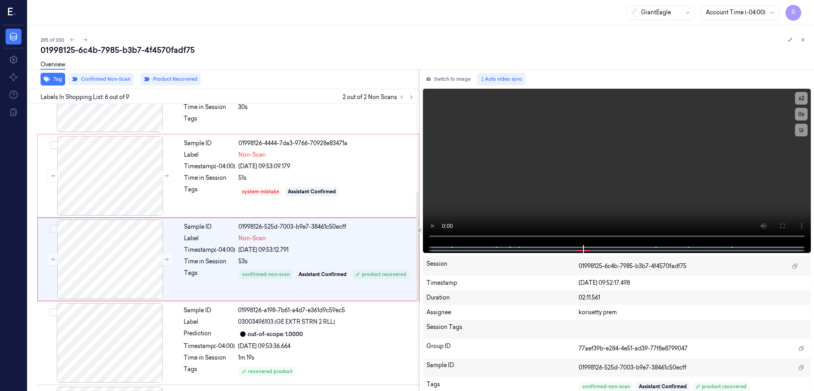
scroll to position [315, 0]
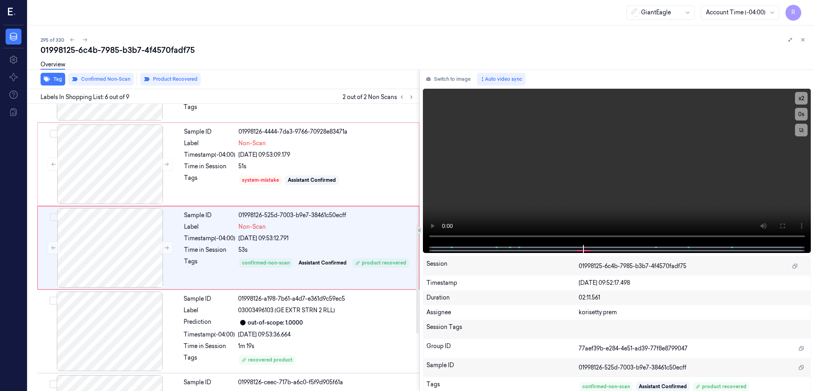
click at [93, 72] on div "Overview" at bounding box center [424, 66] width 767 height 20
click at [473, 76] on button "Switch to image" at bounding box center [448, 79] width 51 height 13
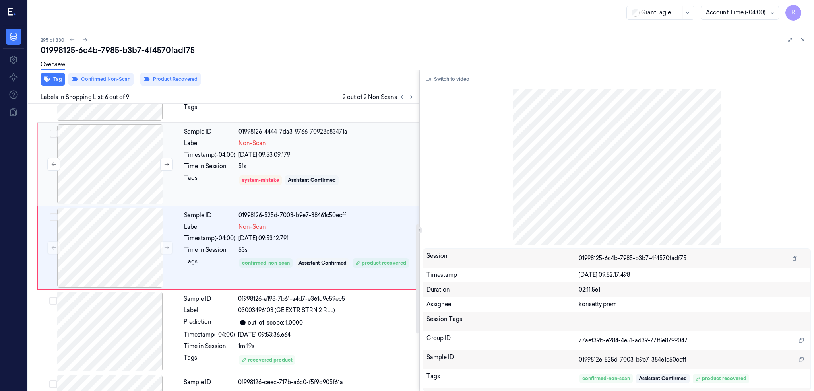
click at [121, 178] on div at bounding box center [110, 163] width 142 height 79
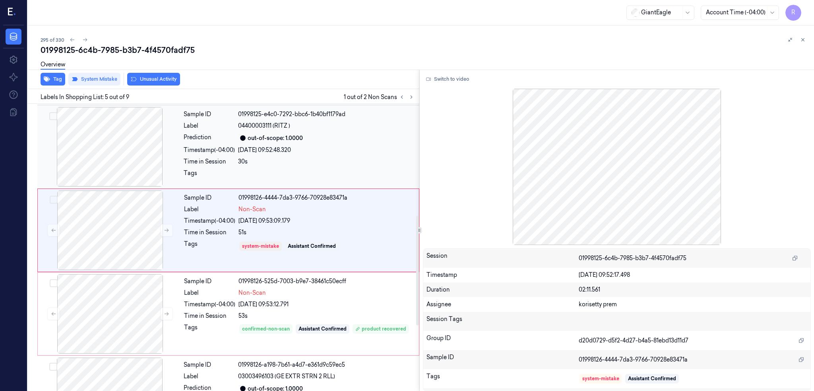
scroll to position [231, 0]
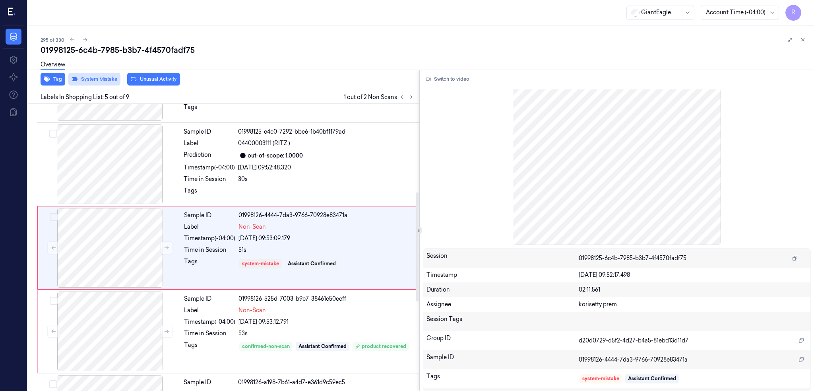
click at [100, 79] on button "System Mistake" at bounding box center [94, 79] width 52 height 13
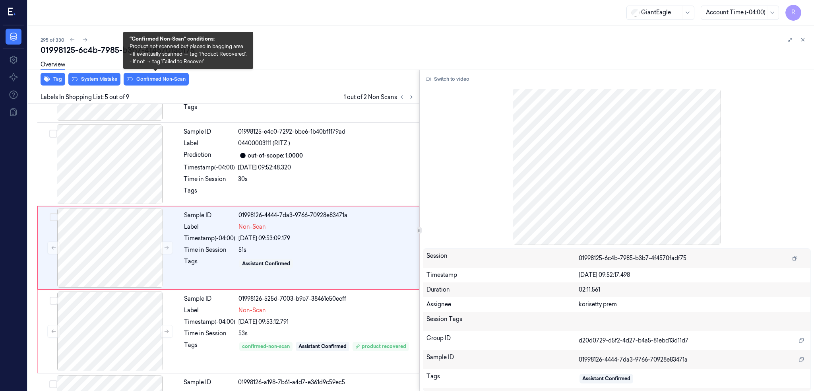
click at [149, 79] on button "Confirmed Non-Scan" at bounding box center [156, 79] width 65 height 13
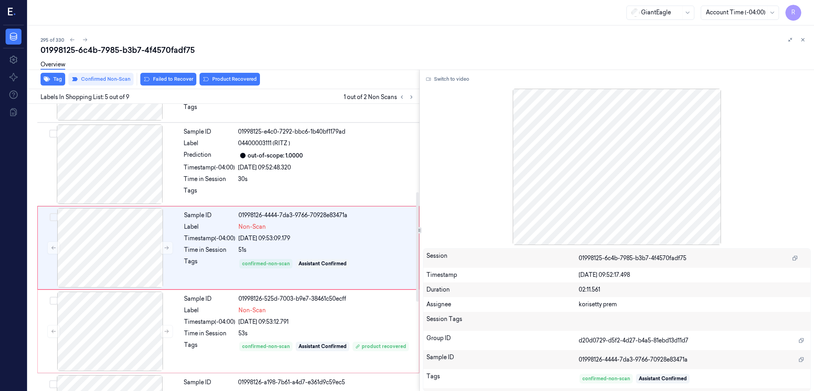
click at [235, 72] on div "Overview" at bounding box center [424, 66] width 767 height 20
click at [233, 81] on button "Product Recovered" at bounding box center [230, 79] width 60 height 13
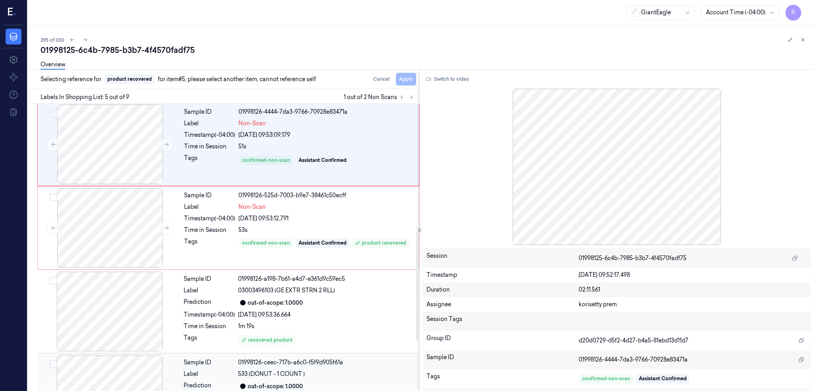
scroll to position [466, 0]
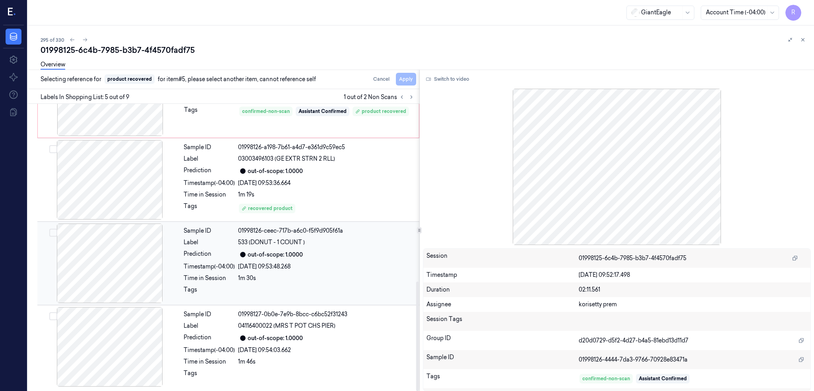
click at [80, 274] on div at bounding box center [110, 262] width 142 height 79
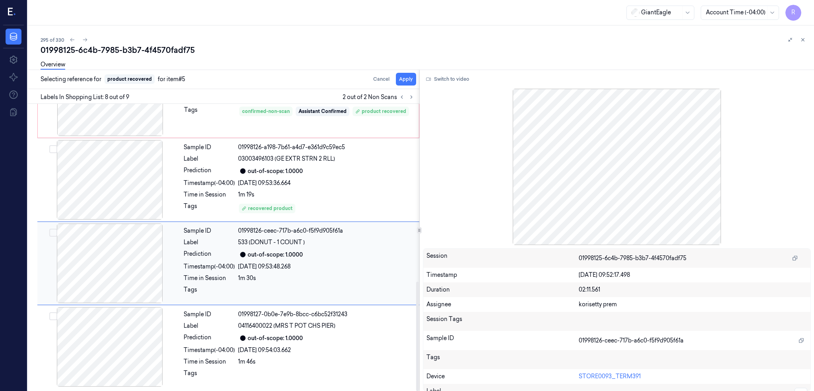
scroll to position [467, 0]
click at [416, 77] on button "Apply" at bounding box center [406, 79] width 20 height 13
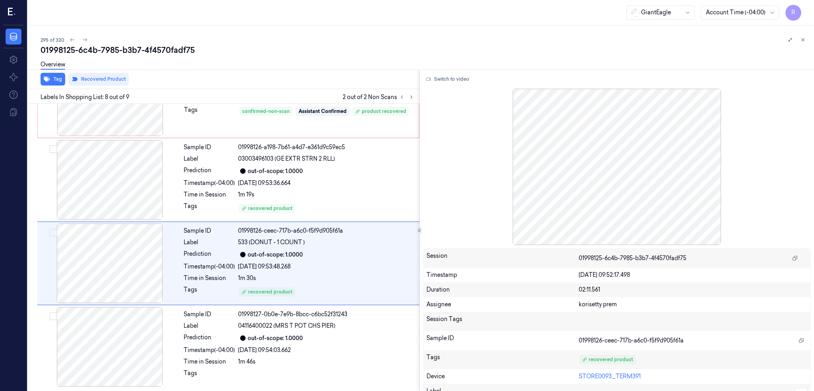
click at [177, 45] on div "01998125-6c4b-7985-b3b7-4f4570fadf75" at bounding box center [424, 50] width 767 height 11
copy div "4f4570fadf75"
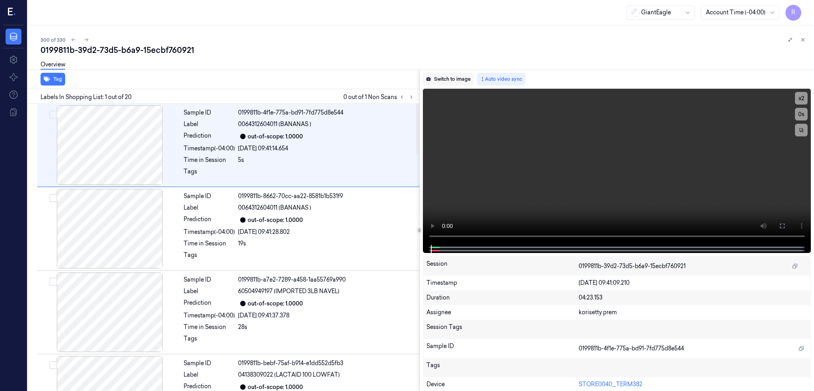
click at [454, 77] on button "Switch to image" at bounding box center [448, 79] width 51 height 13
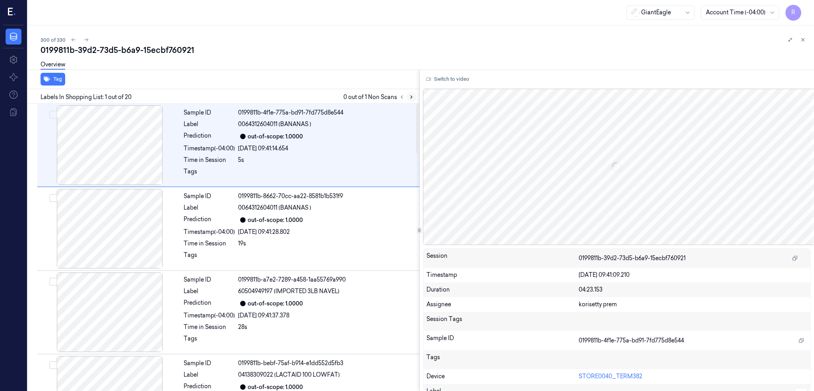
click at [414, 95] on icon at bounding box center [412, 97] width 6 height 6
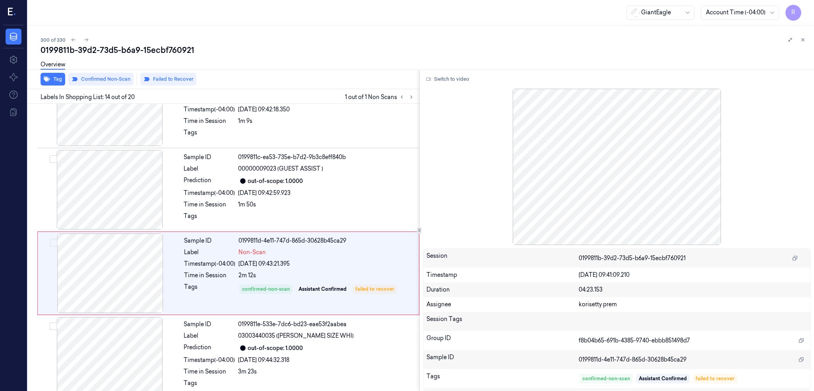
scroll to position [983, 0]
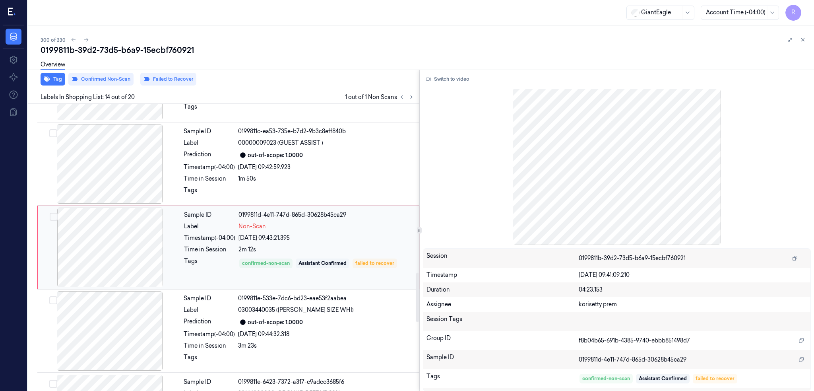
click at [131, 233] on div at bounding box center [110, 246] width 142 height 79
click at [112, 173] on div at bounding box center [110, 163] width 142 height 79
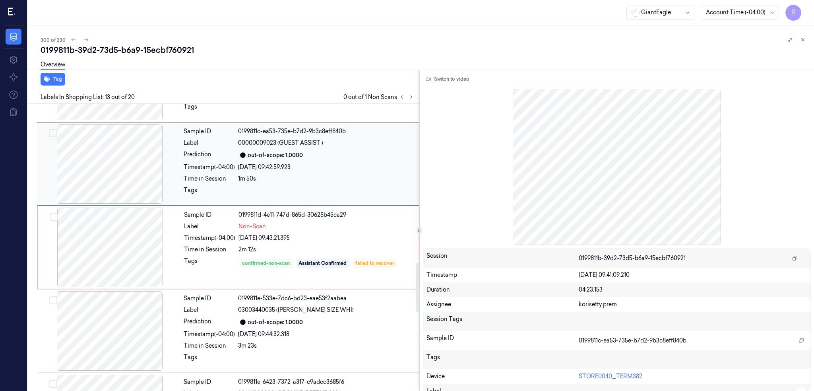
scroll to position [900, 0]
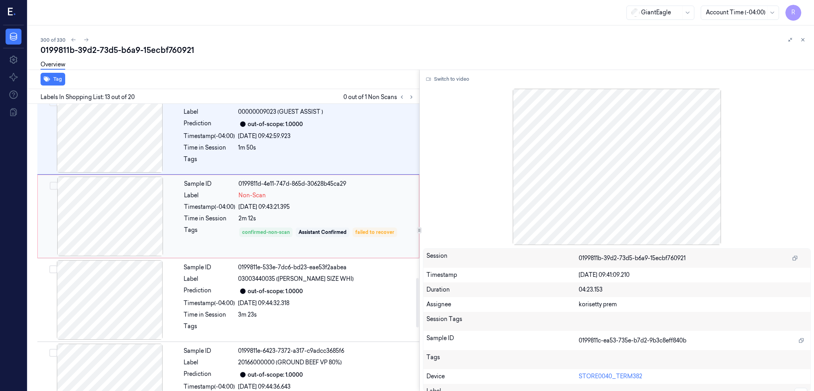
click at [133, 230] on div at bounding box center [110, 215] width 142 height 79
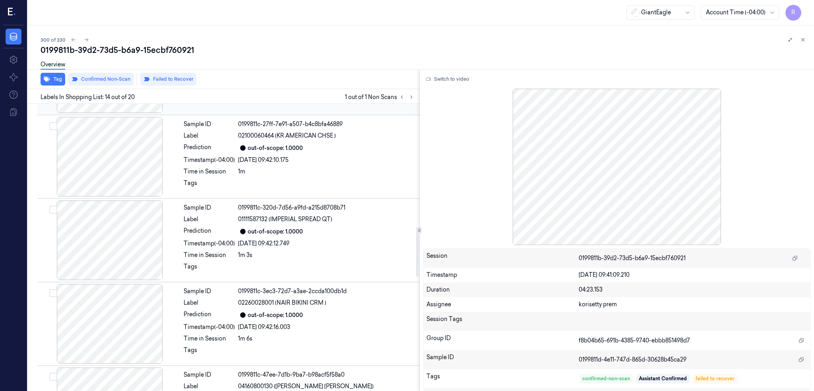
scroll to position [718, 0]
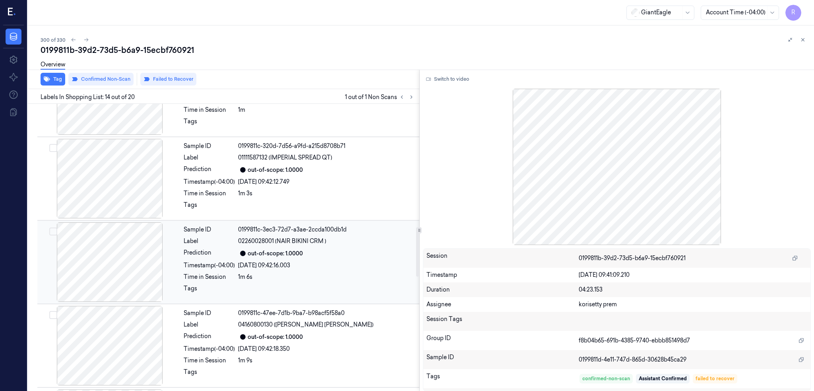
click at [133, 238] on div at bounding box center [110, 261] width 142 height 79
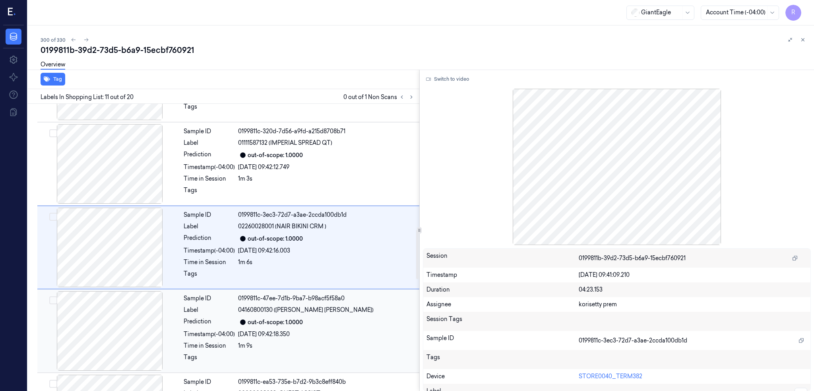
click at [125, 293] on div at bounding box center [110, 330] width 142 height 79
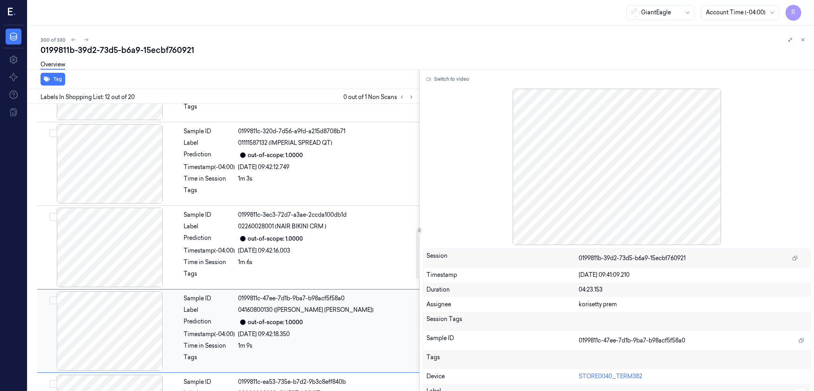
scroll to position [816, 0]
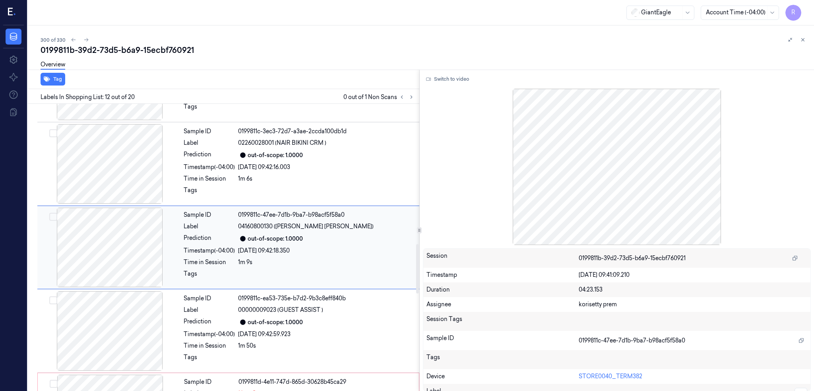
click at [131, 246] on div at bounding box center [110, 246] width 142 height 79
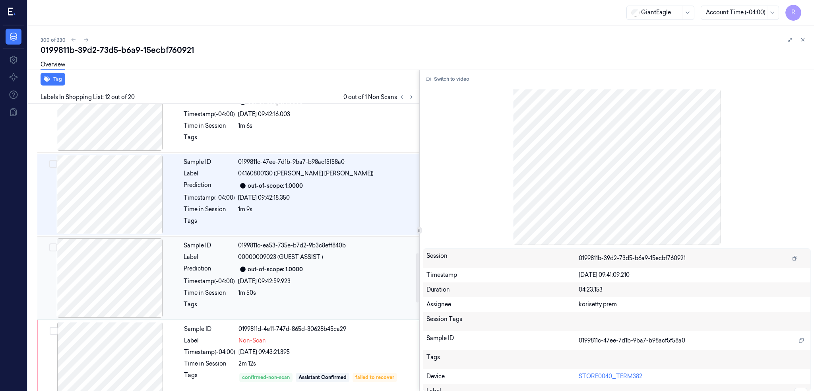
click at [131, 280] on div at bounding box center [110, 277] width 142 height 79
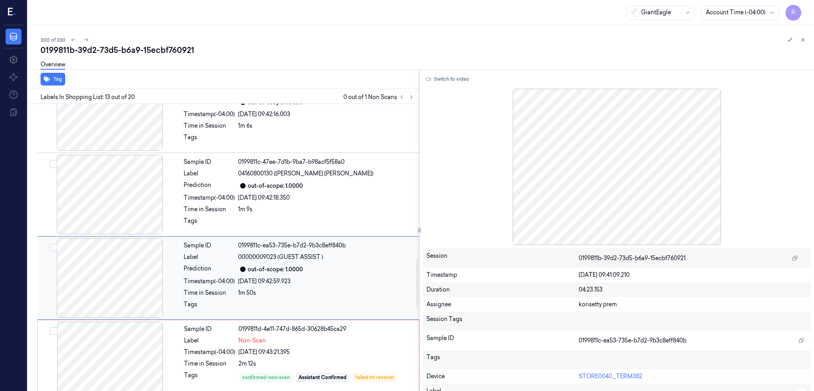
scroll to position [900, 0]
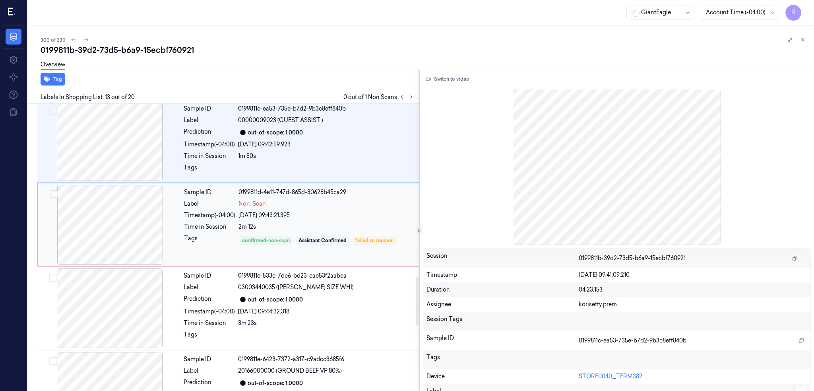
click at [139, 275] on div at bounding box center [110, 307] width 142 height 79
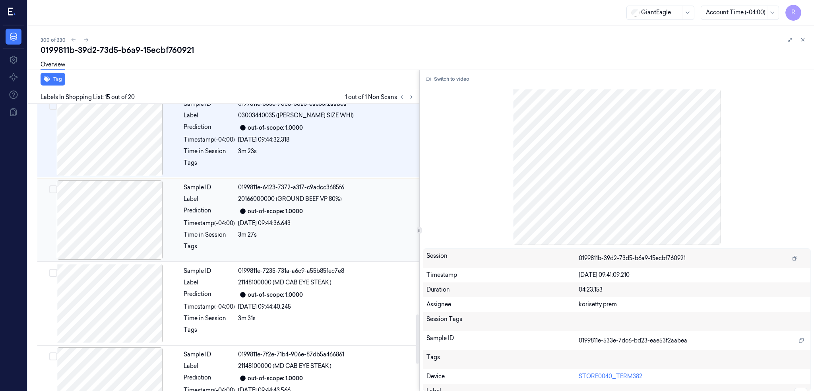
scroll to position [1120, 0]
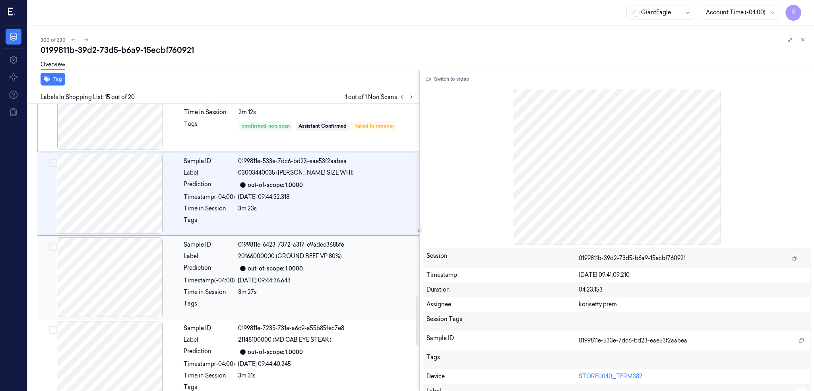
click at [138, 261] on div at bounding box center [110, 276] width 142 height 79
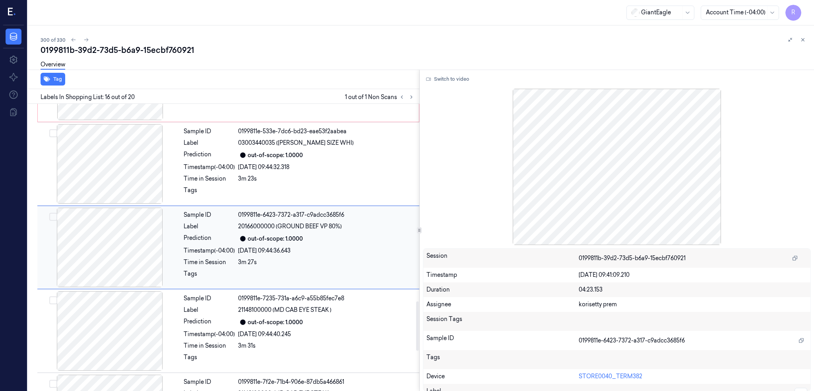
scroll to position [832, 0]
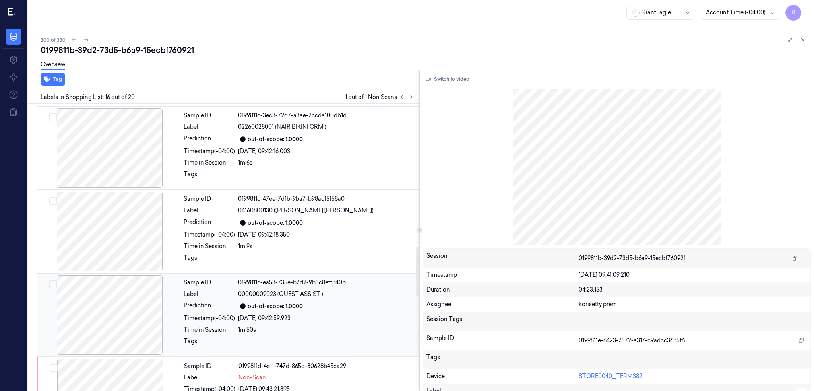
click at [118, 317] on div at bounding box center [110, 314] width 142 height 79
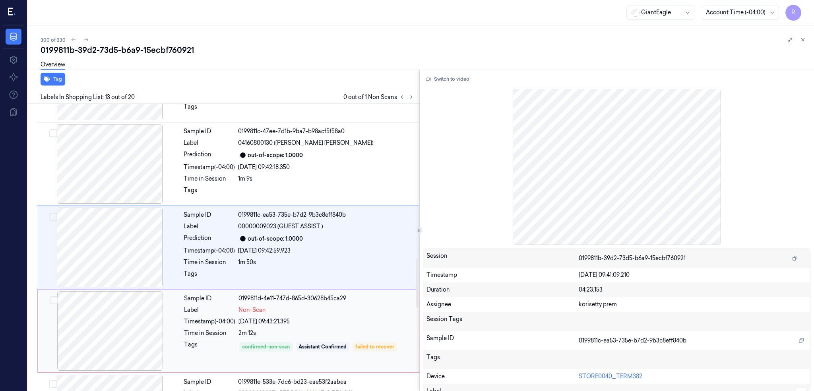
click at [120, 330] on div at bounding box center [110, 330] width 142 height 79
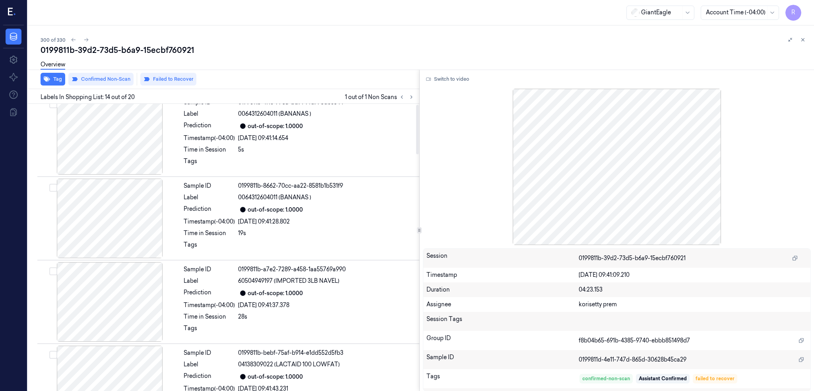
scroll to position [0, 0]
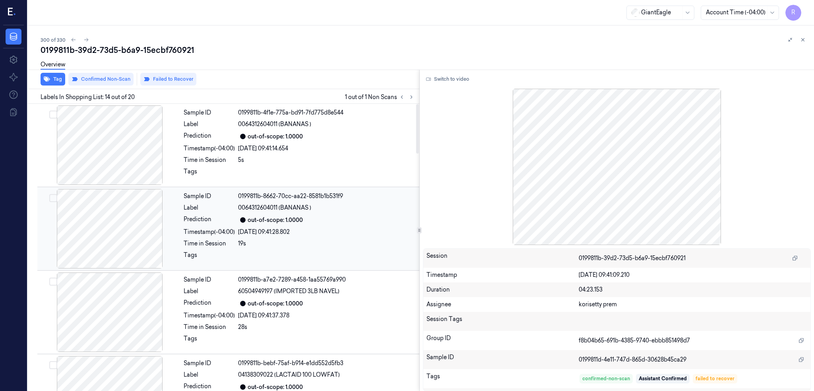
click at [320, 237] on div "Sample ID 0199811b-8662-70cc-aa22-8581b1b531f9 Label 0064312604011 (BANANAS ) P…" at bounding box center [298, 228] width 237 height 79
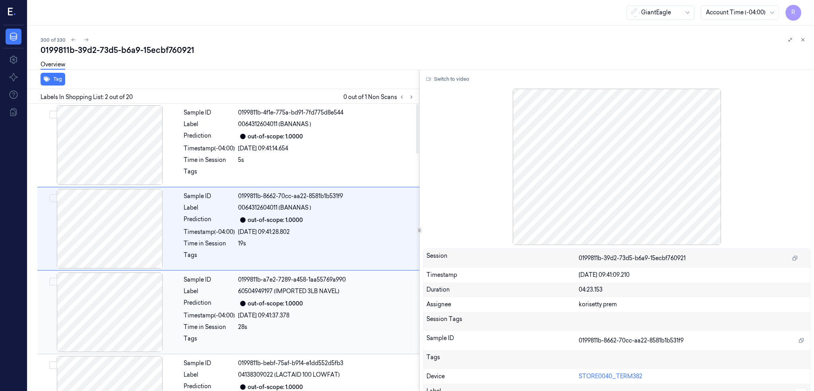
click at [332, 300] on div "out-of-scope: 1.0000" at bounding box center [326, 304] width 176 height 10
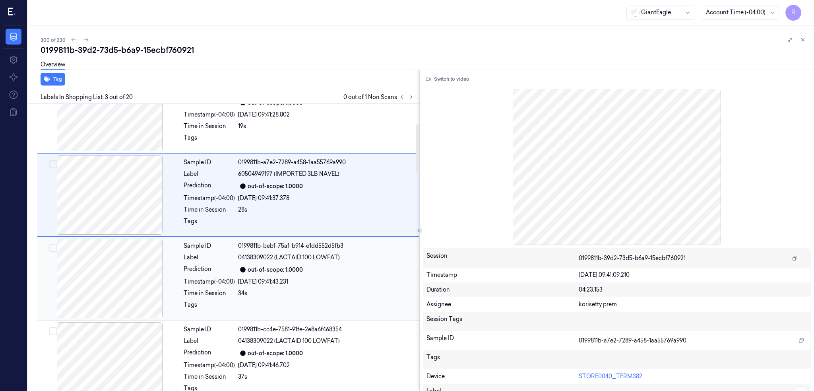
click at [384, 266] on div "out-of-scope: 1.0000" at bounding box center [326, 270] width 176 height 10
click at [381, 271] on div "out-of-scope: 1.0000" at bounding box center [326, 270] width 176 height 10
click at [374, 281] on div "[DATE] 09:41:51.027" at bounding box center [326, 281] width 176 height 8
click at [374, 281] on div "[DATE] 09:42:03.001" at bounding box center [326, 281] width 176 height 8
click at [374, 281] on div "[DATE] 09:42:06.375" at bounding box center [326, 281] width 176 height 8
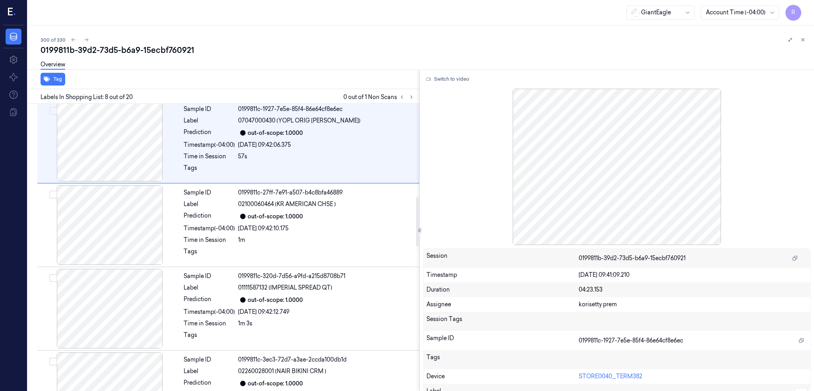
click at [374, 281] on div "Sample ID 0199811c-320d-7d56-a9fd-a215d8708b71 Label 01111587132 (IMPERIAL SPRE…" at bounding box center [298, 308] width 237 height 79
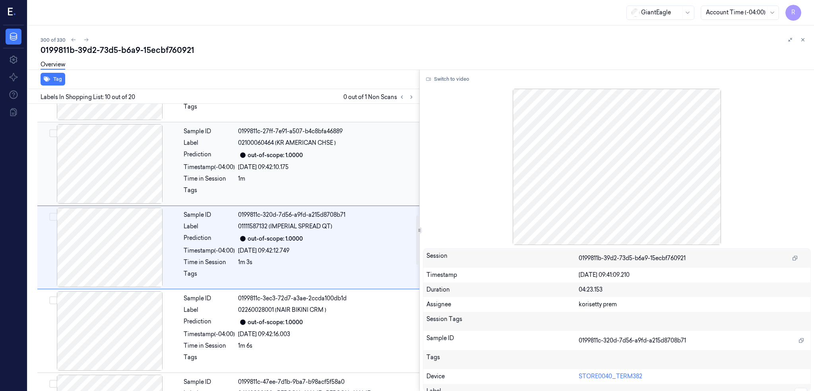
click at [347, 180] on div "1m" at bounding box center [326, 179] width 176 height 8
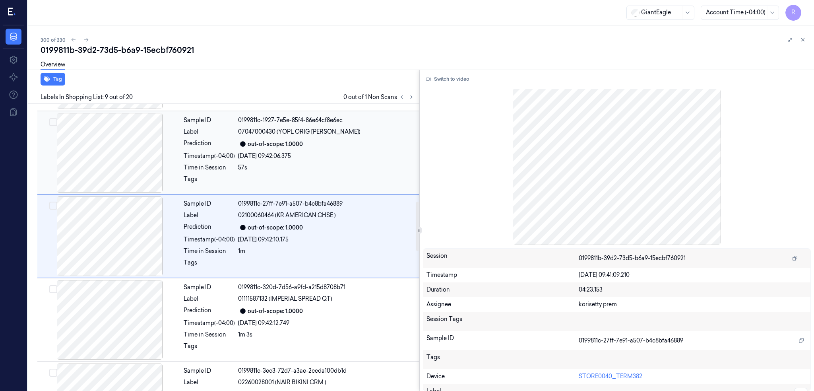
scroll to position [565, 0]
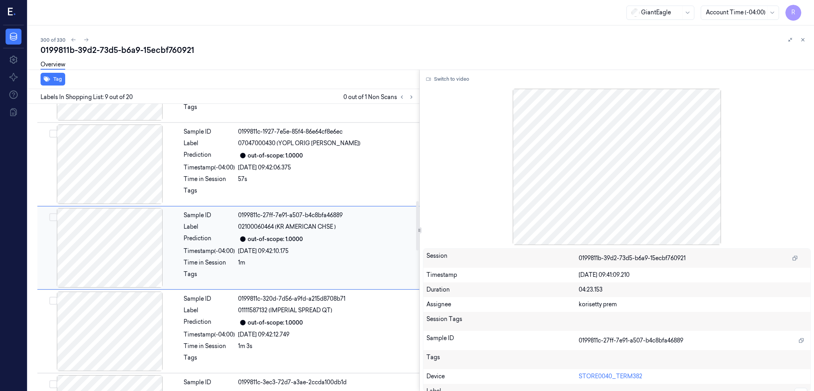
click at [339, 251] on div "[DATE] 09:42:10.175" at bounding box center [326, 251] width 176 height 8
click at [325, 306] on span "01111587132 (IMPERIAL SPREAD QT)" at bounding box center [285, 310] width 94 height 8
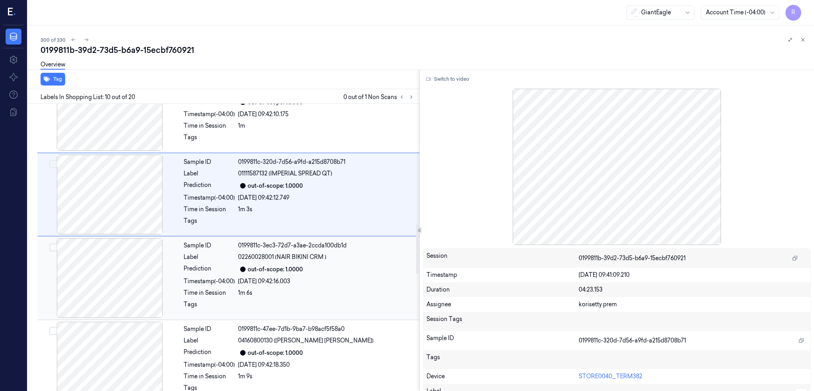
click at [343, 280] on div "[DATE] 09:42:16.003" at bounding box center [326, 281] width 176 height 8
click at [343, 280] on div "[DATE] 09:42:18.350" at bounding box center [326, 281] width 176 height 8
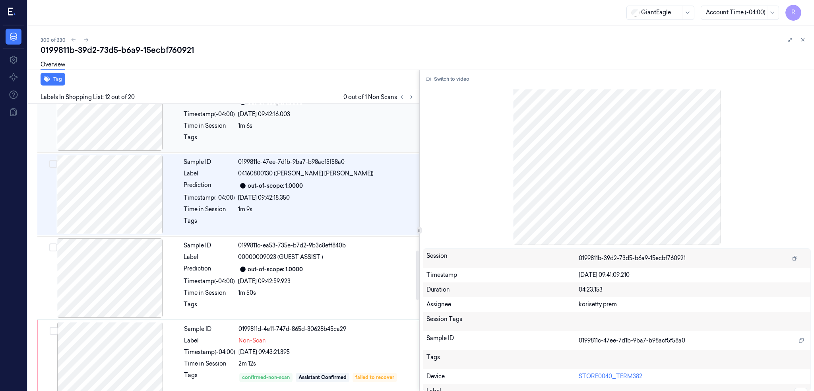
click at [343, 280] on div "[DATE] 09:42:59.923" at bounding box center [326, 281] width 176 height 8
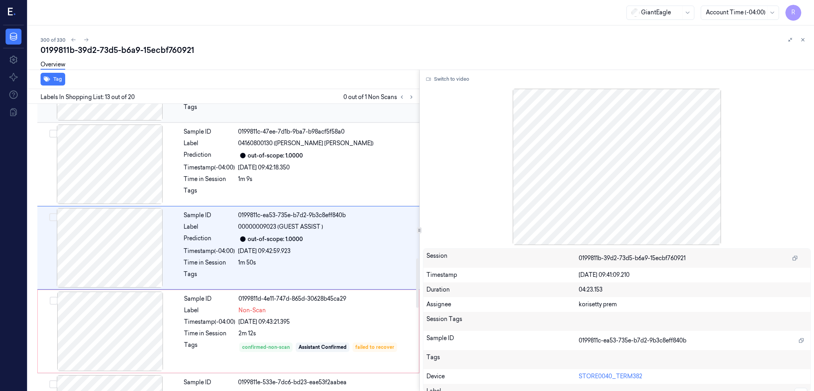
scroll to position [900, 0]
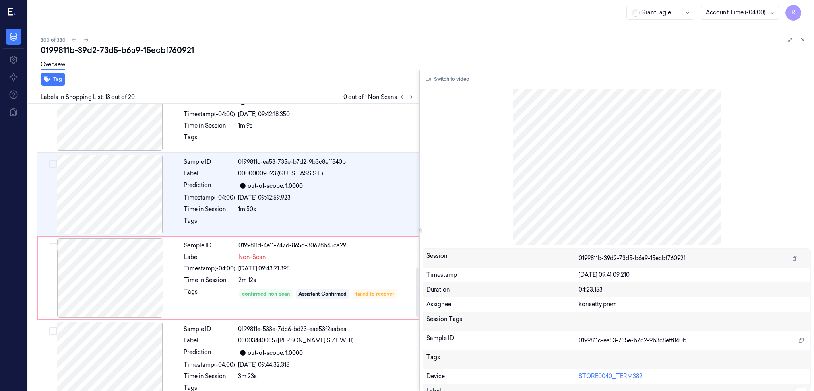
click at [343, 280] on div "2m 12s" at bounding box center [326, 280] width 176 height 8
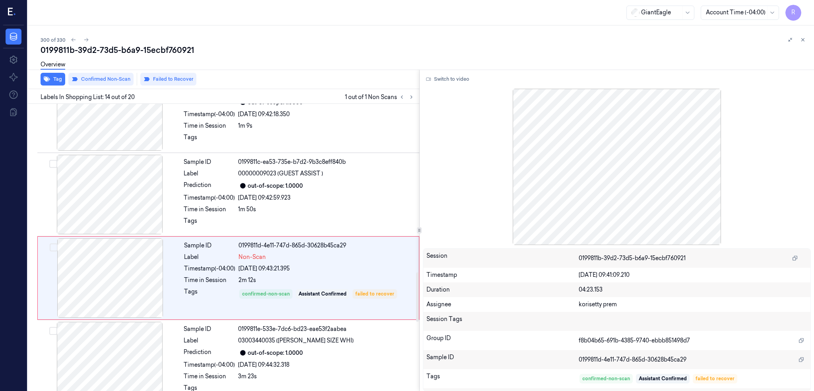
scroll to position [983, 0]
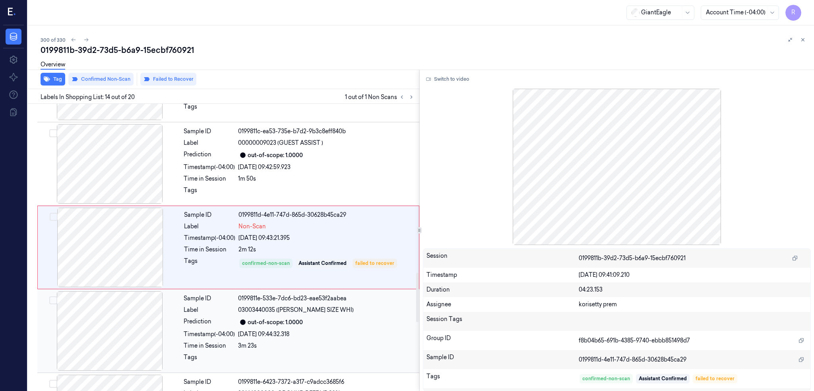
click at [359, 315] on div "Sample ID 0199811e-533e-7dc6-bd23-eae53f2aabea Label 03003440035 ([PERSON_NAME]…" at bounding box center [298, 330] width 237 height 79
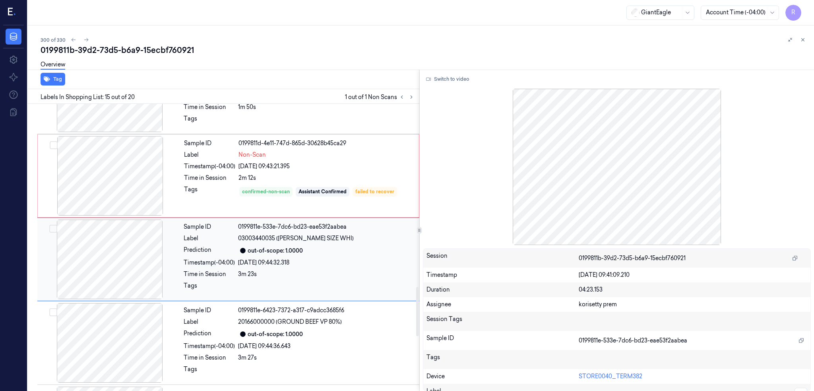
scroll to position [1066, 0]
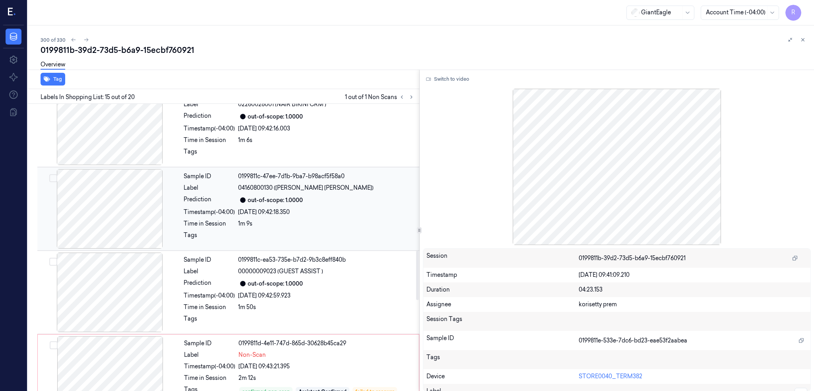
click at [137, 200] on div at bounding box center [110, 208] width 142 height 79
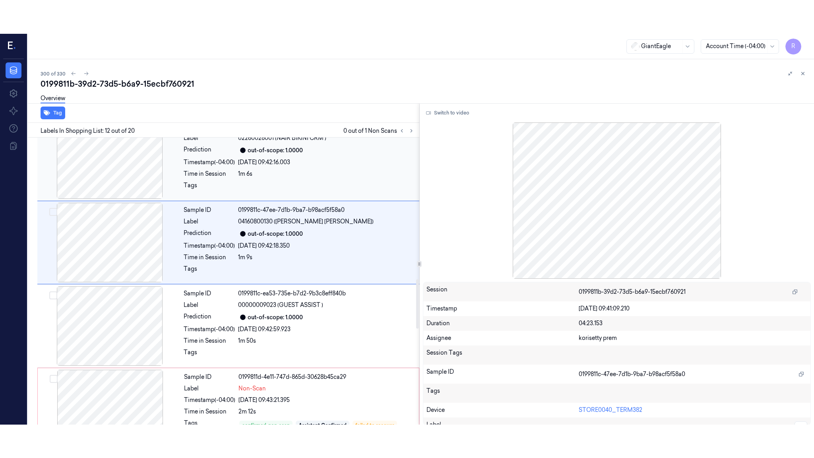
scroll to position [816, 0]
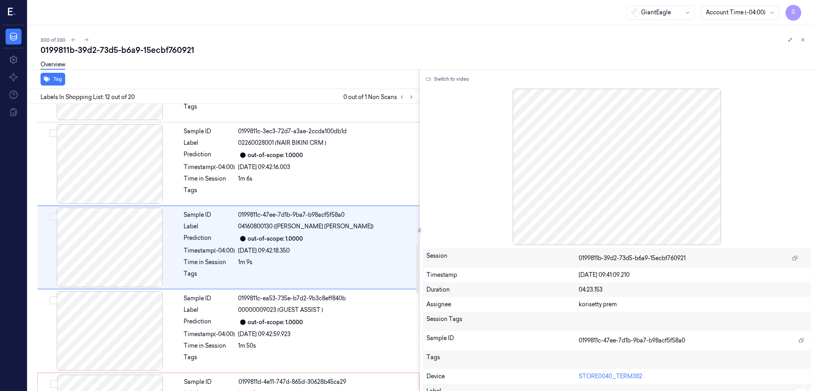
click at [454, 86] on div "Switch to video Session 0199811b-39d2-73d5-b6a9-15ecbf760921 Timestamp [DATE] 0…" at bounding box center [617, 231] width 395 height 322
click at [455, 77] on button "Switch to video" at bounding box center [448, 79] width 50 height 13
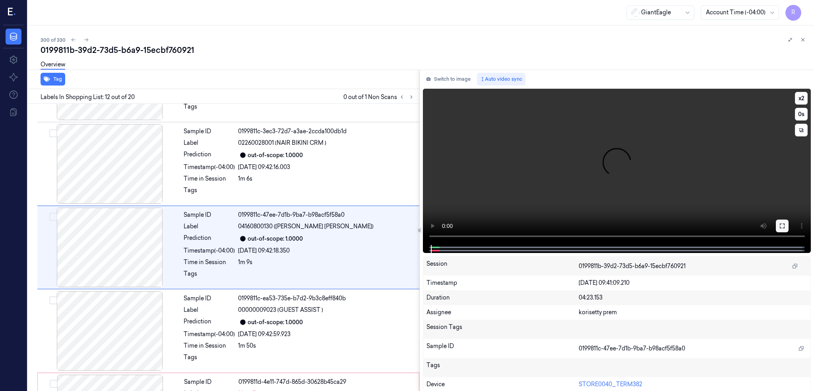
click at [789, 222] on button at bounding box center [782, 225] width 13 height 13
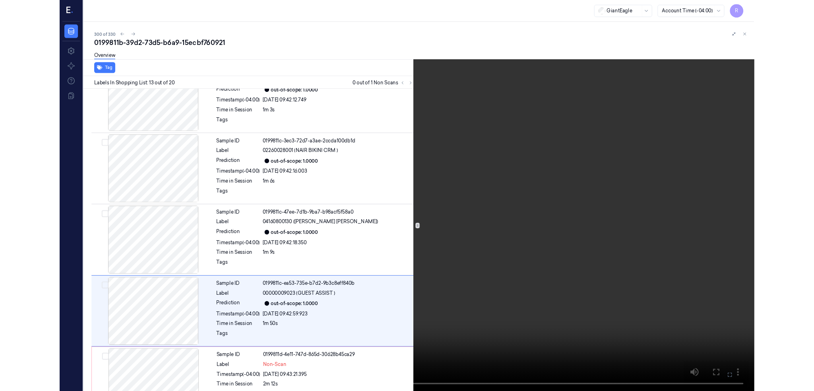
scroll to position [866, 0]
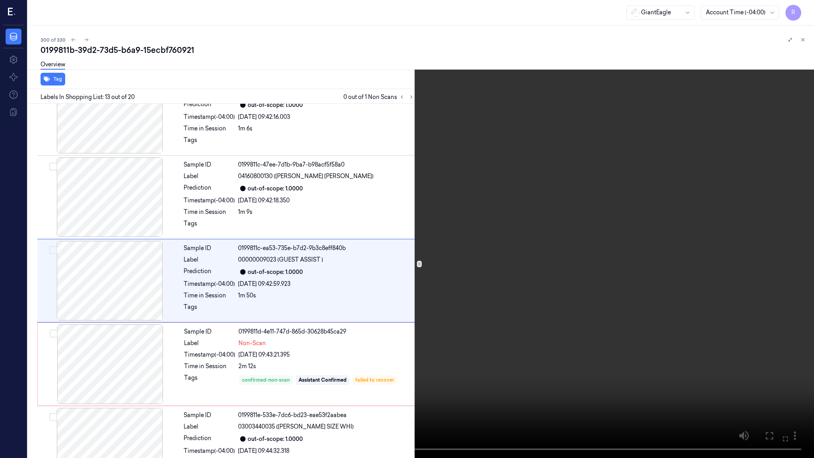
click at [432, 372] on video at bounding box center [407, 229] width 814 height 458
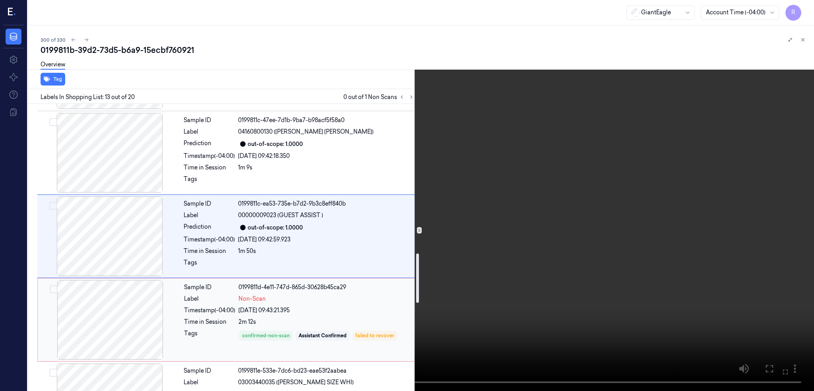
scroll to position [1025, 0]
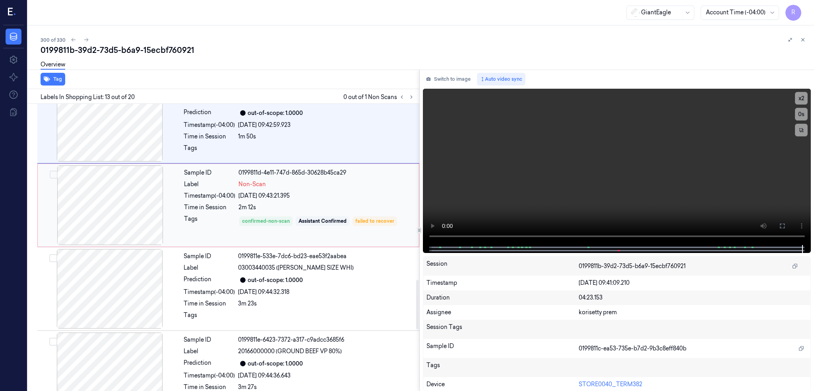
click at [130, 206] on div at bounding box center [110, 204] width 142 height 79
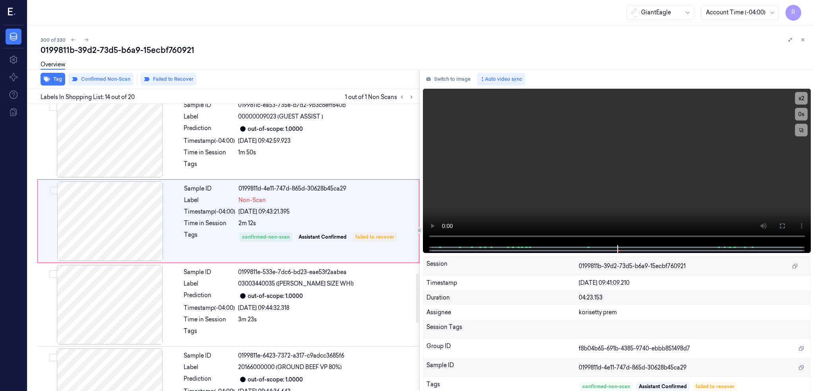
scroll to position [983, 0]
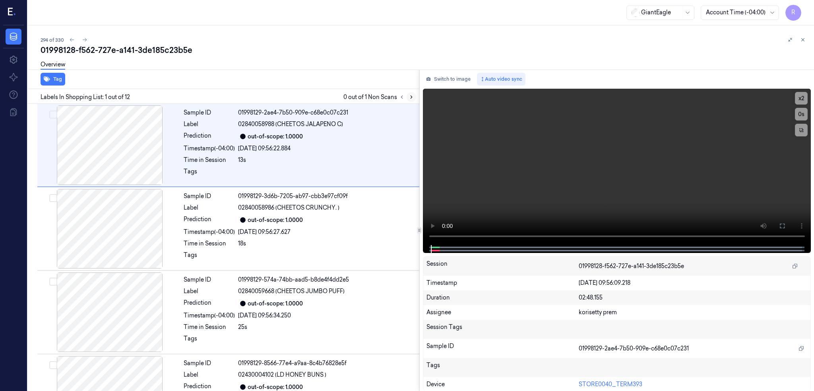
click at [414, 96] on icon at bounding box center [412, 97] width 6 height 6
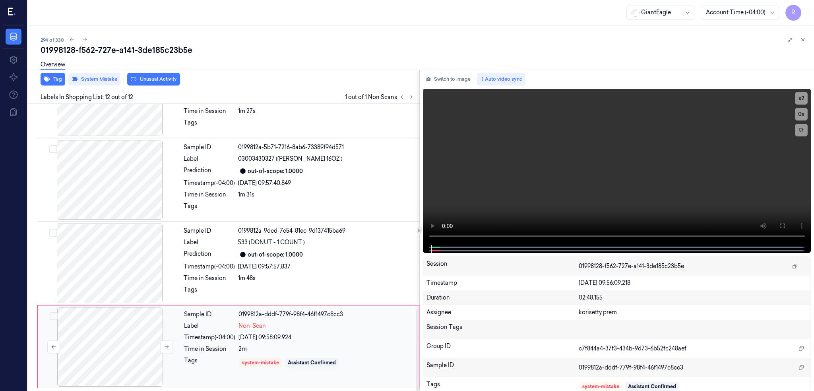
click at [118, 351] on div at bounding box center [110, 346] width 142 height 79
click at [114, 346] on div at bounding box center [110, 346] width 142 height 79
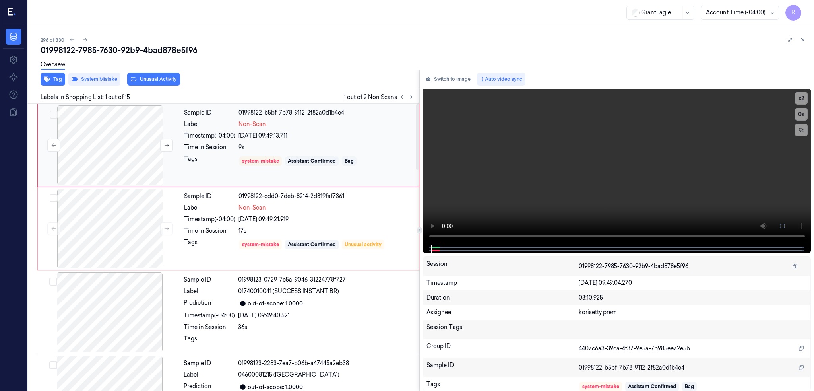
click at [87, 143] on div at bounding box center [110, 144] width 142 height 79
click at [167, 148] on button at bounding box center [166, 145] width 13 height 13
click at [132, 216] on div at bounding box center [110, 228] width 142 height 79
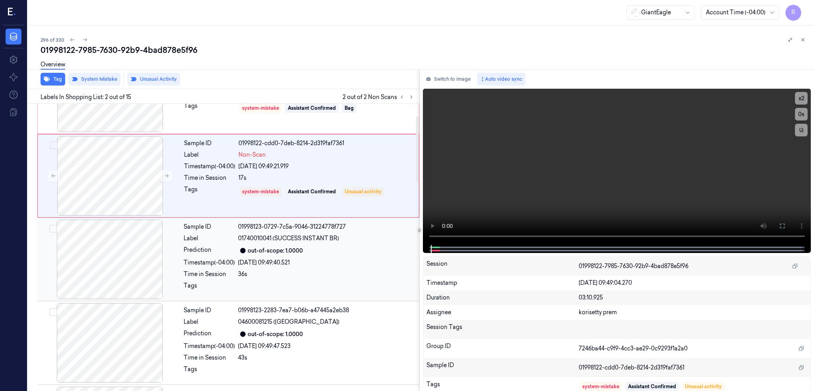
click at [99, 283] on div at bounding box center [110, 258] width 142 height 79
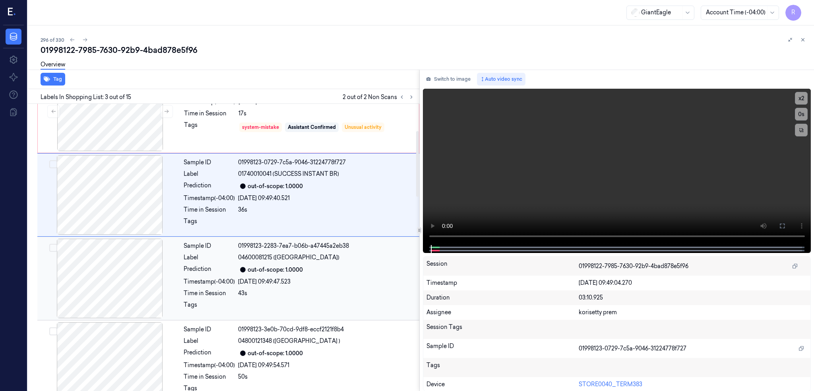
click at [115, 289] on div at bounding box center [110, 277] width 142 height 79
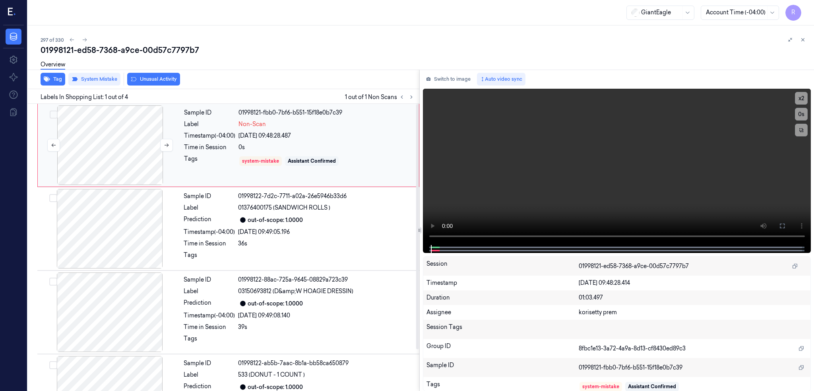
click at [121, 149] on div at bounding box center [110, 144] width 142 height 79
click at [107, 135] on div at bounding box center [110, 144] width 142 height 79
click at [145, 254] on div at bounding box center [110, 228] width 142 height 79
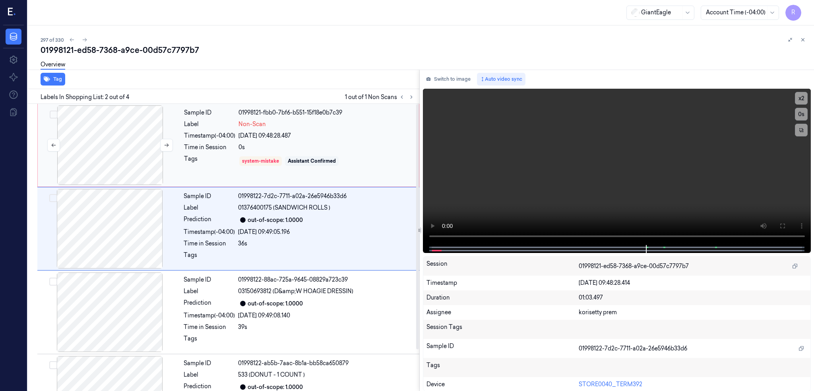
click at [106, 137] on div at bounding box center [110, 144] width 142 height 79
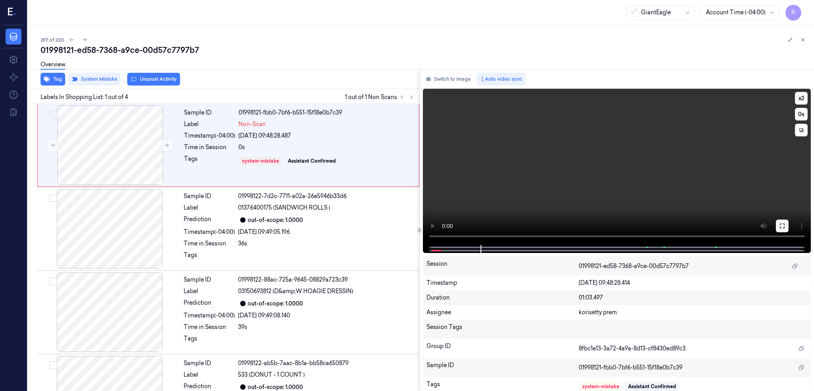
click at [785, 223] on icon at bounding box center [782, 225] width 5 height 5
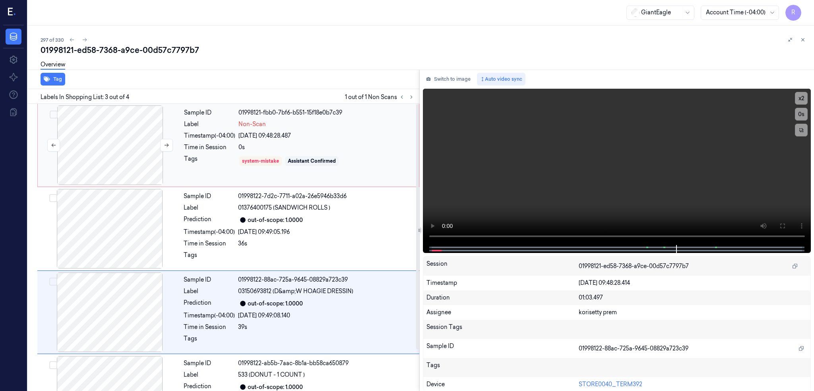
click at [129, 143] on div at bounding box center [110, 144] width 142 height 79
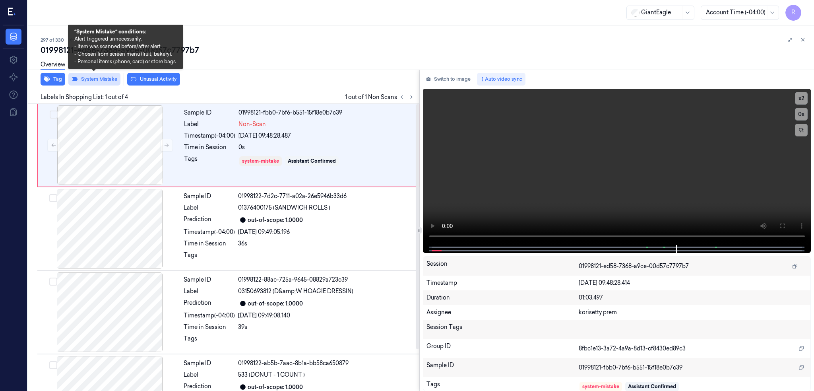
click at [111, 78] on button "System Mistake" at bounding box center [94, 79] width 52 height 13
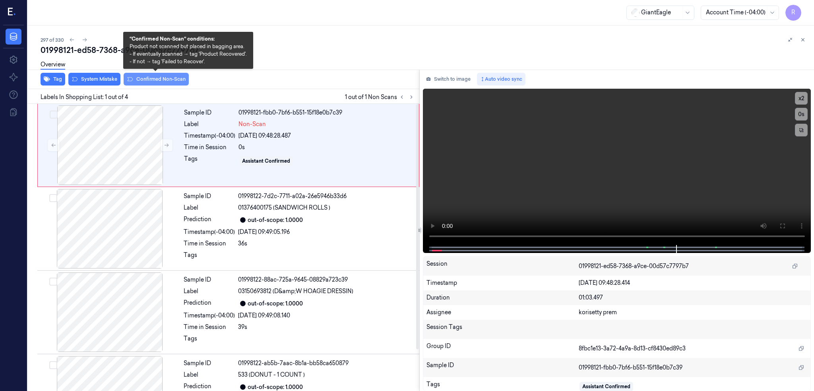
click at [142, 84] on button "Confirmed Non-Scan" at bounding box center [156, 79] width 65 height 13
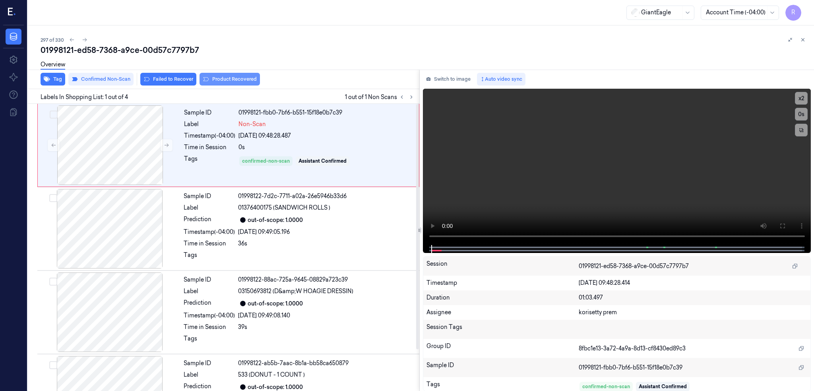
click at [231, 78] on button "Product Recovered" at bounding box center [230, 79] width 60 height 13
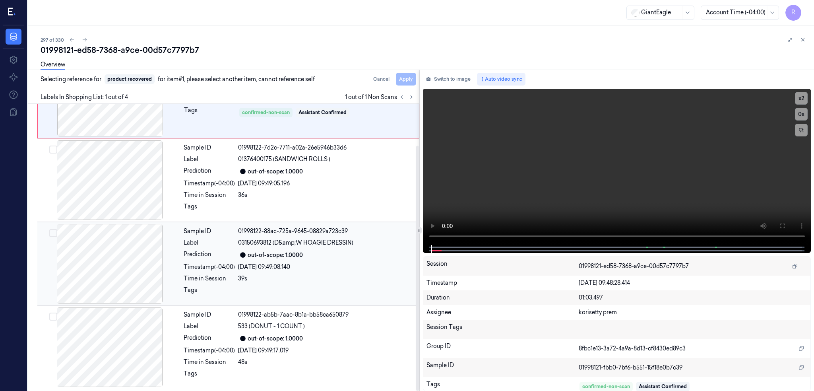
click at [126, 262] on div at bounding box center [110, 263] width 142 height 79
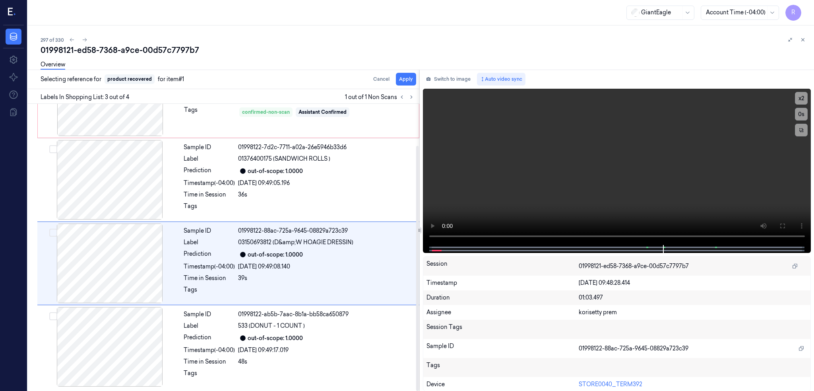
click at [417, 75] on div "Overview" at bounding box center [424, 66] width 767 height 20
click at [416, 79] on button "Apply" at bounding box center [406, 79] width 20 height 13
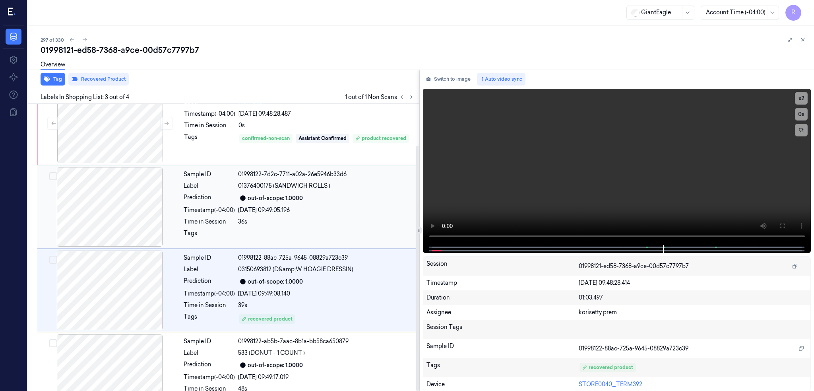
scroll to position [0, 0]
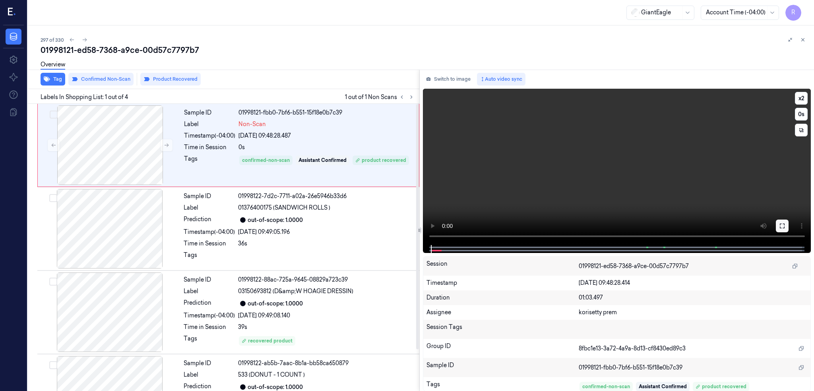
click at [789, 225] on button at bounding box center [782, 225] width 13 height 13
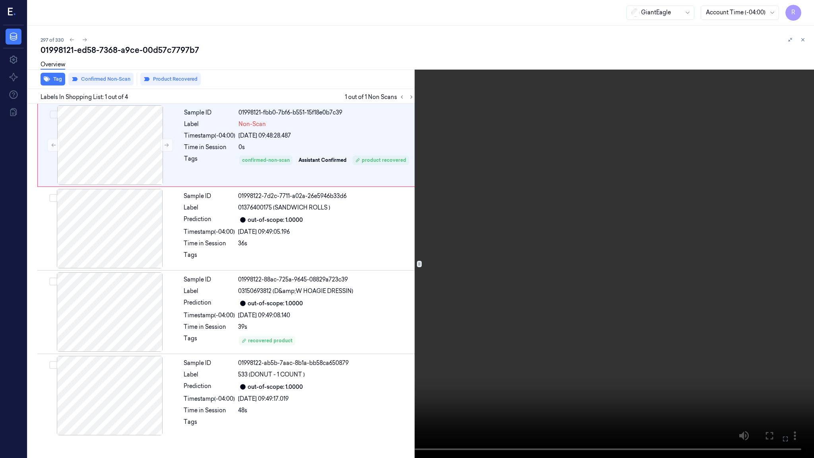
click at [370, 252] on video at bounding box center [407, 229] width 814 height 458
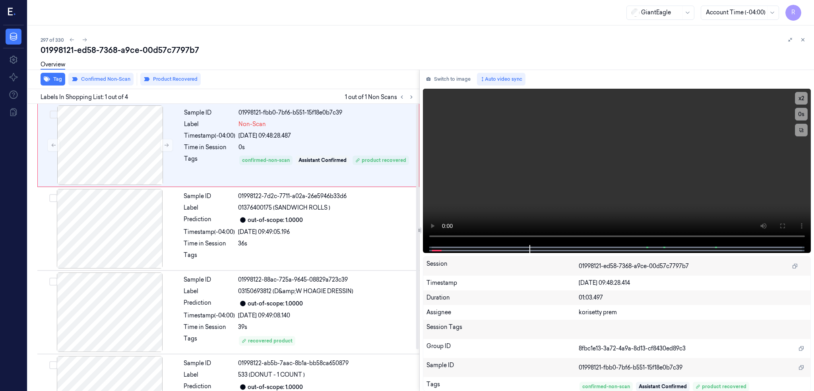
click at [146, 53] on div "01998121-ed58-7368-a9ce-00d57c7797b7" at bounding box center [424, 50] width 767 height 11
copy div "00d57c7797b7"
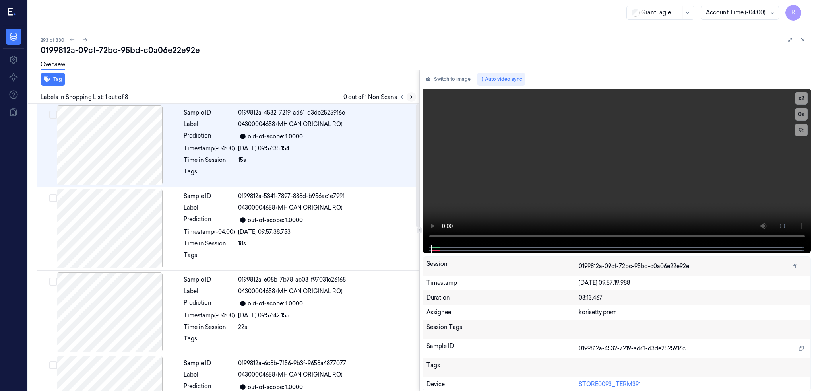
click at [414, 97] on icon at bounding box center [412, 97] width 6 height 6
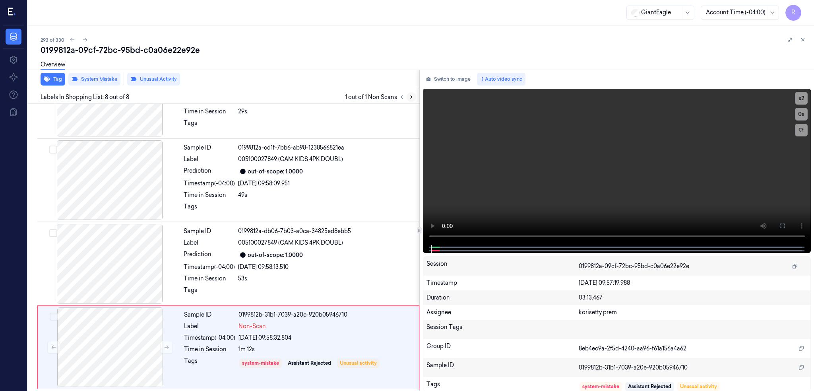
scroll to position [383, 0]
click at [116, 350] on div at bounding box center [110, 346] width 142 height 79
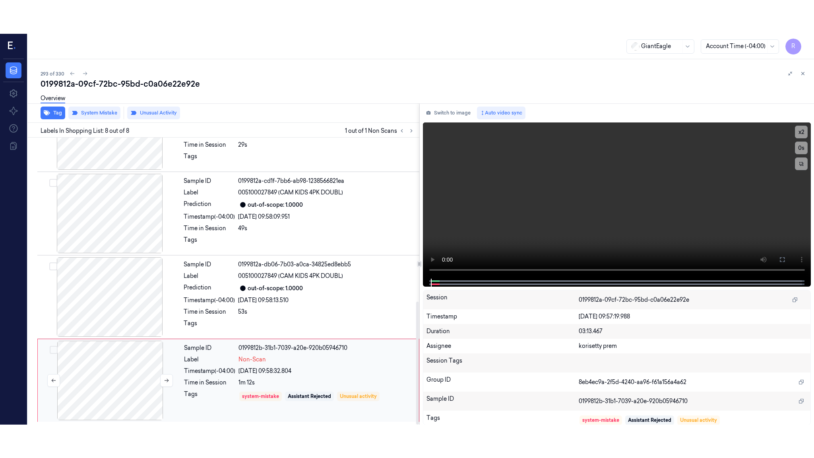
scroll to position [383, 0]
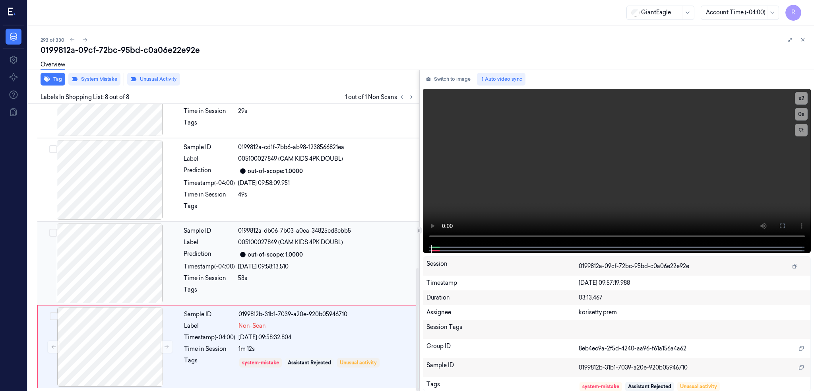
click at [115, 248] on div at bounding box center [110, 262] width 142 height 79
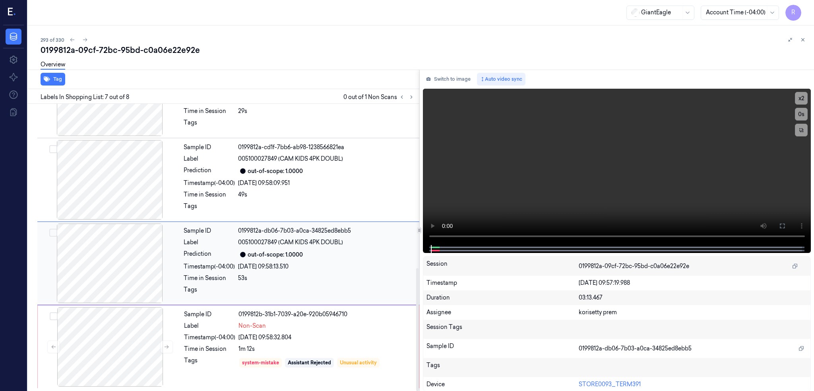
click at [115, 248] on div at bounding box center [110, 262] width 142 height 79
click at [789, 230] on button at bounding box center [782, 225] width 13 height 13
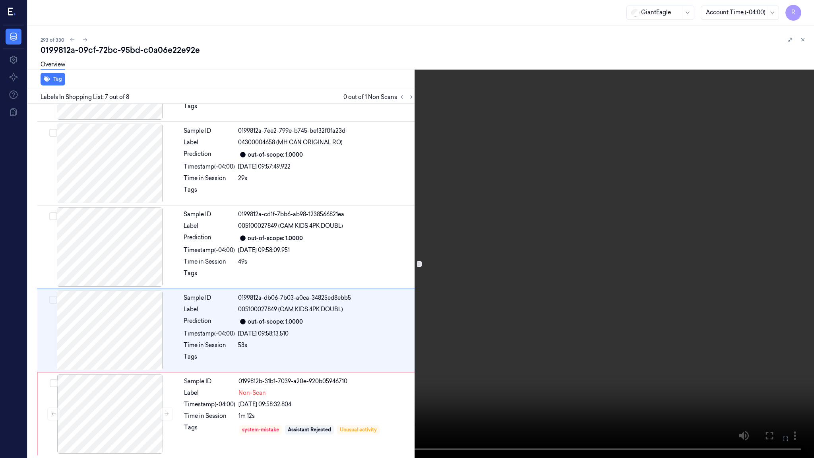
click at [451, 285] on video at bounding box center [407, 229] width 814 height 458
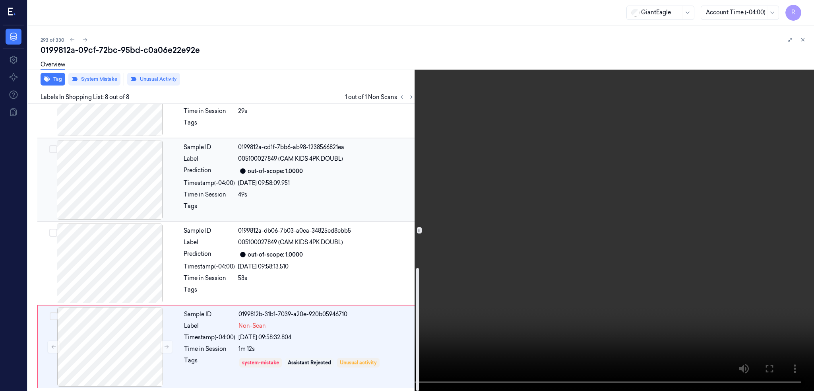
scroll to position [383, 0]
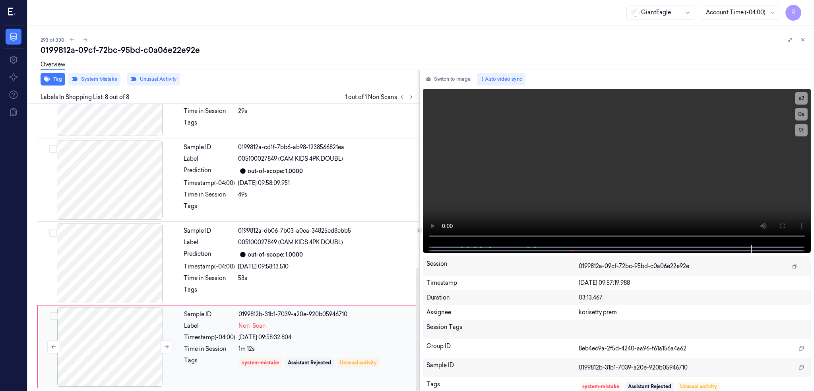
click at [132, 347] on div at bounding box center [110, 346] width 142 height 79
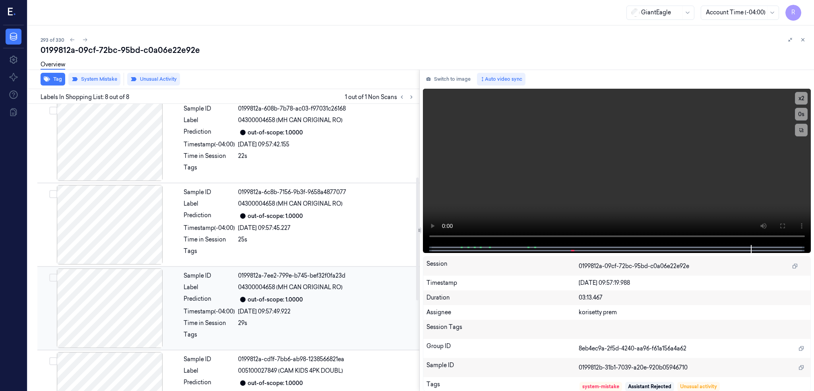
click at [123, 282] on div at bounding box center [110, 307] width 142 height 79
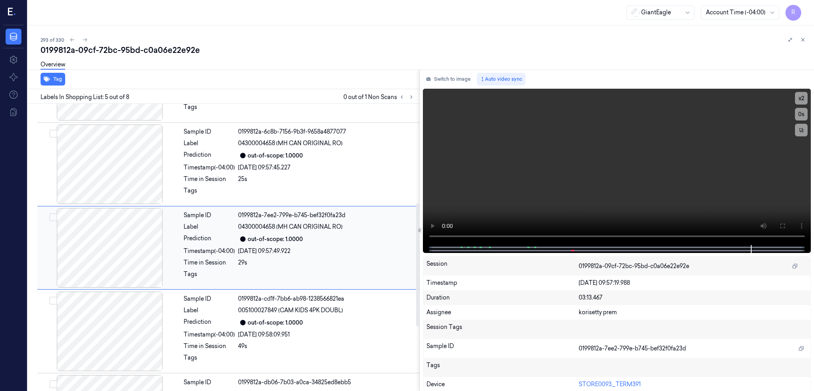
click at [104, 211] on div at bounding box center [110, 247] width 142 height 79
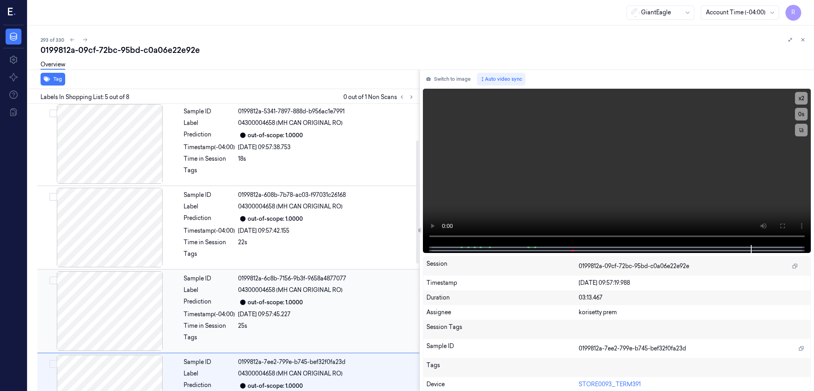
scroll to position [178, 0]
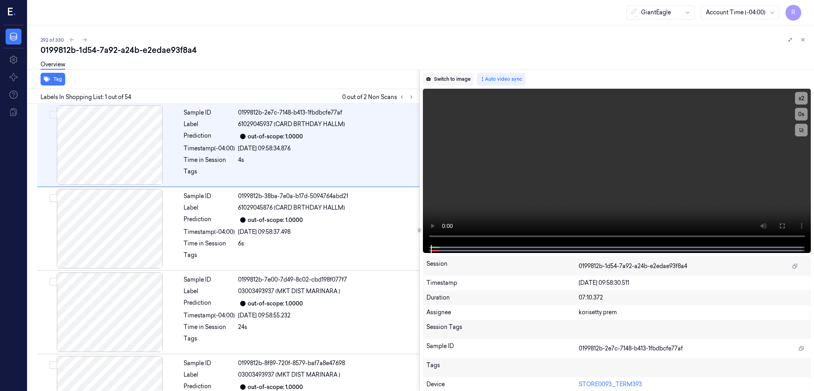
click at [464, 78] on button "Switch to image" at bounding box center [448, 79] width 51 height 13
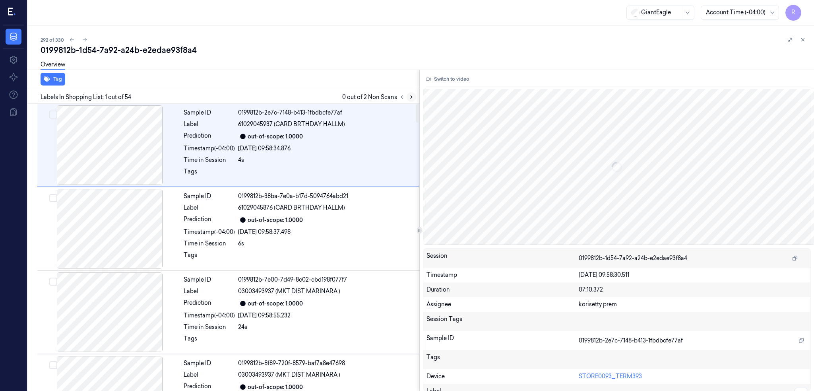
click at [414, 97] on icon at bounding box center [412, 97] width 6 height 6
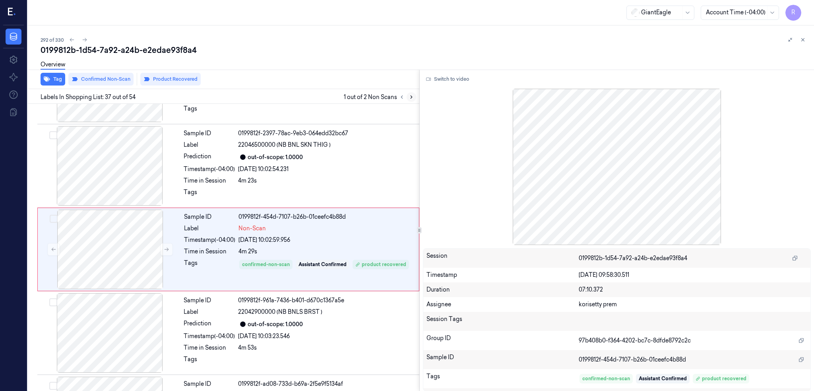
scroll to position [2904, 0]
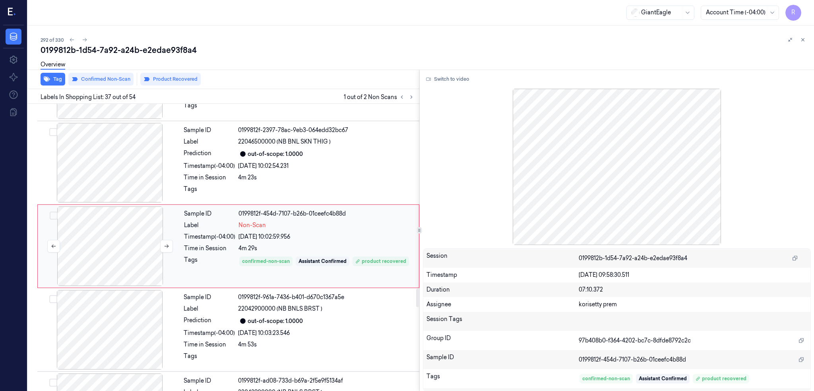
click at [119, 246] on div at bounding box center [110, 245] width 142 height 79
click at [166, 249] on icon at bounding box center [167, 246] width 6 height 6
click at [117, 155] on div at bounding box center [110, 162] width 142 height 79
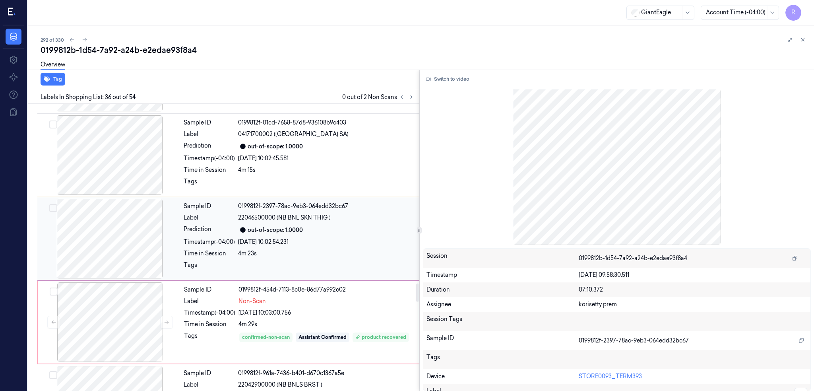
scroll to position [2821, 0]
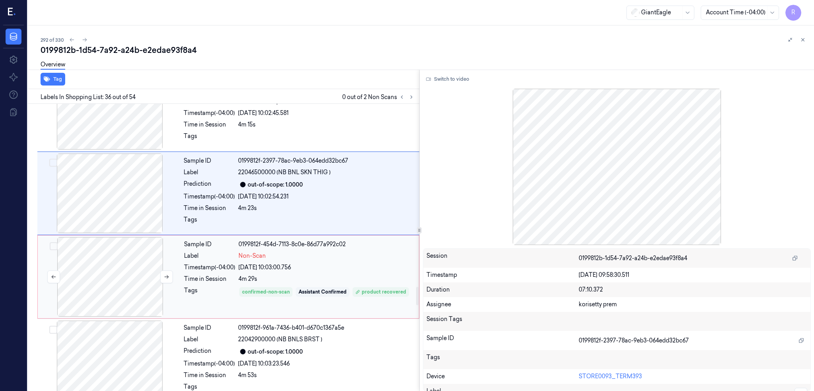
click at [112, 219] on div at bounding box center [110, 192] width 142 height 79
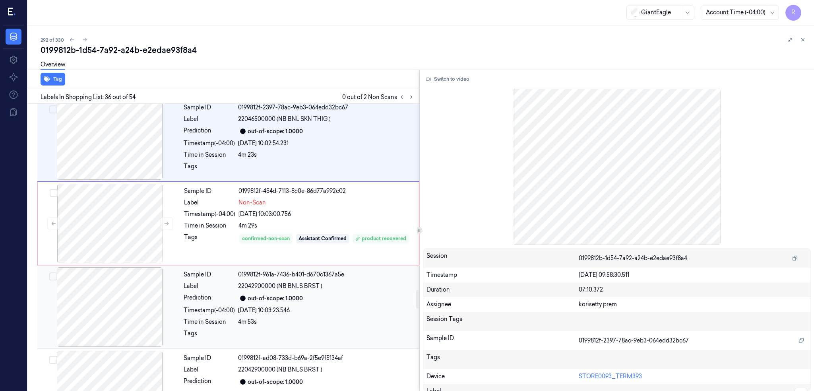
click at [119, 266] on div "Sample ID 0199812f-961a-7436-b401-d670c1367a5e Label 22042900000 (NB BNLS BRST …" at bounding box center [228, 306] width 382 height 83
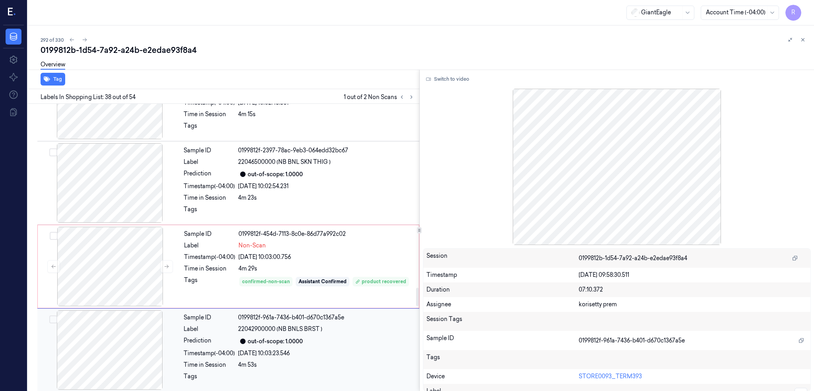
scroll to position [2882, 0]
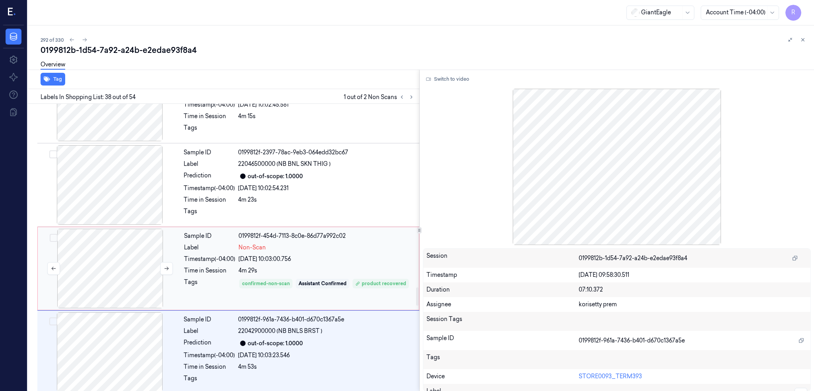
click at [128, 272] on div at bounding box center [110, 268] width 142 height 79
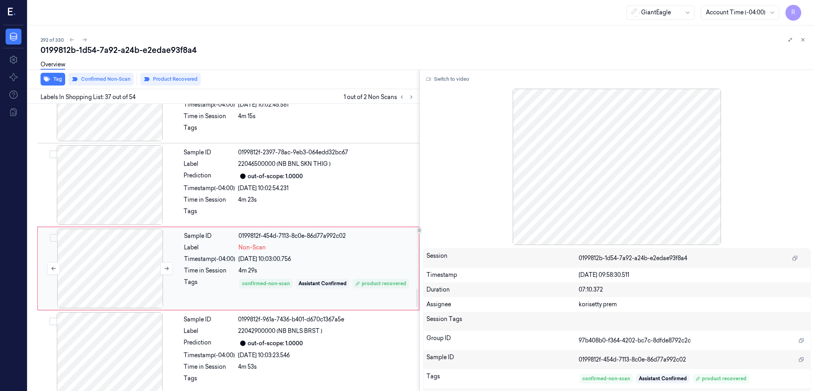
scroll to position [2904, 0]
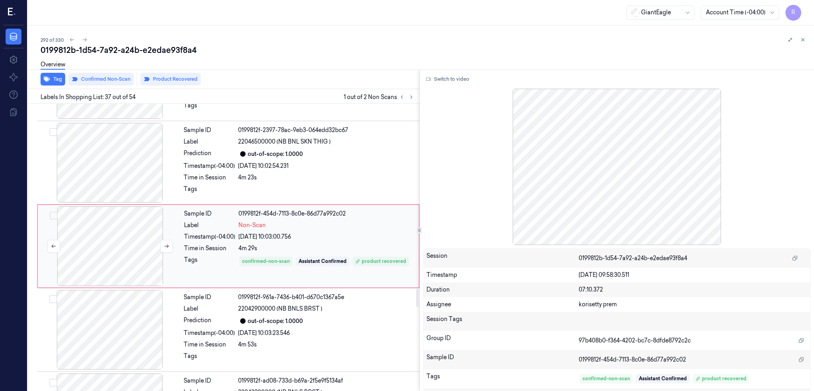
click at [127, 273] on div at bounding box center [110, 245] width 142 height 79
click at [110, 179] on div at bounding box center [110, 162] width 142 height 79
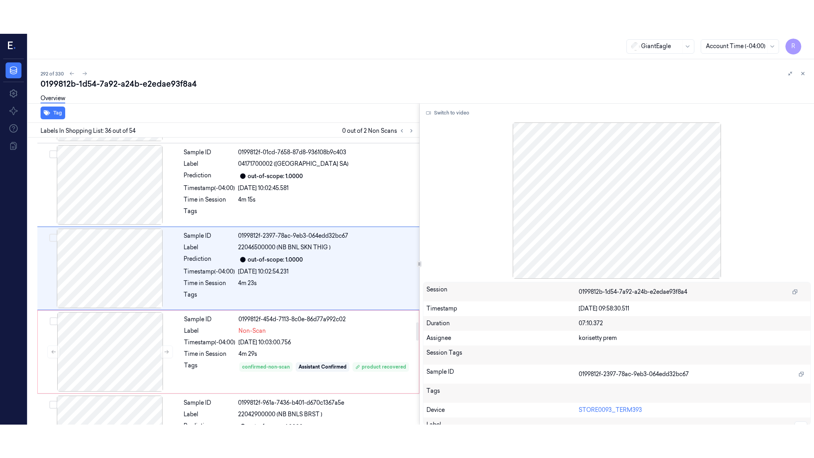
scroll to position [2821, 0]
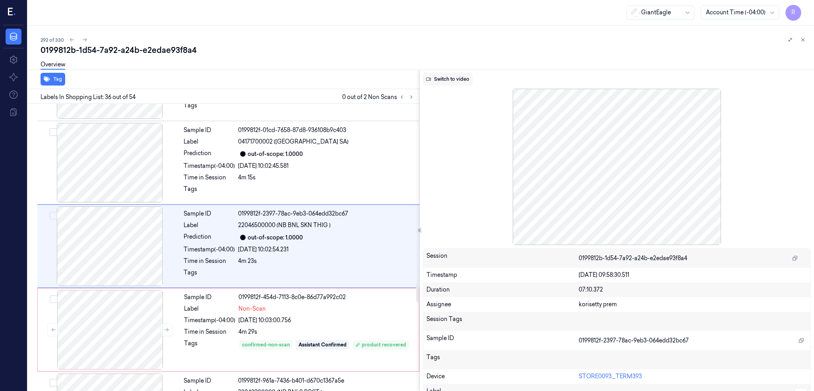
click at [468, 73] on button "Switch to video" at bounding box center [448, 79] width 50 height 13
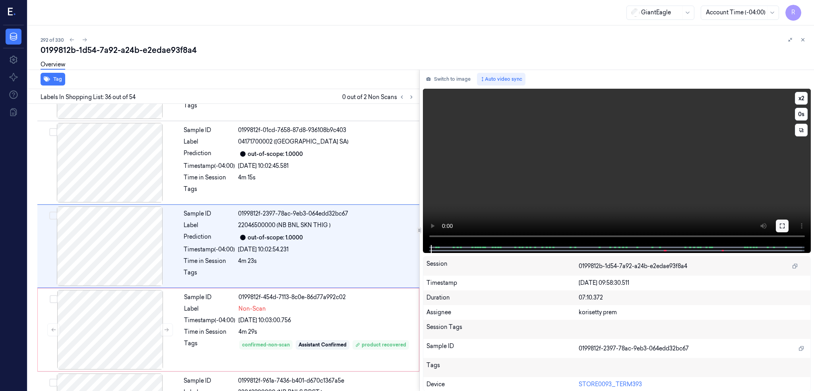
click at [785, 225] on icon at bounding box center [782, 226] width 6 height 6
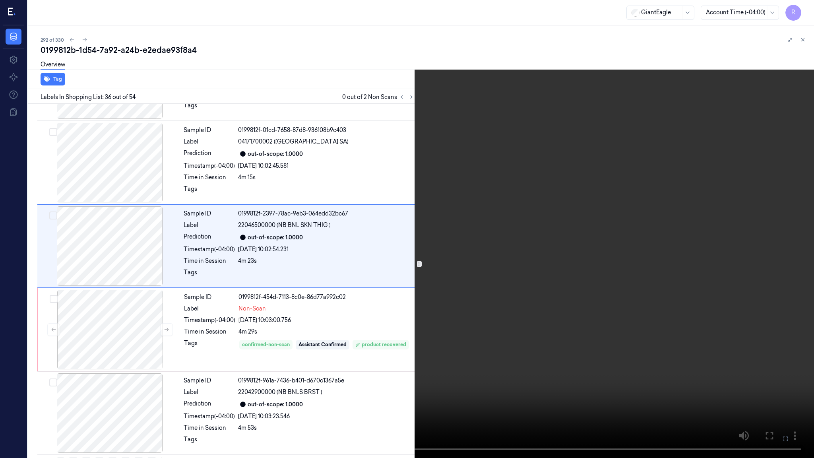
click at [516, 274] on video at bounding box center [407, 229] width 814 height 458
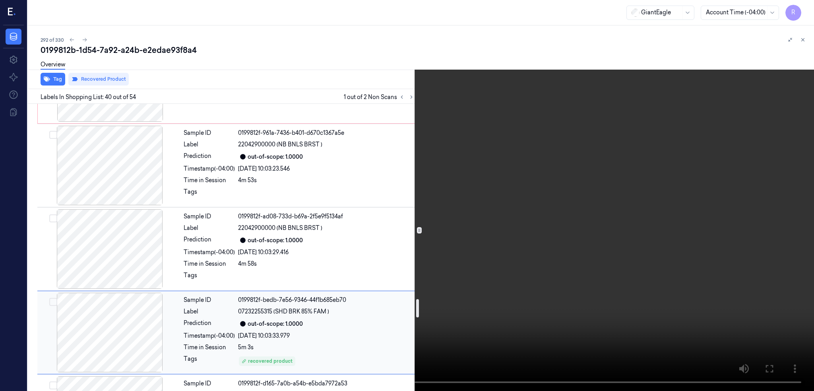
scroll to position [3015, 0]
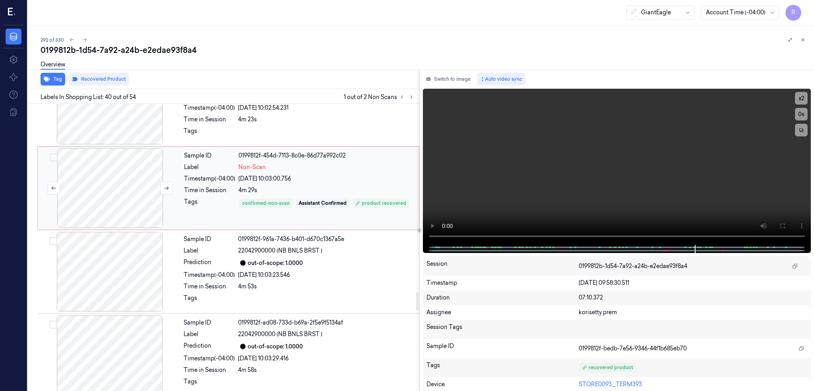
click at [125, 156] on div at bounding box center [110, 187] width 142 height 79
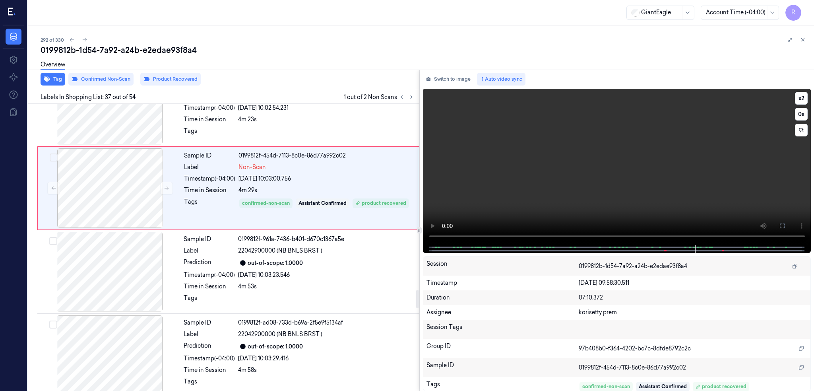
scroll to position [2904, 0]
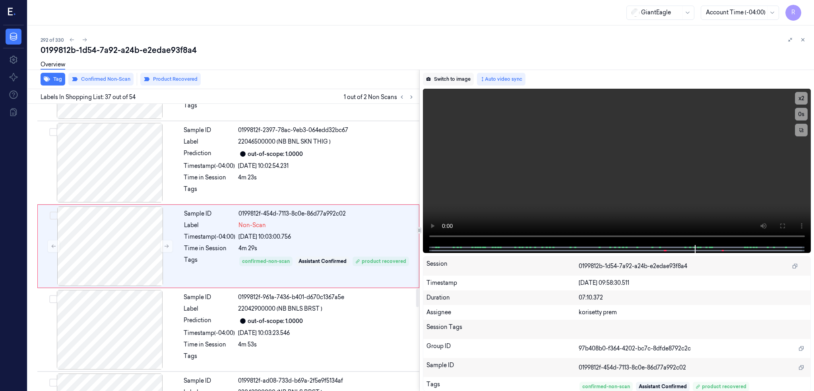
click at [462, 80] on button "Switch to image" at bounding box center [448, 79] width 51 height 13
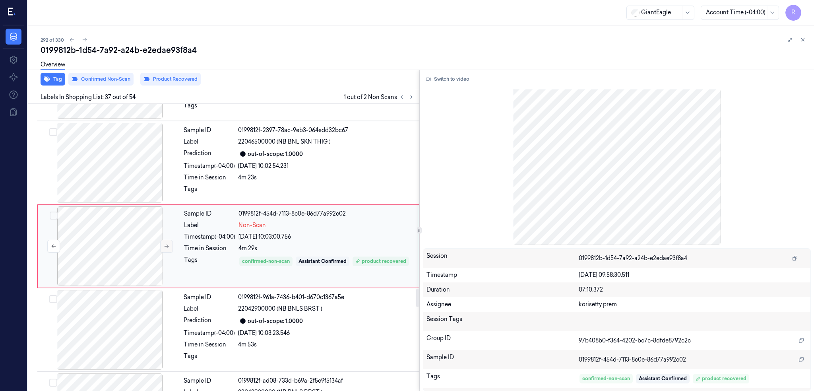
click at [164, 245] on icon at bounding box center [167, 246] width 6 height 6
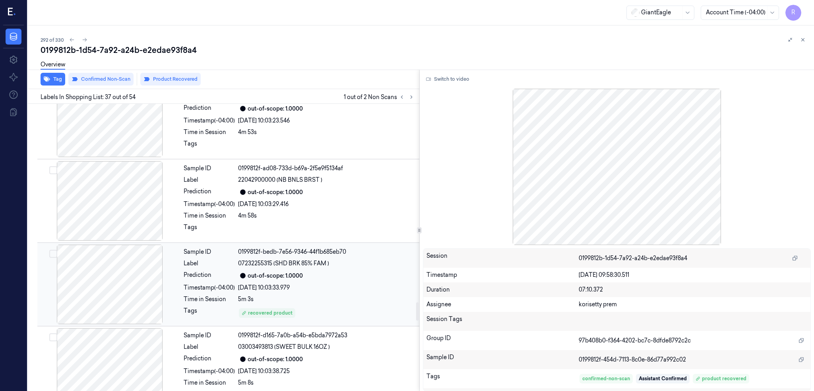
click at [79, 271] on div at bounding box center [110, 283] width 142 height 79
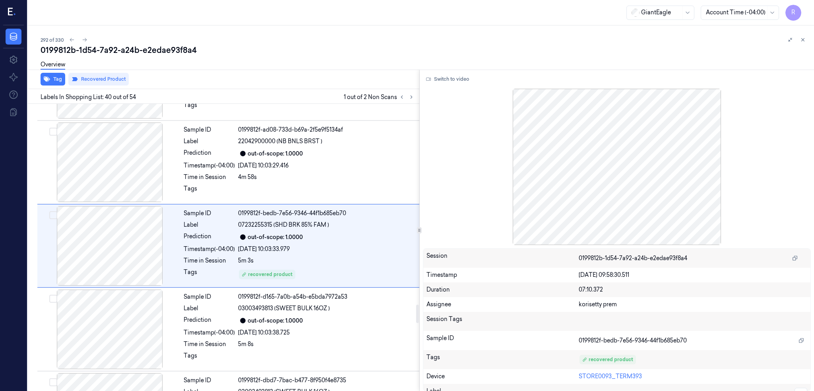
drag, startPoint x: 427, startPoint y: 96, endPoint x: 427, endPoint y: 101, distance: 4.8
click at [414, 97] on icon at bounding box center [412, 97] width 6 height 6
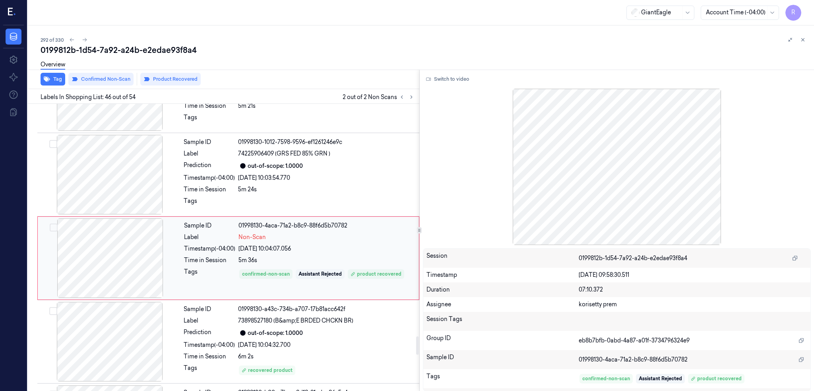
scroll to position [3656, 0]
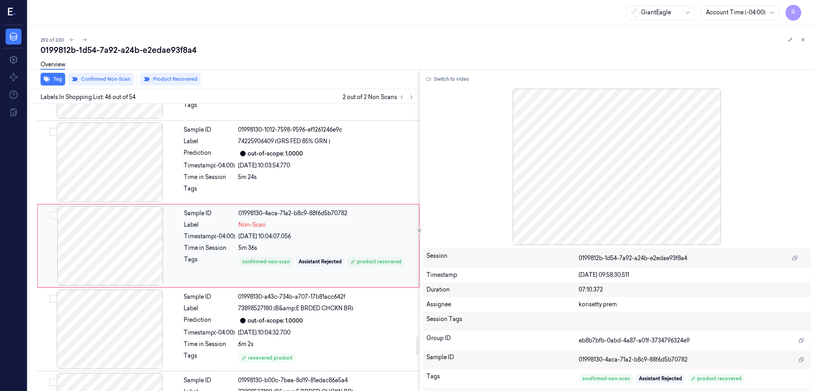
click at [147, 258] on div at bounding box center [110, 245] width 142 height 79
click at [111, 175] on div at bounding box center [110, 161] width 142 height 79
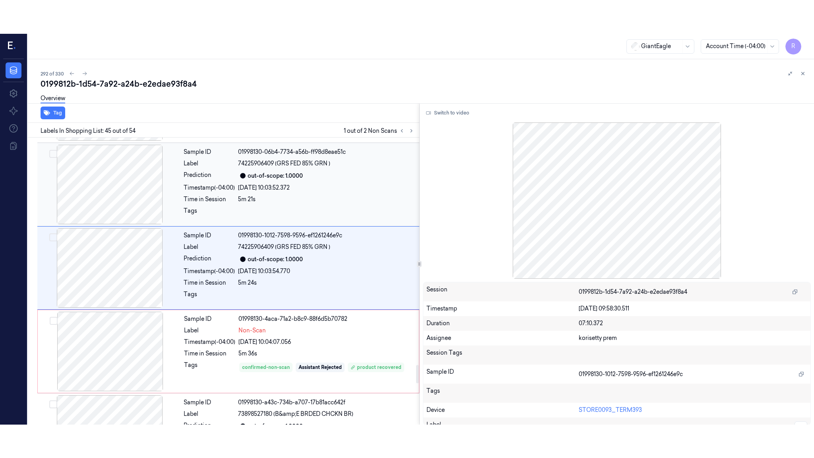
scroll to position [3572, 0]
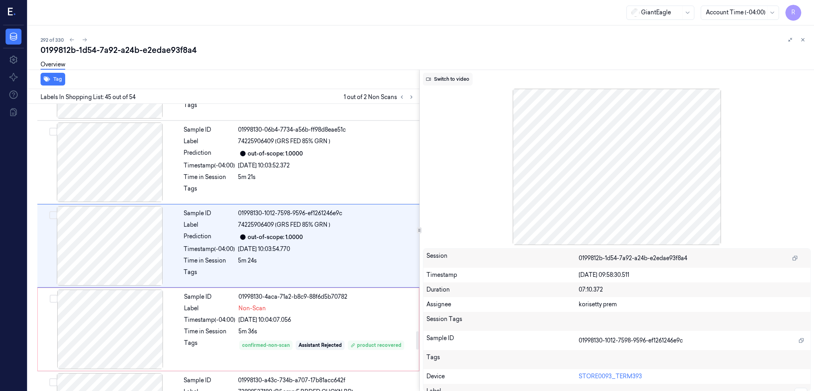
click at [448, 81] on button "Switch to video" at bounding box center [448, 79] width 50 height 13
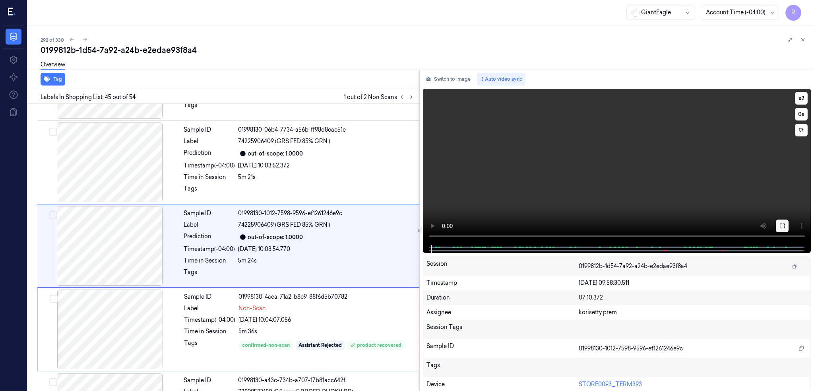
click at [785, 228] on icon at bounding box center [782, 225] width 5 height 5
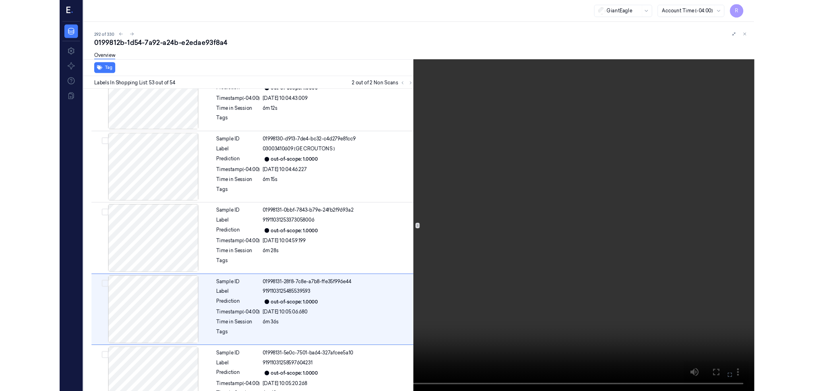
scroll to position [4158, 0]
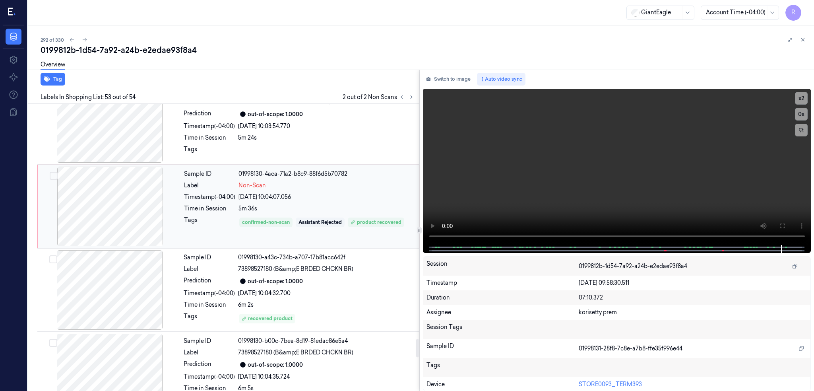
click at [103, 205] on div at bounding box center [110, 206] width 142 height 79
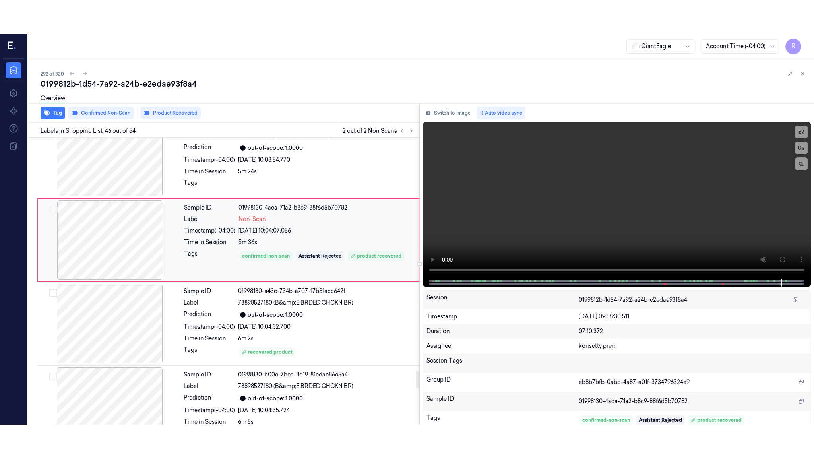
scroll to position [3656, 0]
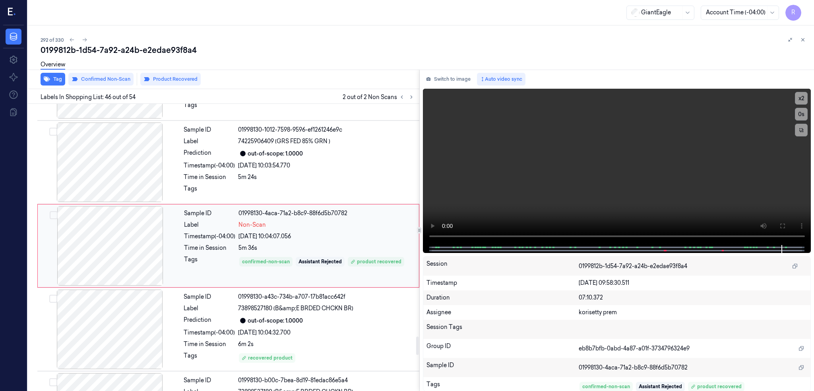
click at [120, 238] on div at bounding box center [110, 245] width 142 height 79
click at [785, 226] on icon at bounding box center [782, 225] width 5 height 5
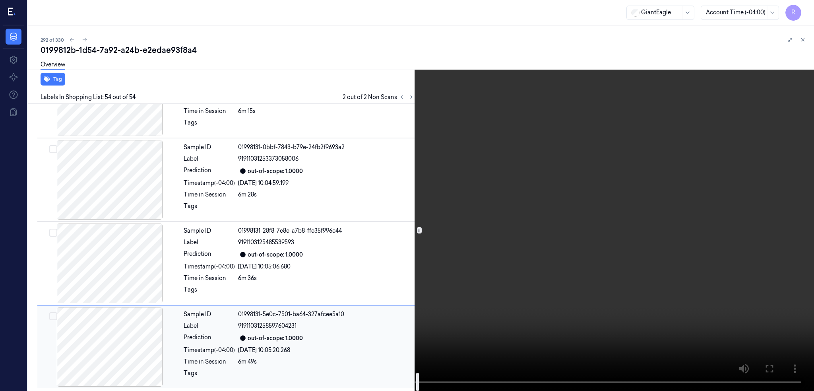
scroll to position [4225, 0]
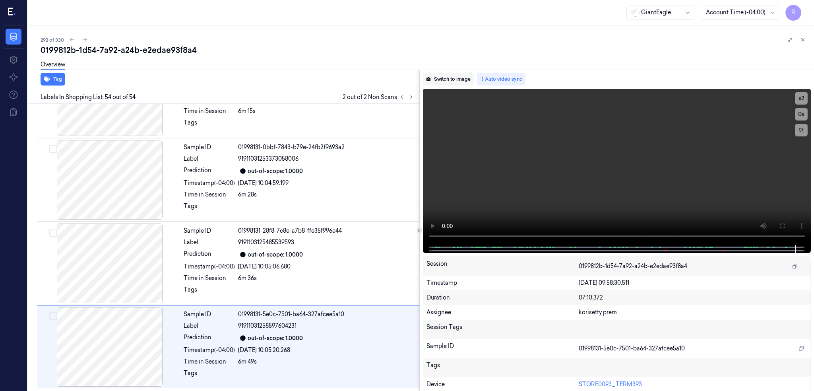
click at [452, 73] on button "Switch to image" at bounding box center [448, 79] width 51 height 13
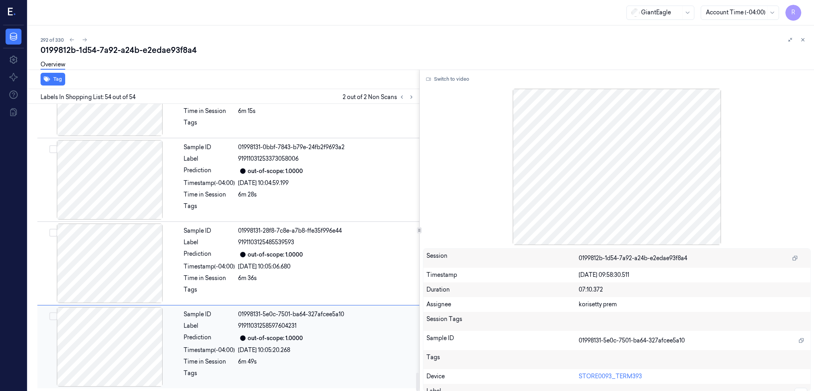
click at [108, 337] on div at bounding box center [110, 346] width 142 height 79
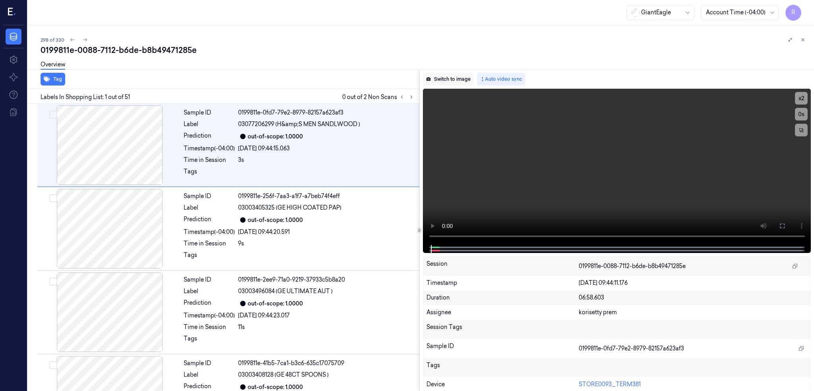
click at [456, 78] on button "Switch to image" at bounding box center [448, 79] width 51 height 13
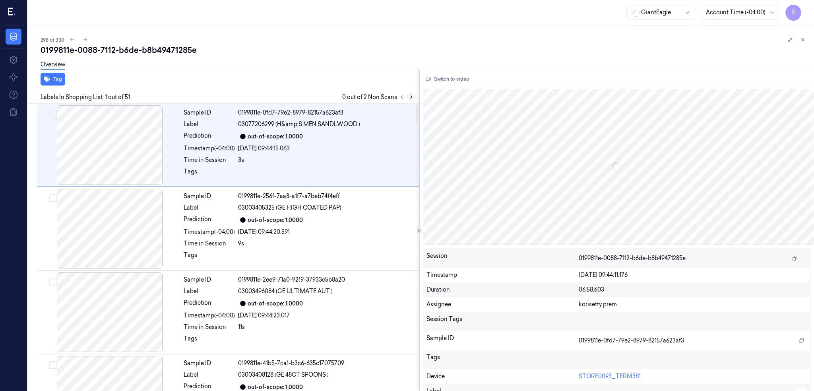
click at [412, 96] on icon at bounding box center [412, 97] width 2 height 3
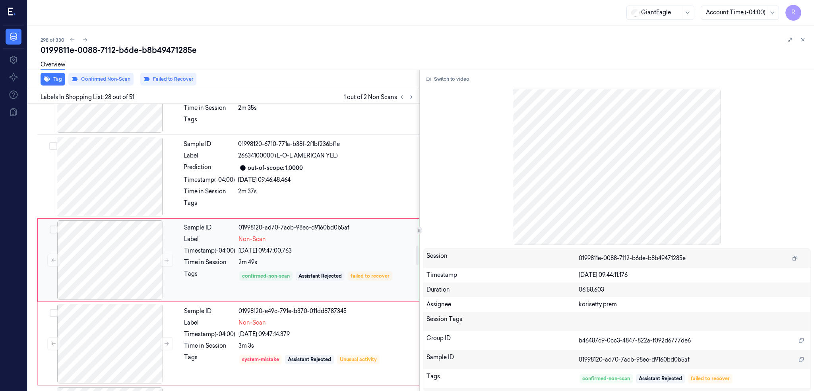
scroll to position [2152, 0]
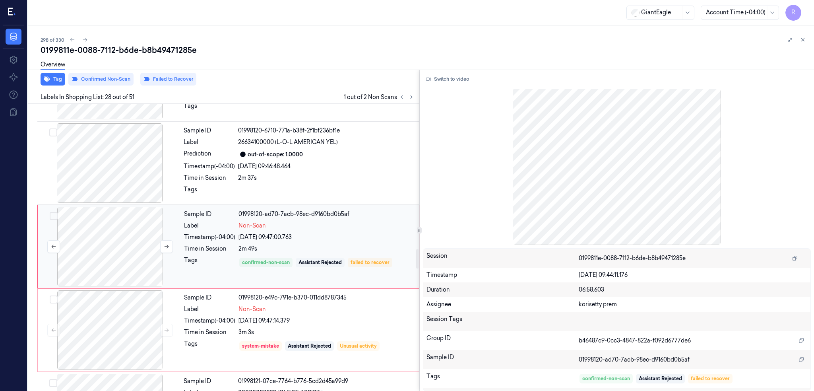
click at [126, 256] on div at bounding box center [110, 246] width 142 height 79
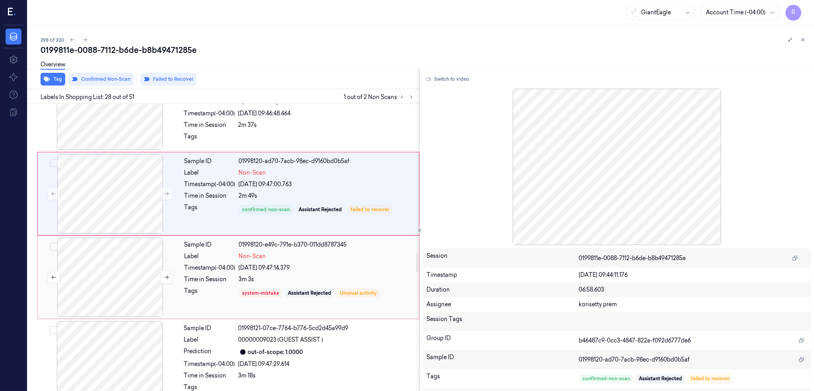
click at [128, 262] on div at bounding box center [110, 276] width 142 height 79
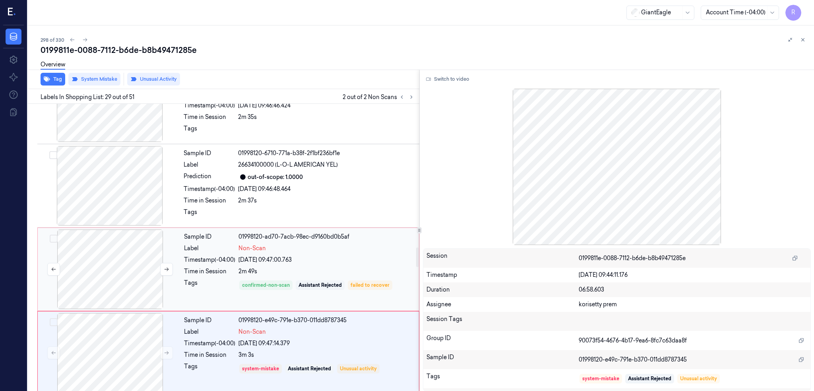
click at [131, 277] on div at bounding box center [110, 268] width 142 height 79
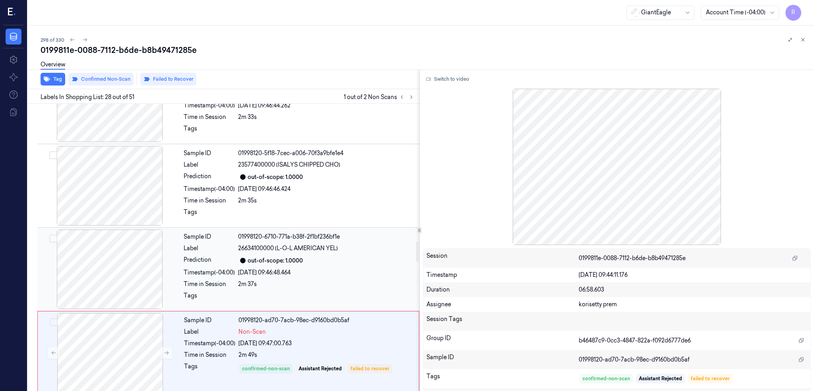
click at [132, 279] on div at bounding box center [110, 268] width 142 height 79
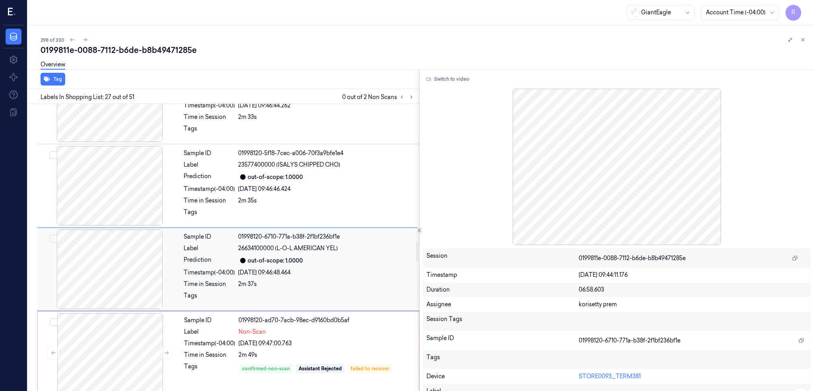
scroll to position [2069, 0]
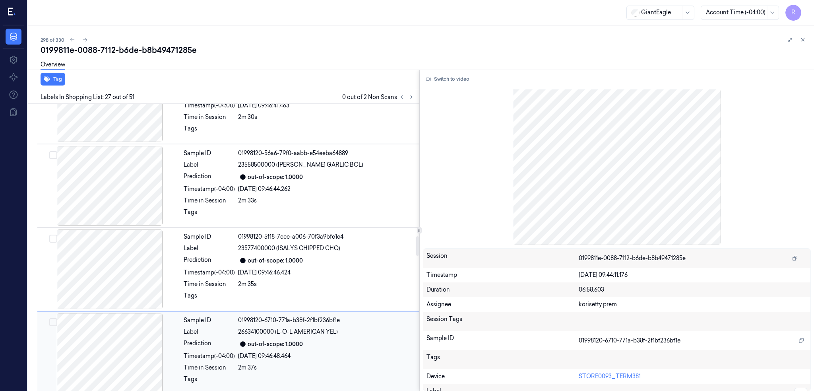
click at [132, 279] on div at bounding box center [110, 268] width 142 height 79
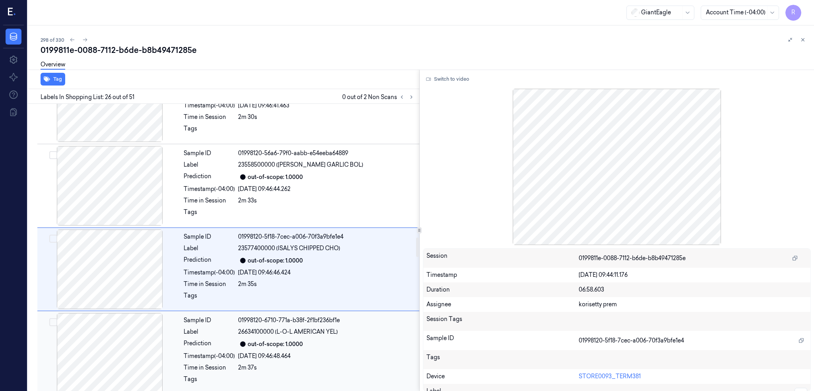
scroll to position [1986, 0]
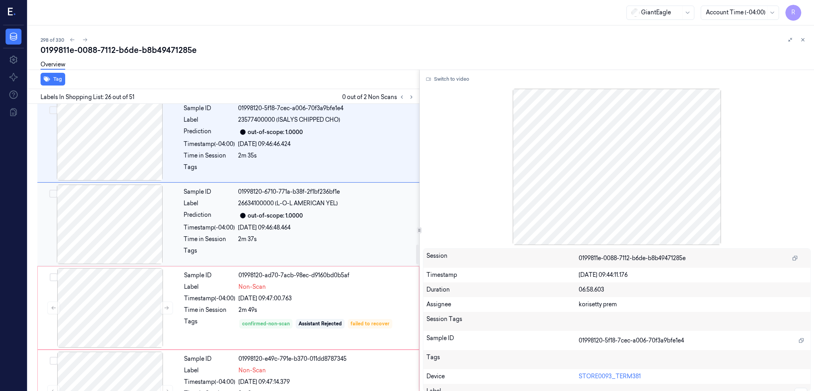
click at [132, 279] on div at bounding box center [110, 307] width 142 height 79
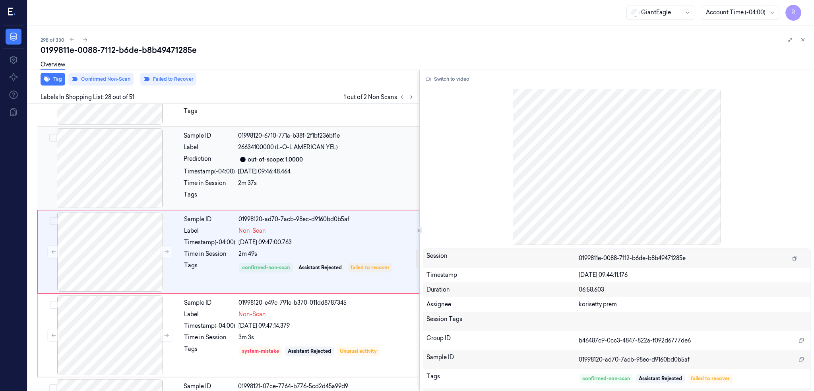
scroll to position [2152, 0]
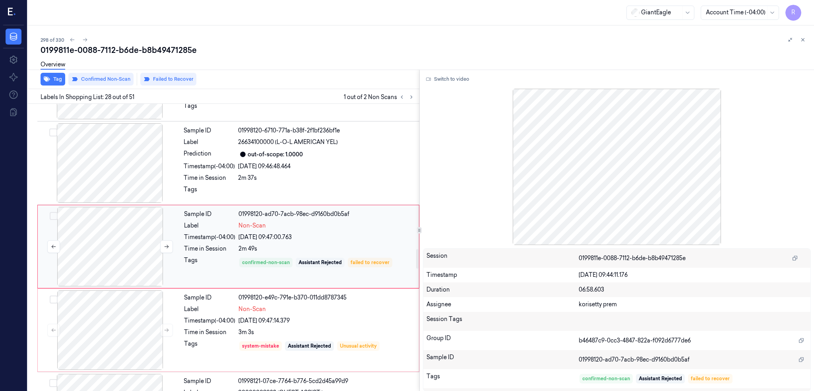
click at [132, 276] on div at bounding box center [110, 246] width 142 height 79
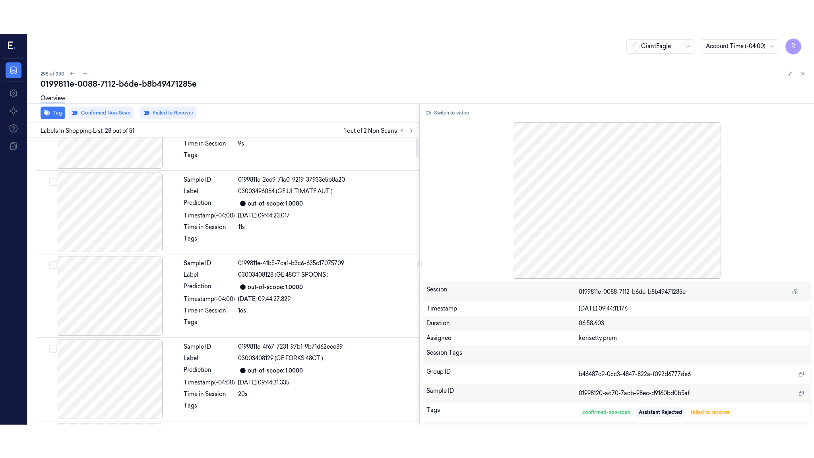
scroll to position [0, 0]
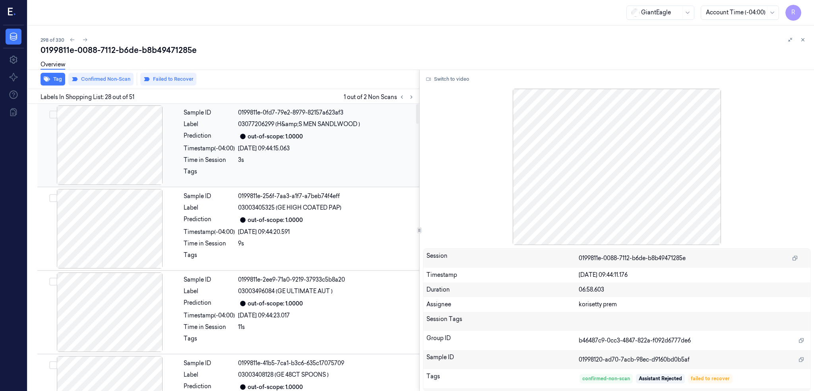
click at [101, 173] on div at bounding box center [110, 144] width 142 height 79
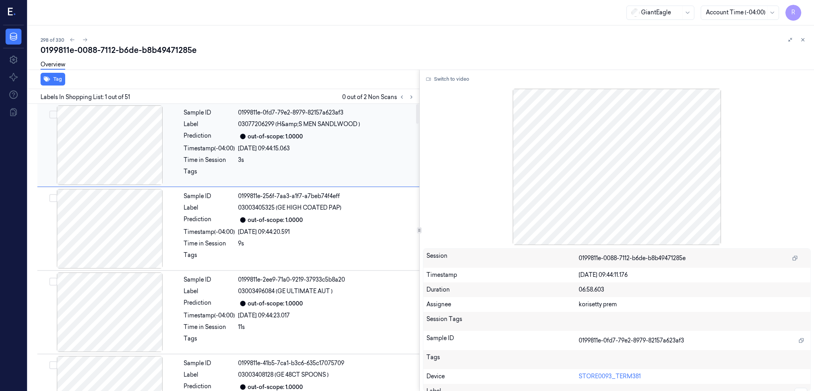
click at [101, 172] on div at bounding box center [110, 144] width 142 height 79
click at [99, 165] on div at bounding box center [110, 144] width 142 height 79
click at [431, 77] on icon at bounding box center [428, 79] width 5 height 5
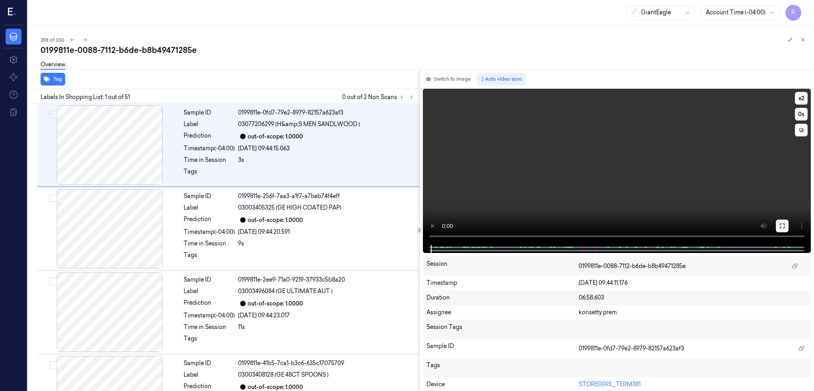
click at [785, 226] on icon at bounding box center [782, 226] width 6 height 6
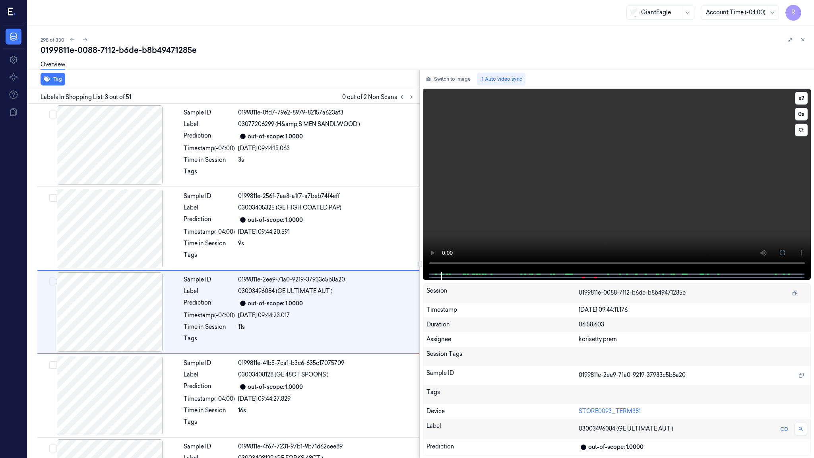
scroll to position [31, 0]
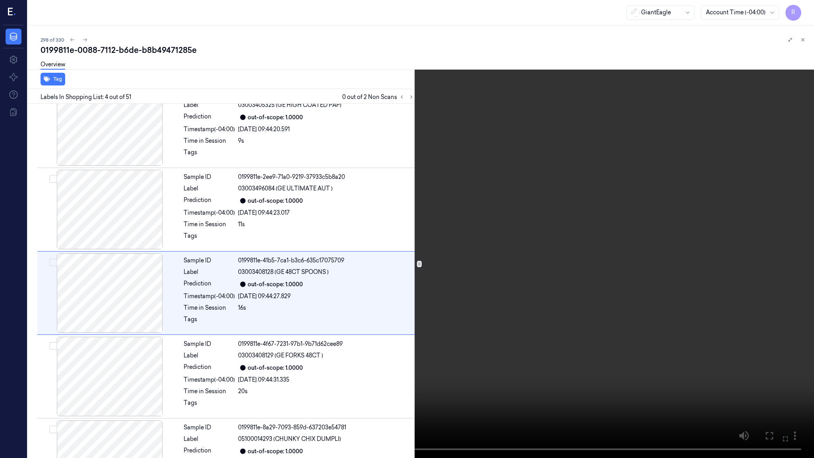
click at [768, 372] on video at bounding box center [407, 229] width 814 height 458
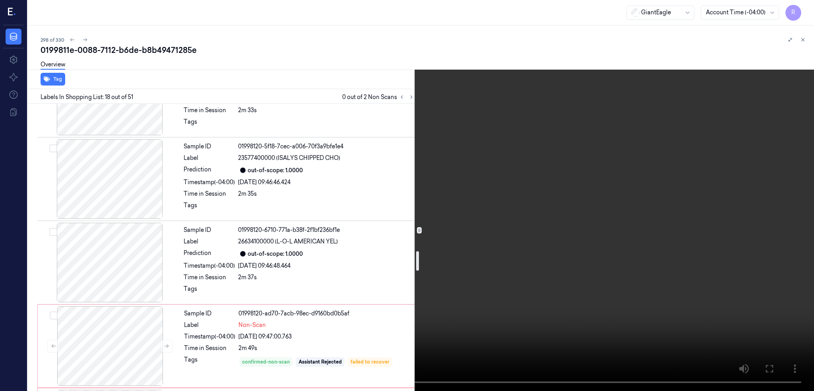
scroll to position [2185, 0]
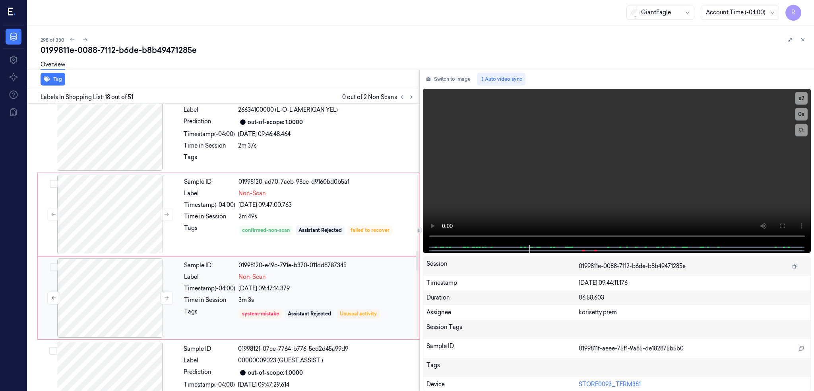
click at [117, 298] on div at bounding box center [110, 297] width 142 height 79
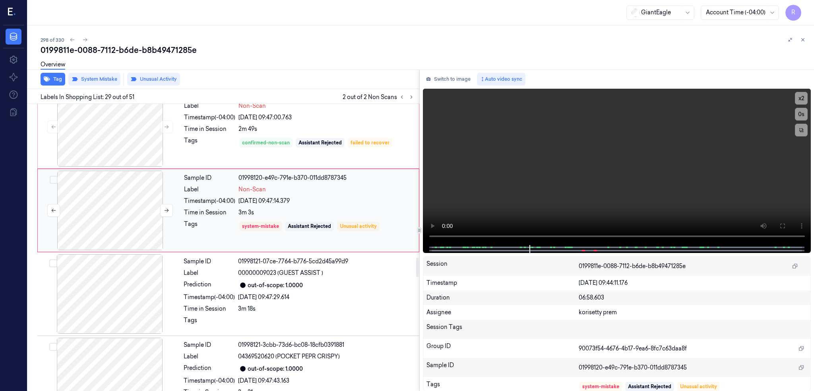
scroll to position [2289, 0]
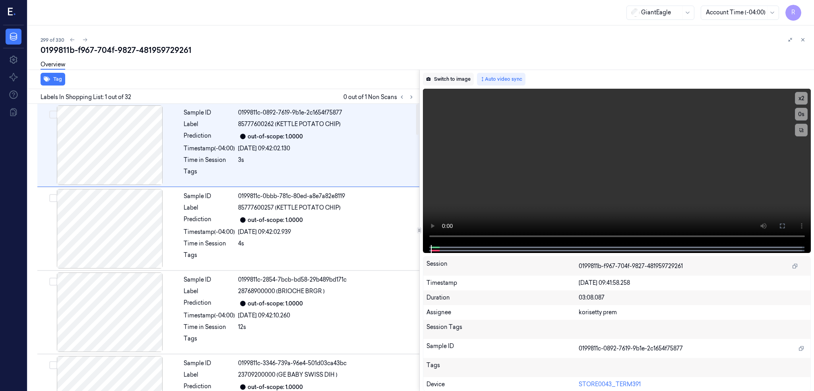
click at [466, 80] on button "Switch to image" at bounding box center [448, 79] width 51 height 13
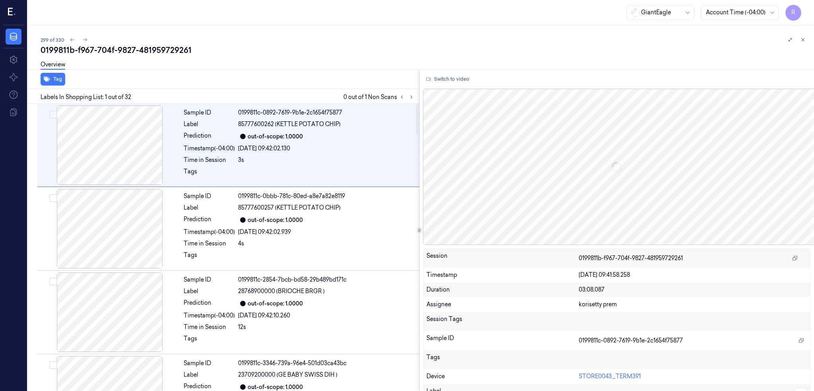
click at [419, 90] on div "Labels In Shopping List: 1 out of 32 0 out of 1 Non Scans" at bounding box center [222, 96] width 395 height 15
click at [414, 97] on icon at bounding box center [412, 97] width 6 height 6
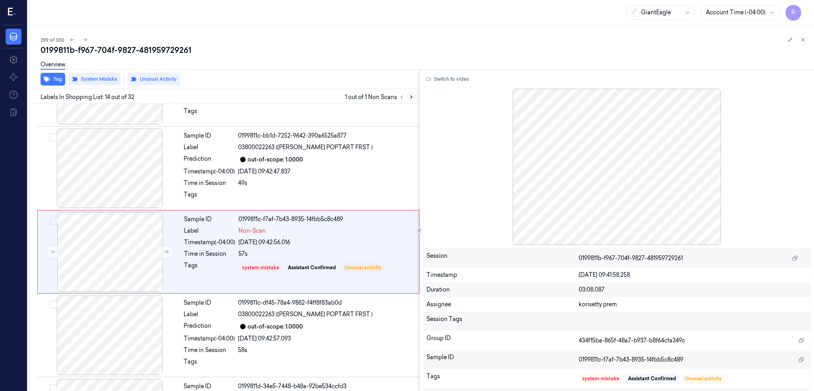
scroll to position [983, 0]
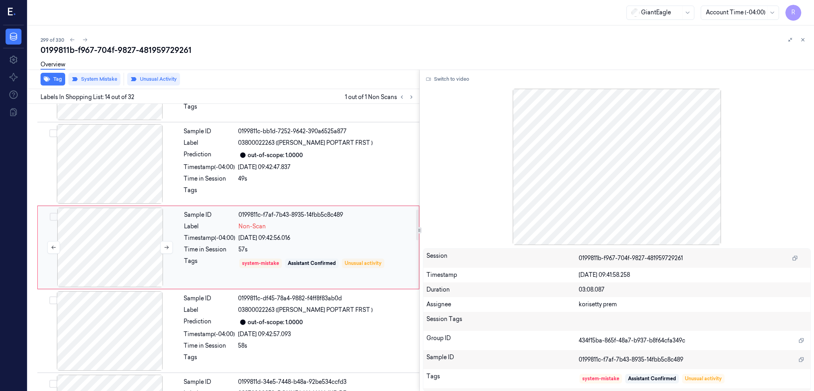
click at [138, 245] on div at bounding box center [110, 246] width 142 height 79
click at [127, 162] on div at bounding box center [110, 163] width 142 height 79
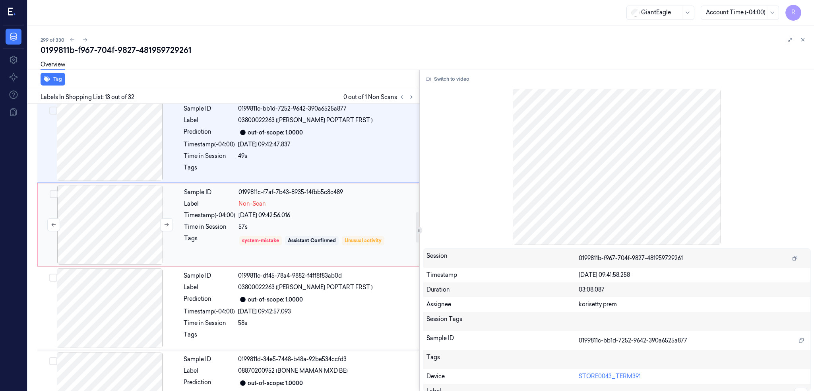
click at [123, 257] on div at bounding box center [110, 224] width 142 height 79
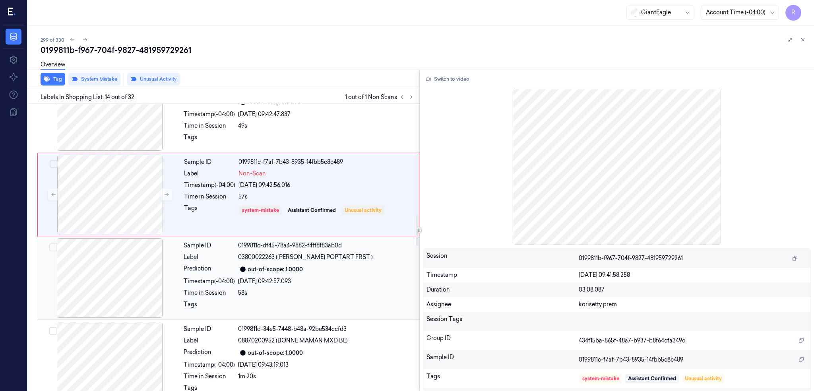
click at [115, 300] on div at bounding box center [110, 277] width 142 height 79
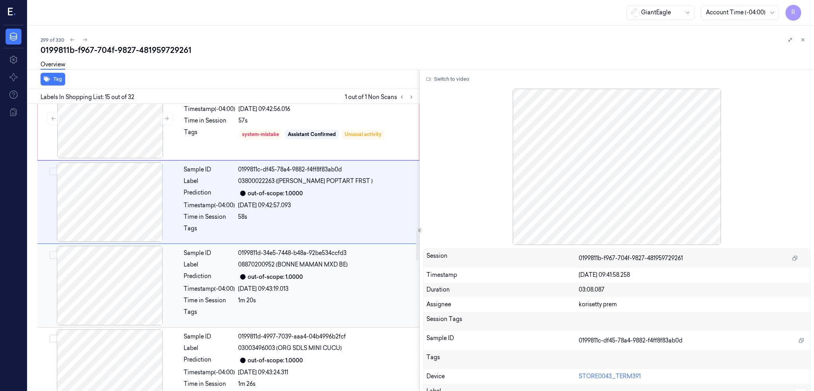
scroll to position [1173, 0]
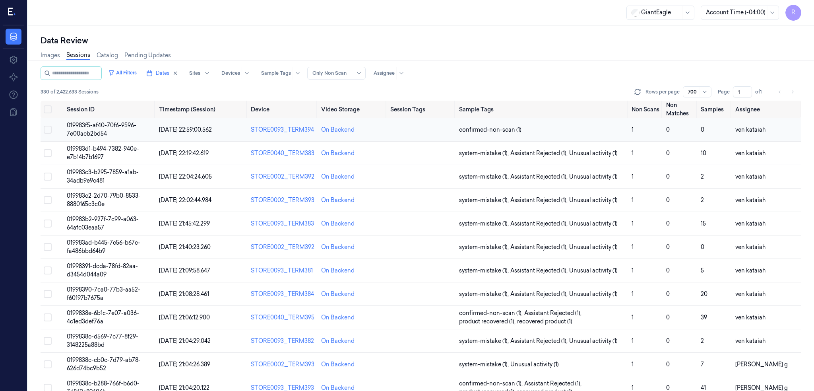
click at [105, 126] on span "019983f5-af40-70f6-9596-7e00acb2bd54" at bounding box center [102, 130] width 70 height 16
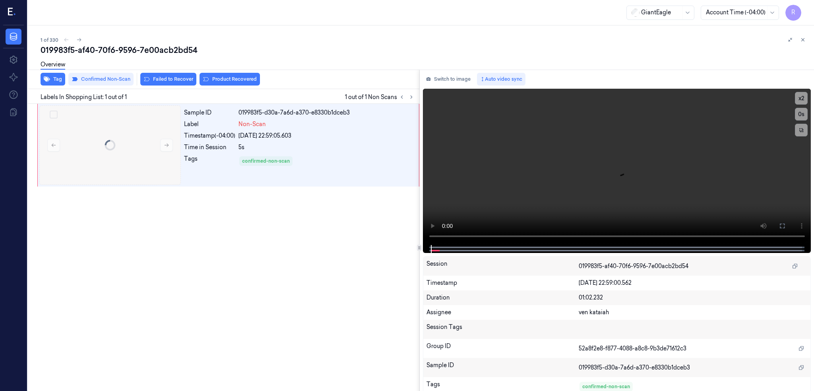
scroll to position [0, 28]
click at [76, 41] on icon at bounding box center [79, 40] width 6 height 6
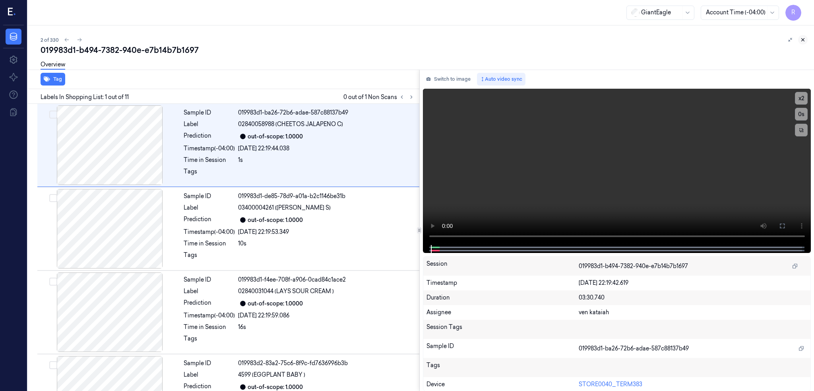
click at [803, 38] on icon at bounding box center [803, 40] width 6 height 6
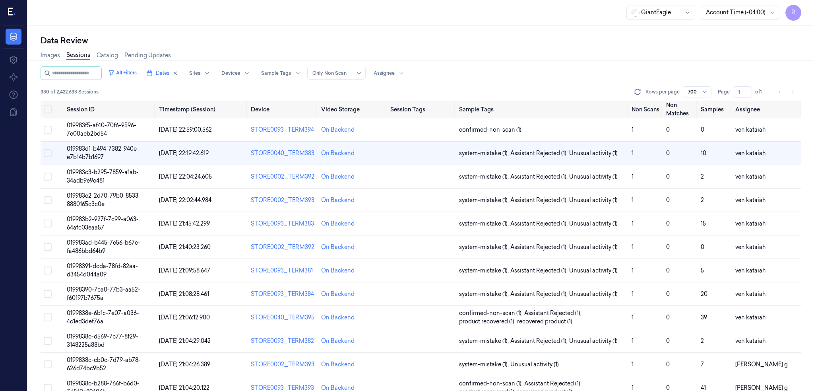
click at [133, 29] on div "Data Review Images Sessions Catalog Pending Updates All Filters Dates Sites Dev…" at bounding box center [421, 207] width 786 height 365
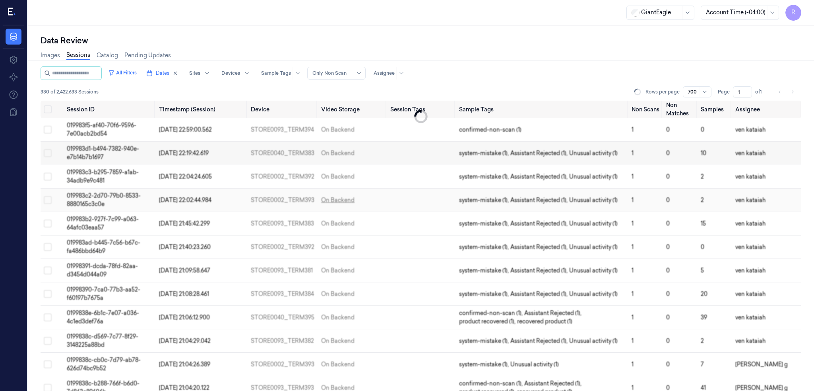
scroll to position [0, 28]
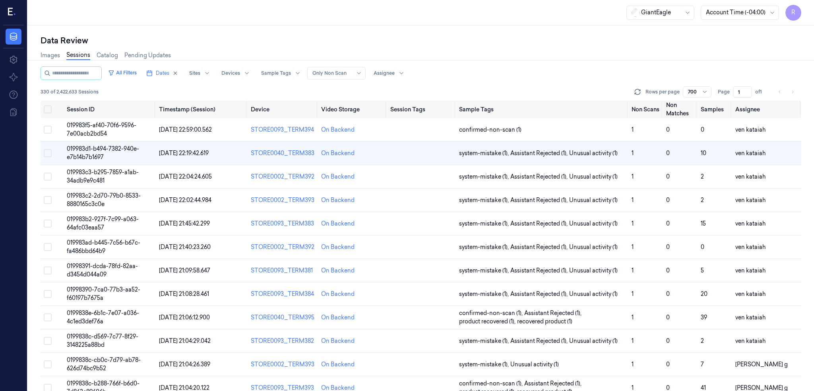
scroll to position [0, 28]
